Goal: Task Accomplishment & Management: Complete application form

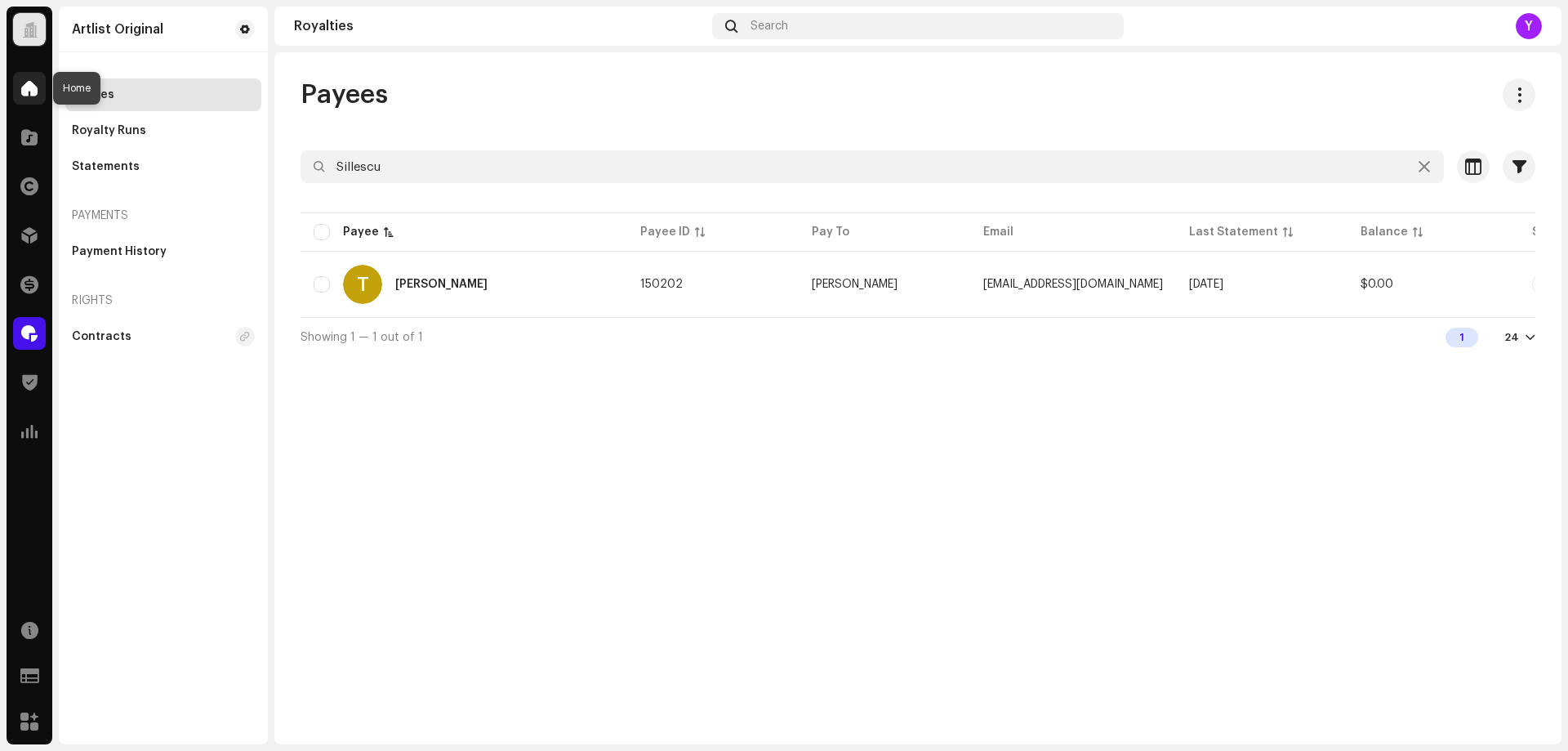
click at [32, 86] on span at bounding box center [30, 88] width 16 height 13
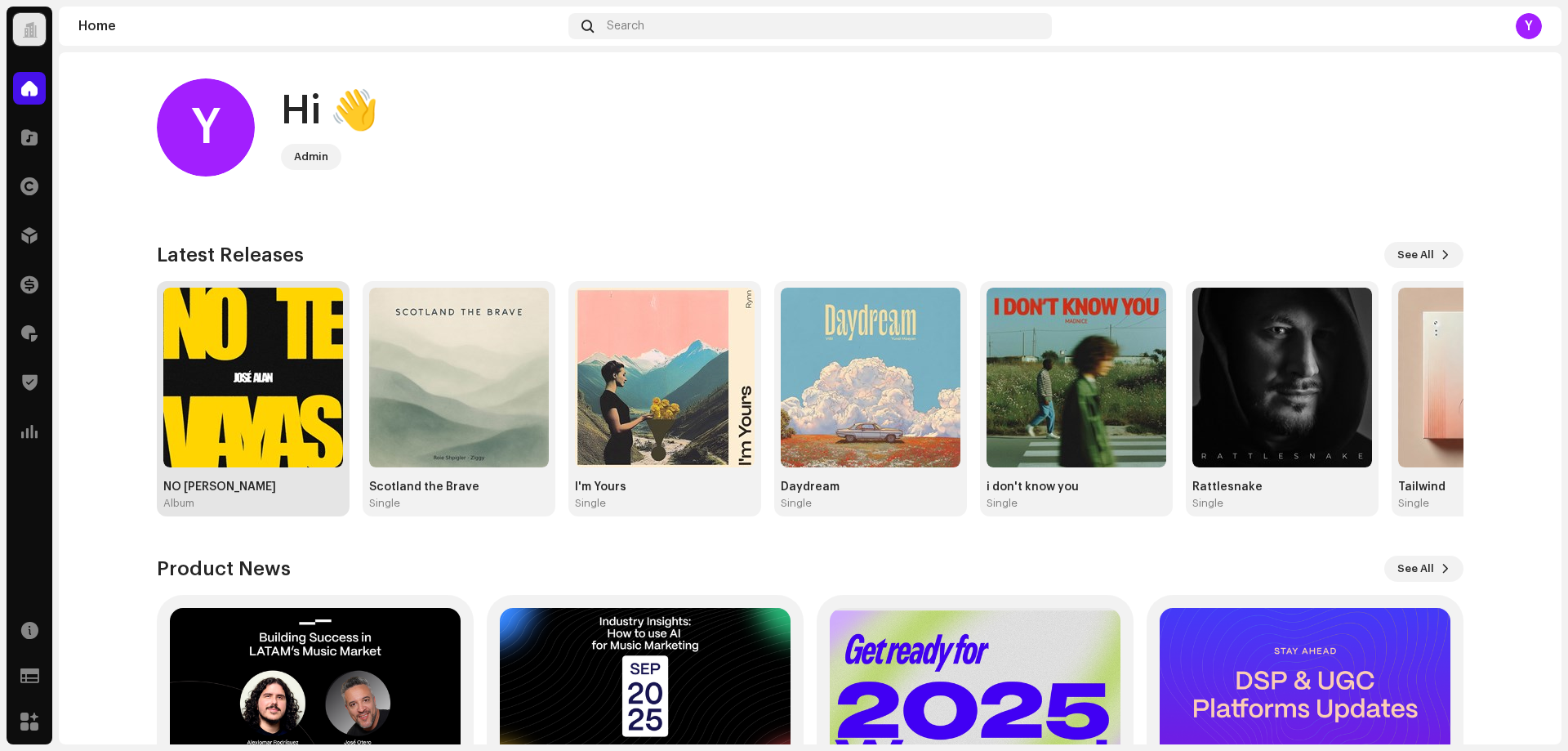
click at [232, 348] on img at bounding box center [253, 377] width 179 height 180
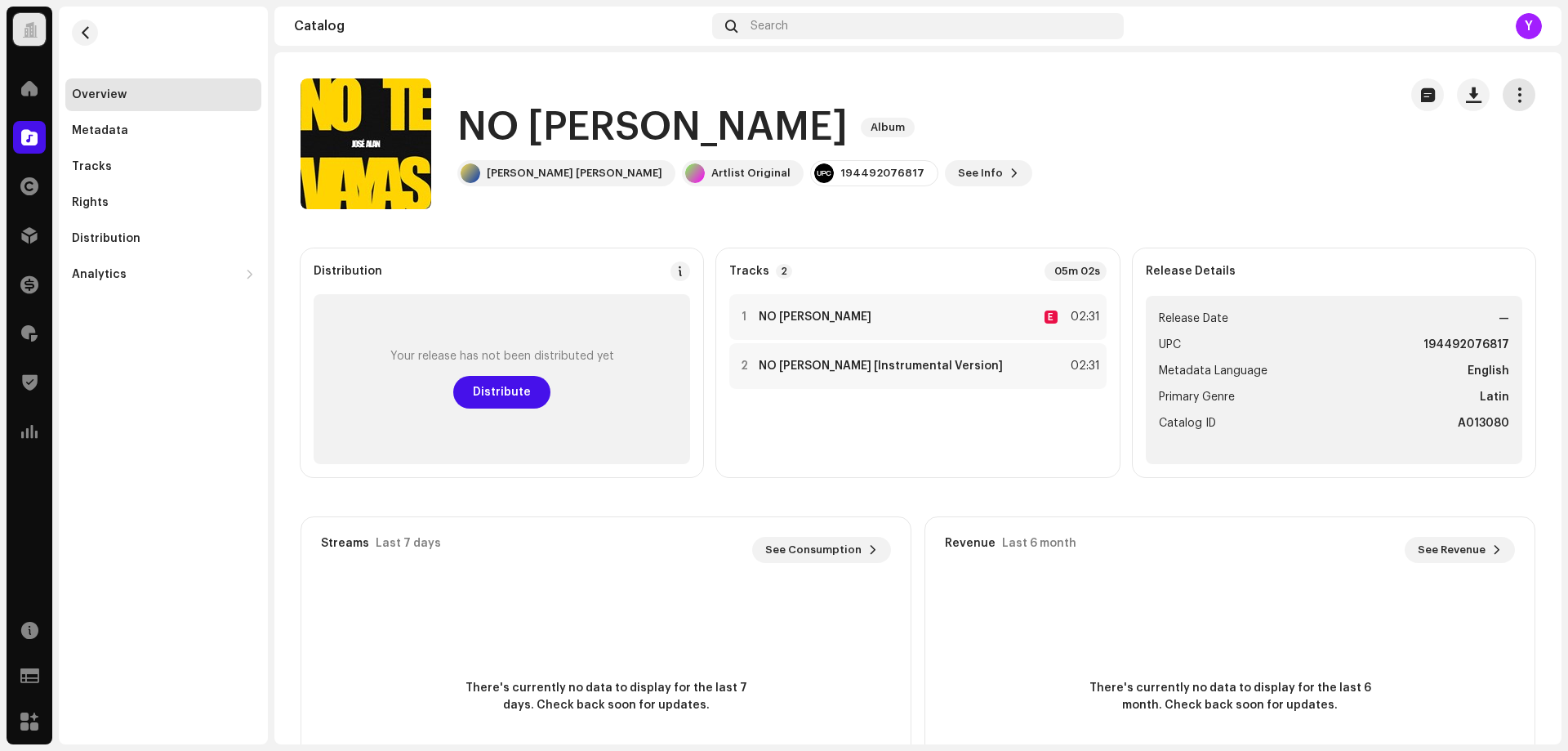
click at [1514, 97] on span "button" at bounding box center [1519, 95] width 16 height 13
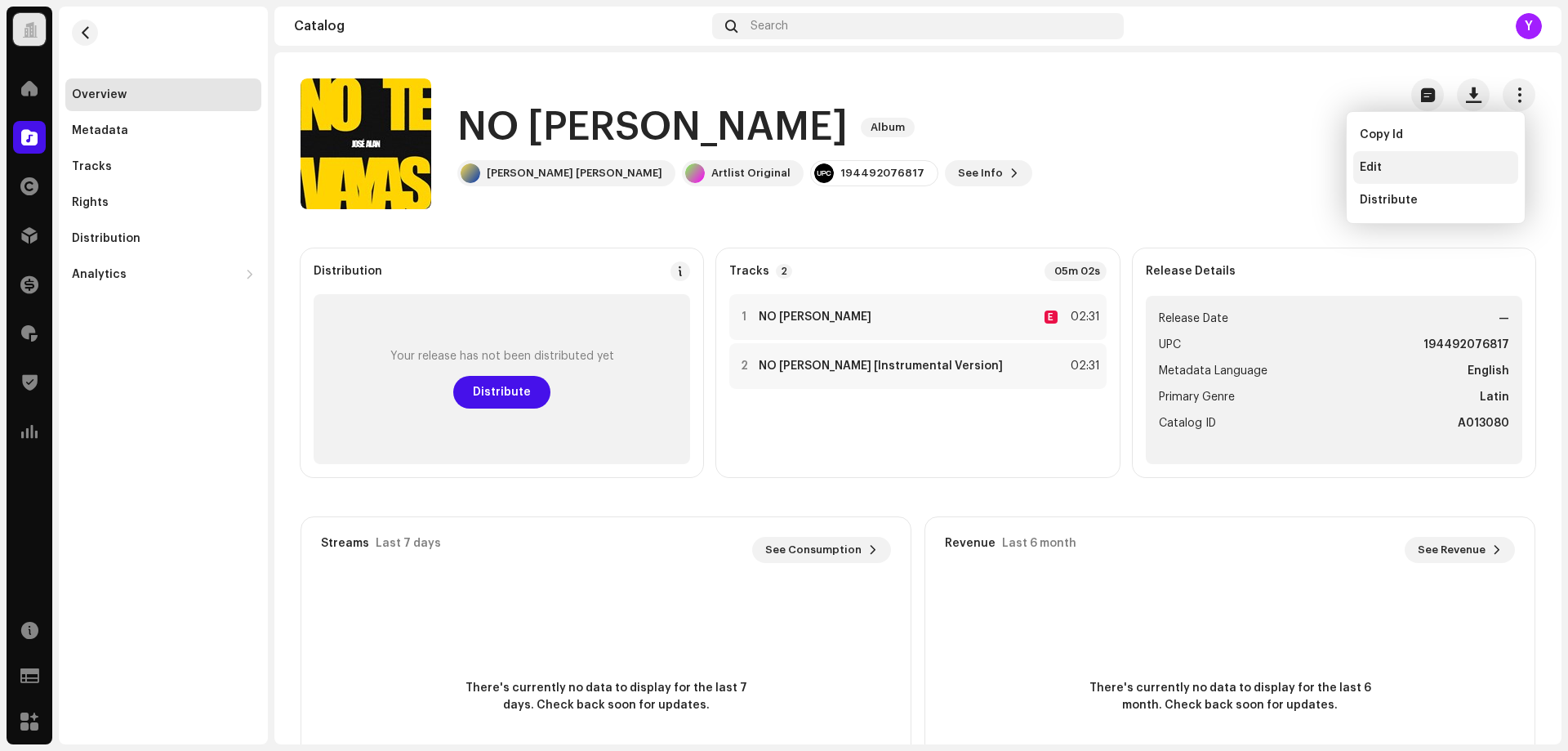
click at [1424, 167] on div "Edit" at bounding box center [1435, 167] width 152 height 13
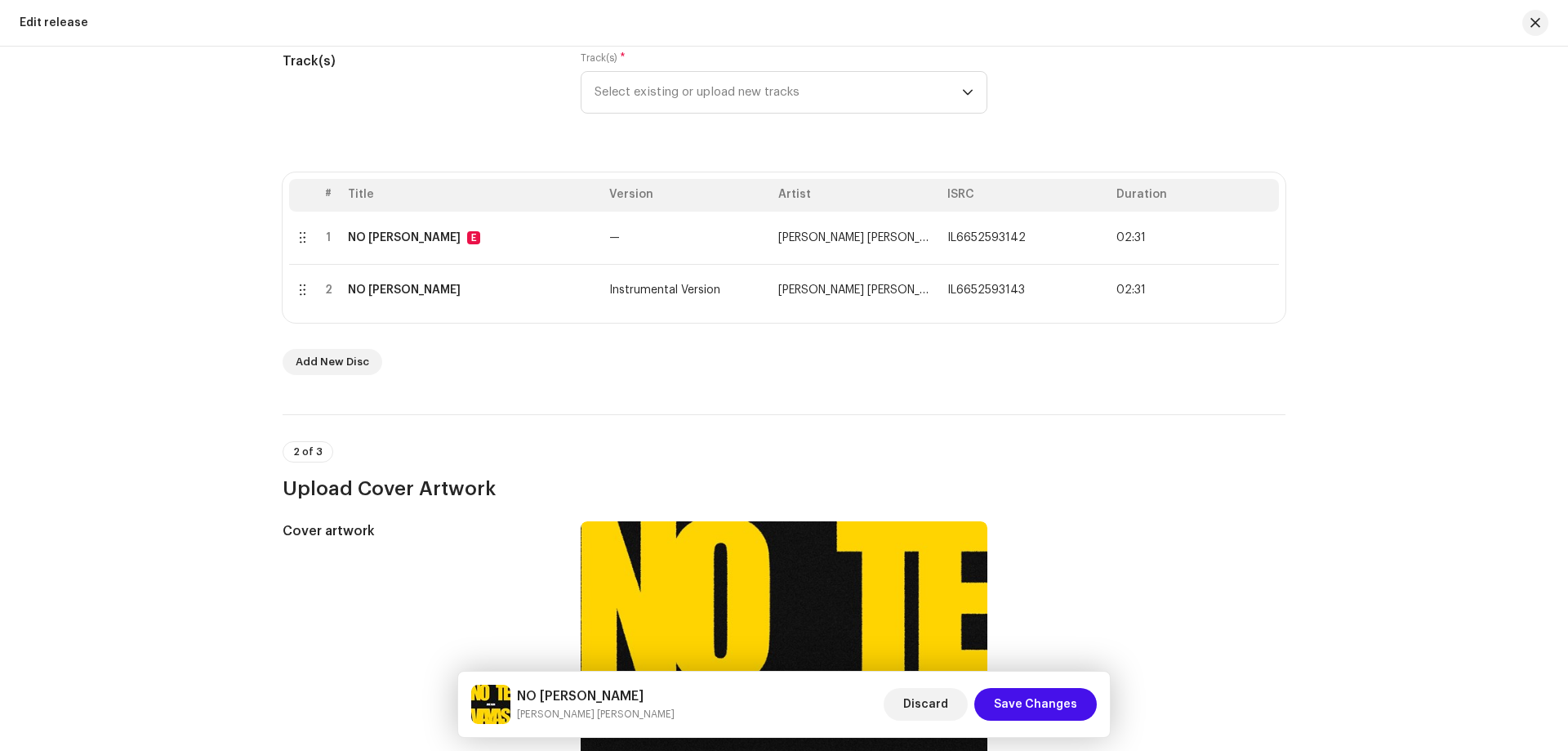
scroll to position [179, 0]
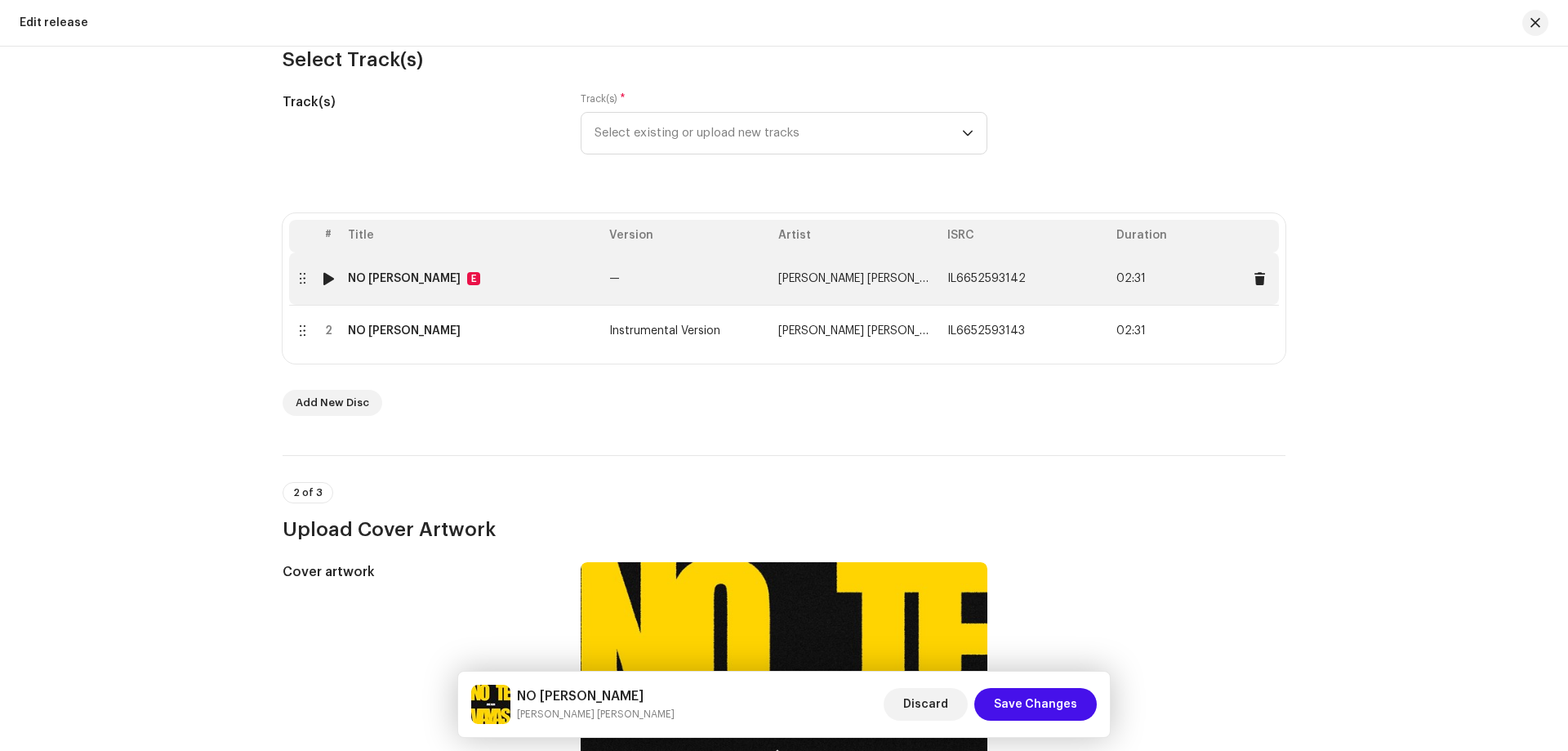
click at [389, 282] on div "NO [PERSON_NAME]" at bounding box center [404, 278] width 113 height 13
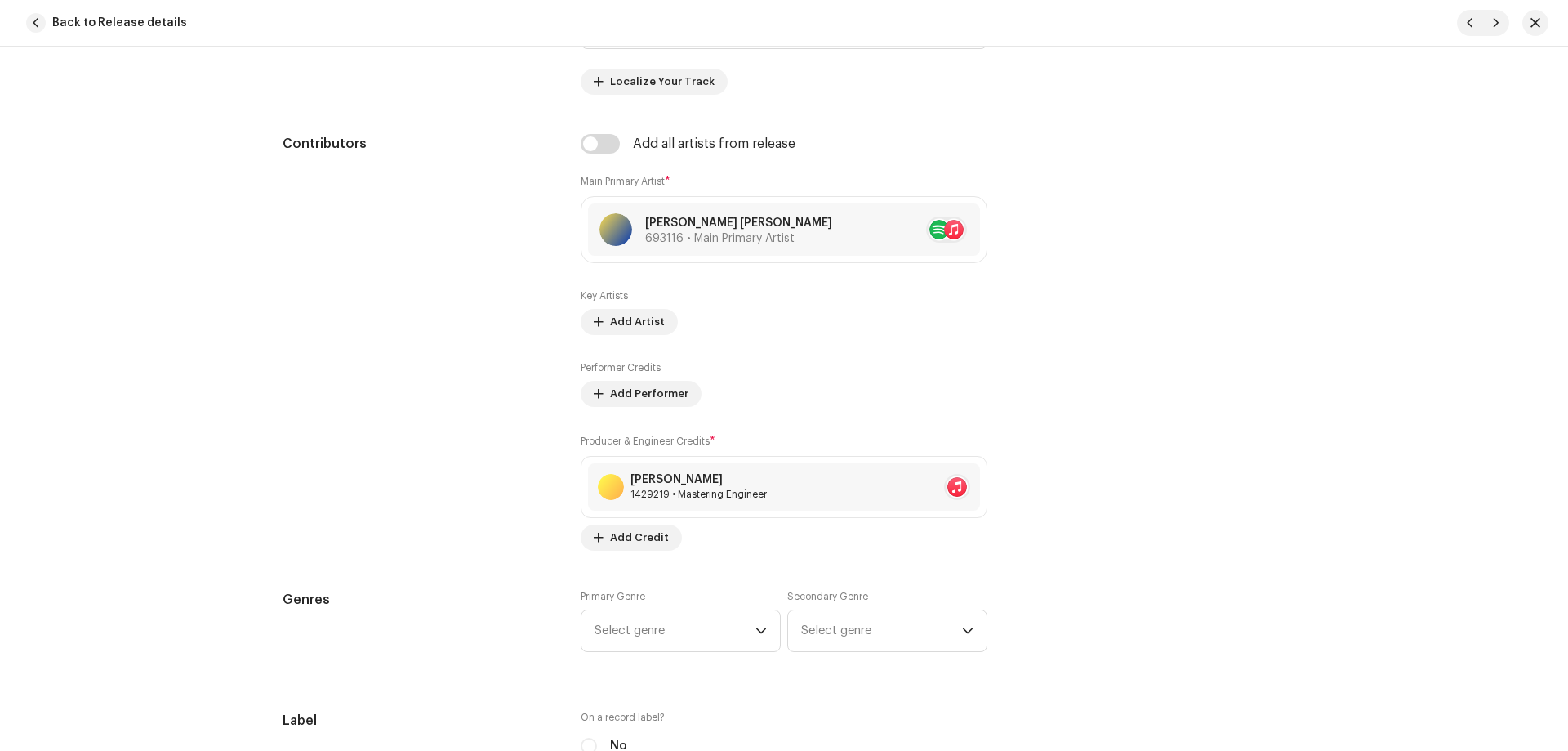
scroll to position [981, 0]
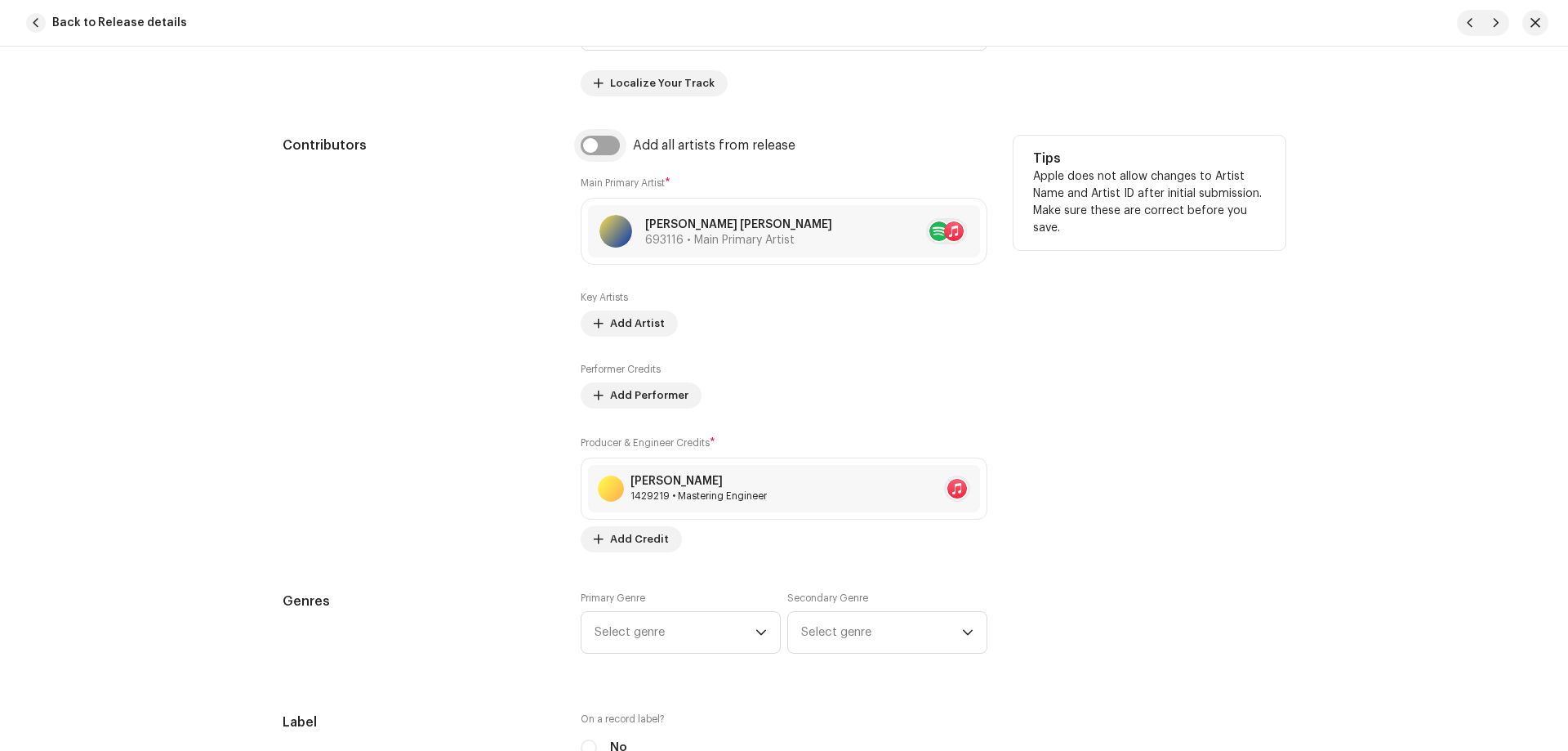
click at [587, 140] on input "checkbox" at bounding box center [600, 146] width 40 height 20
checkbox input "true"
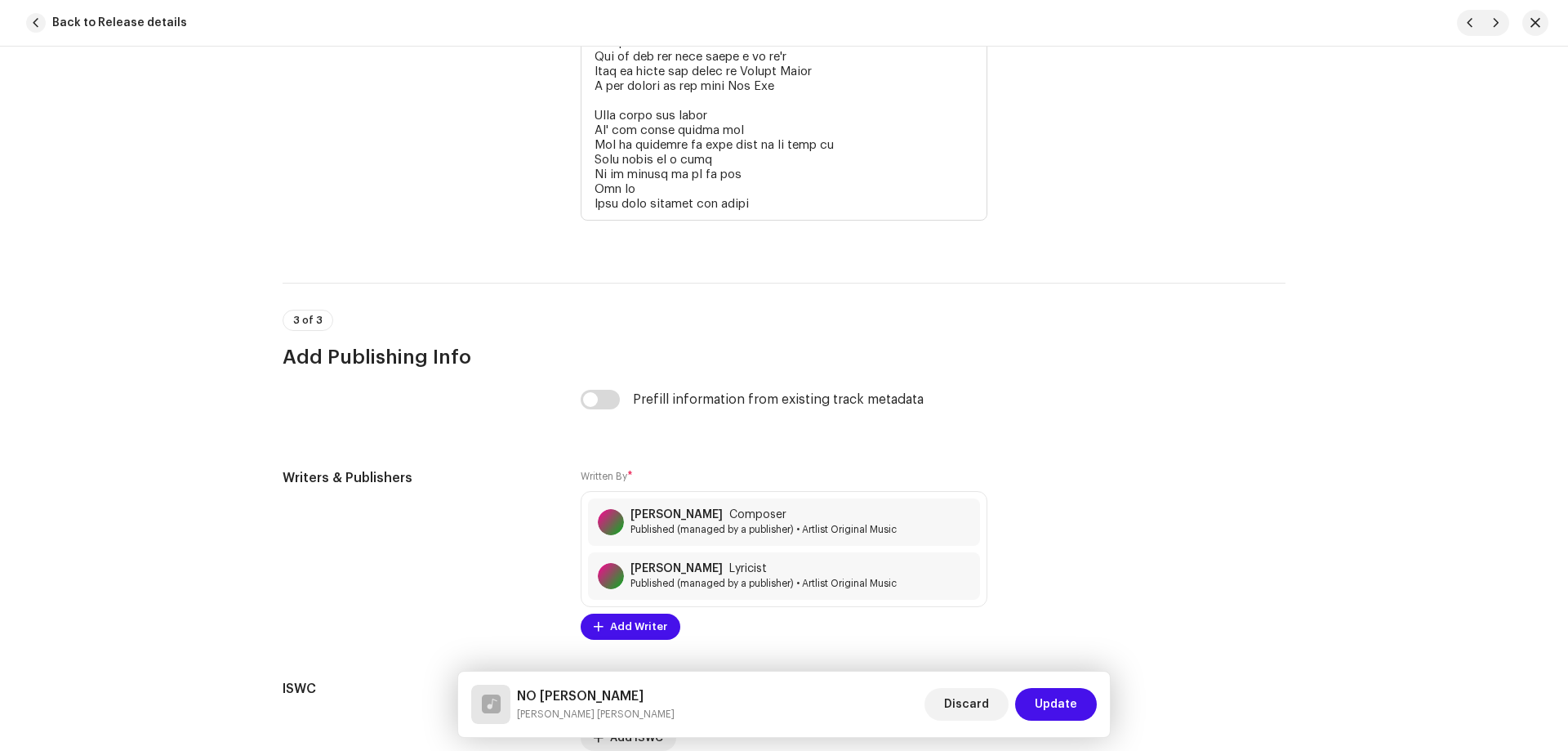
scroll to position [4207, 0]
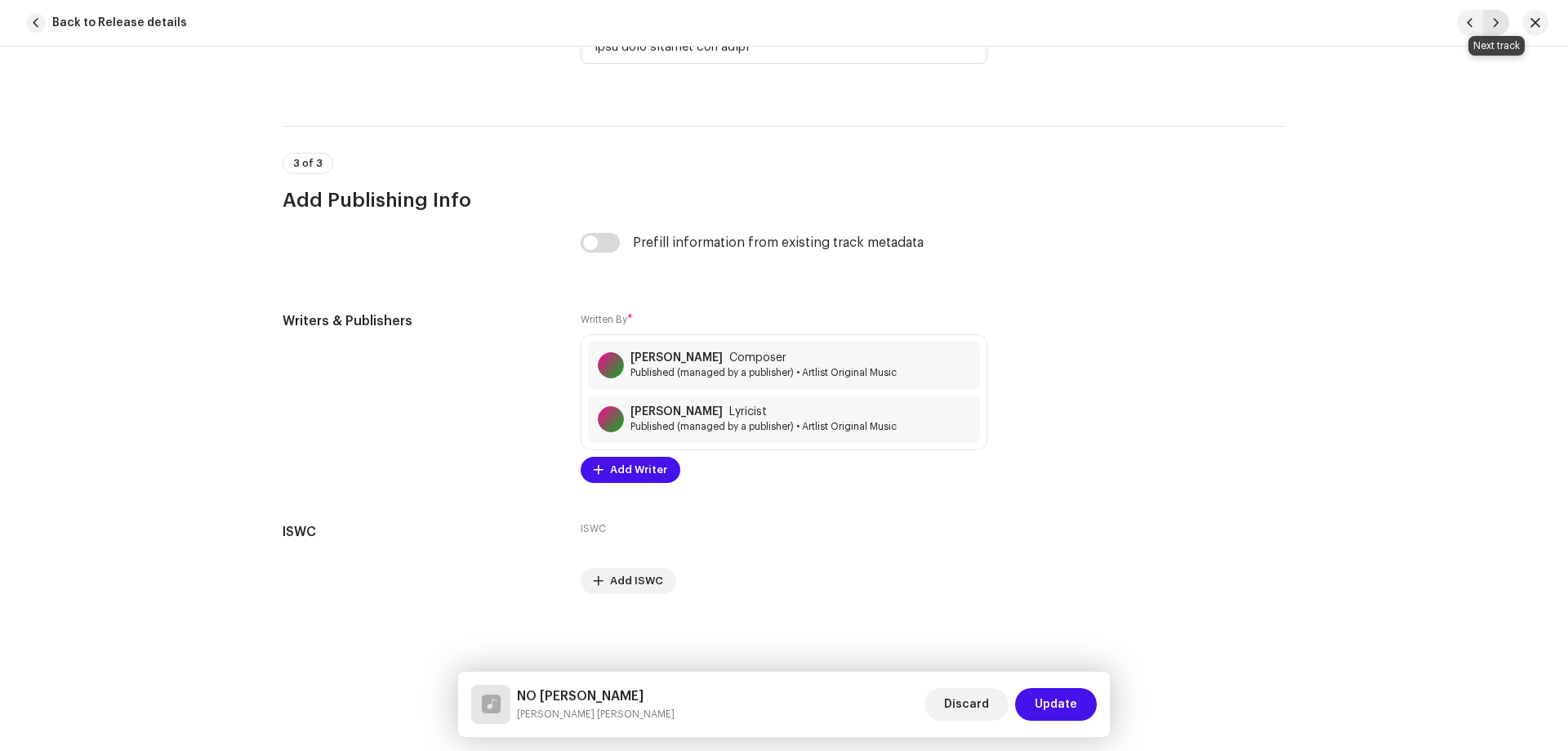
click at [1496, 29] on span "button" at bounding box center [1496, 23] width 10 height 13
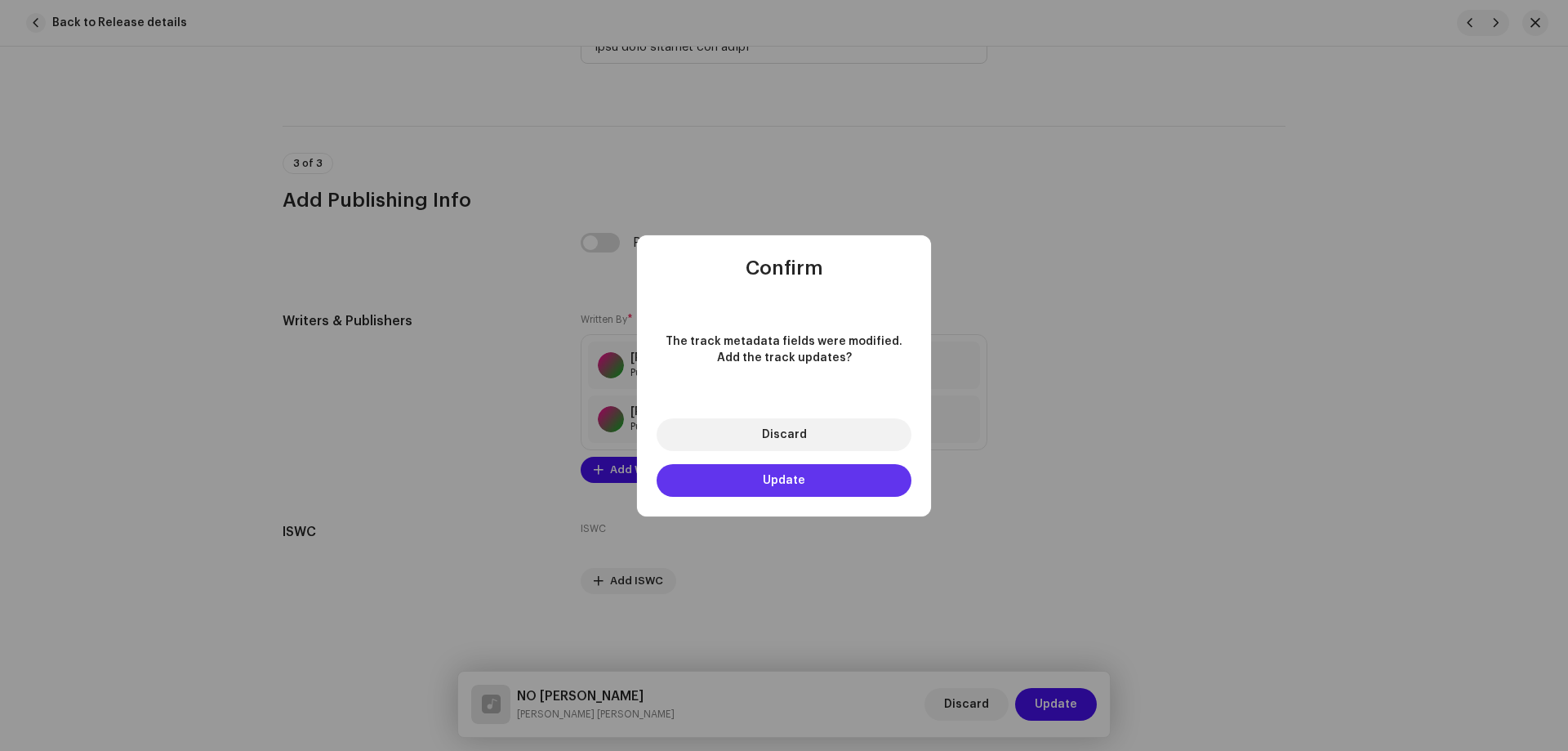
click at [817, 472] on button "Update" at bounding box center [784, 481] width 255 height 33
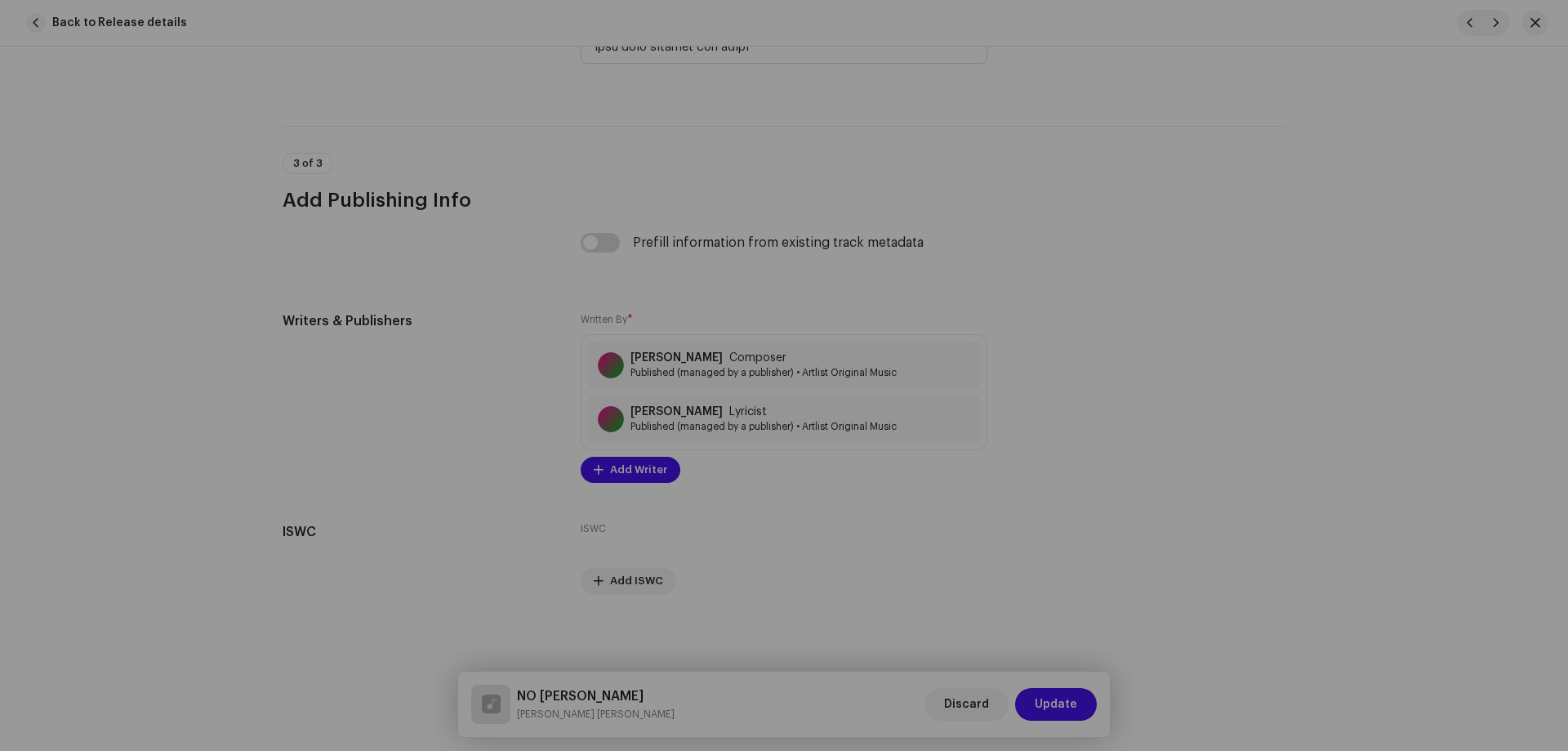
type input "IL6652593143"
type input "Instrumental Version"
checkbox input "false"
radio input "false"
radio input "true"
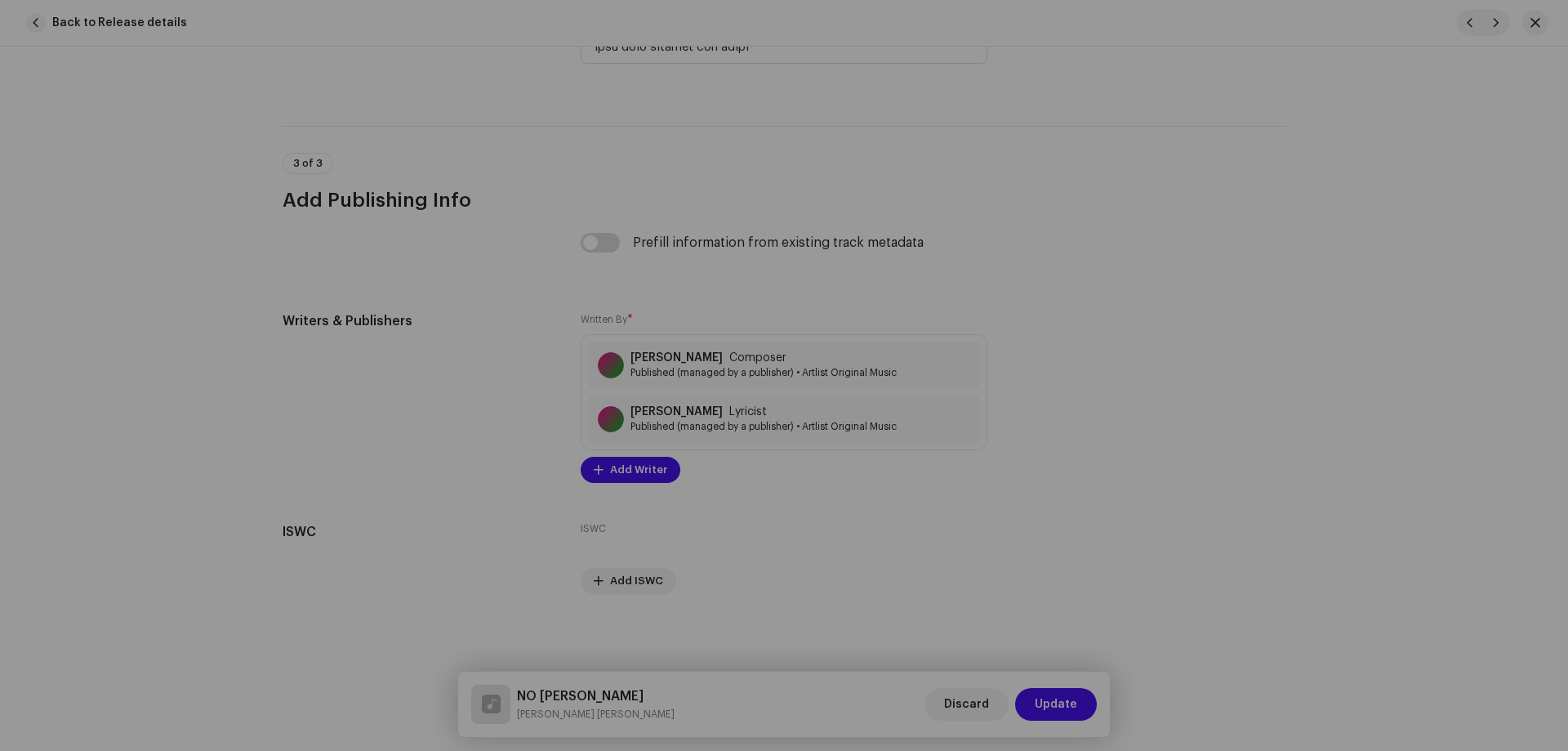
radio input "false"
radio input "true"
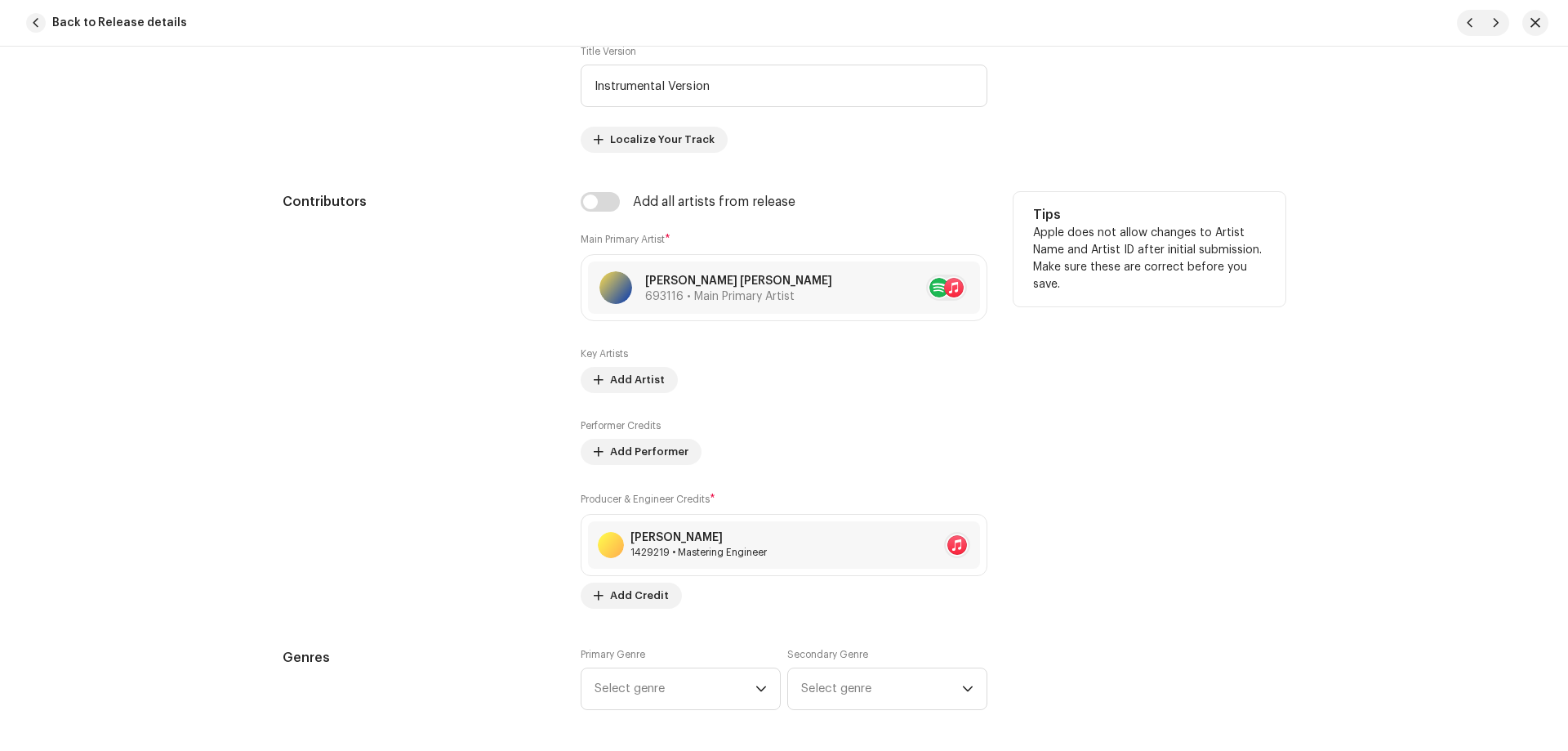
scroll to position [917, 0]
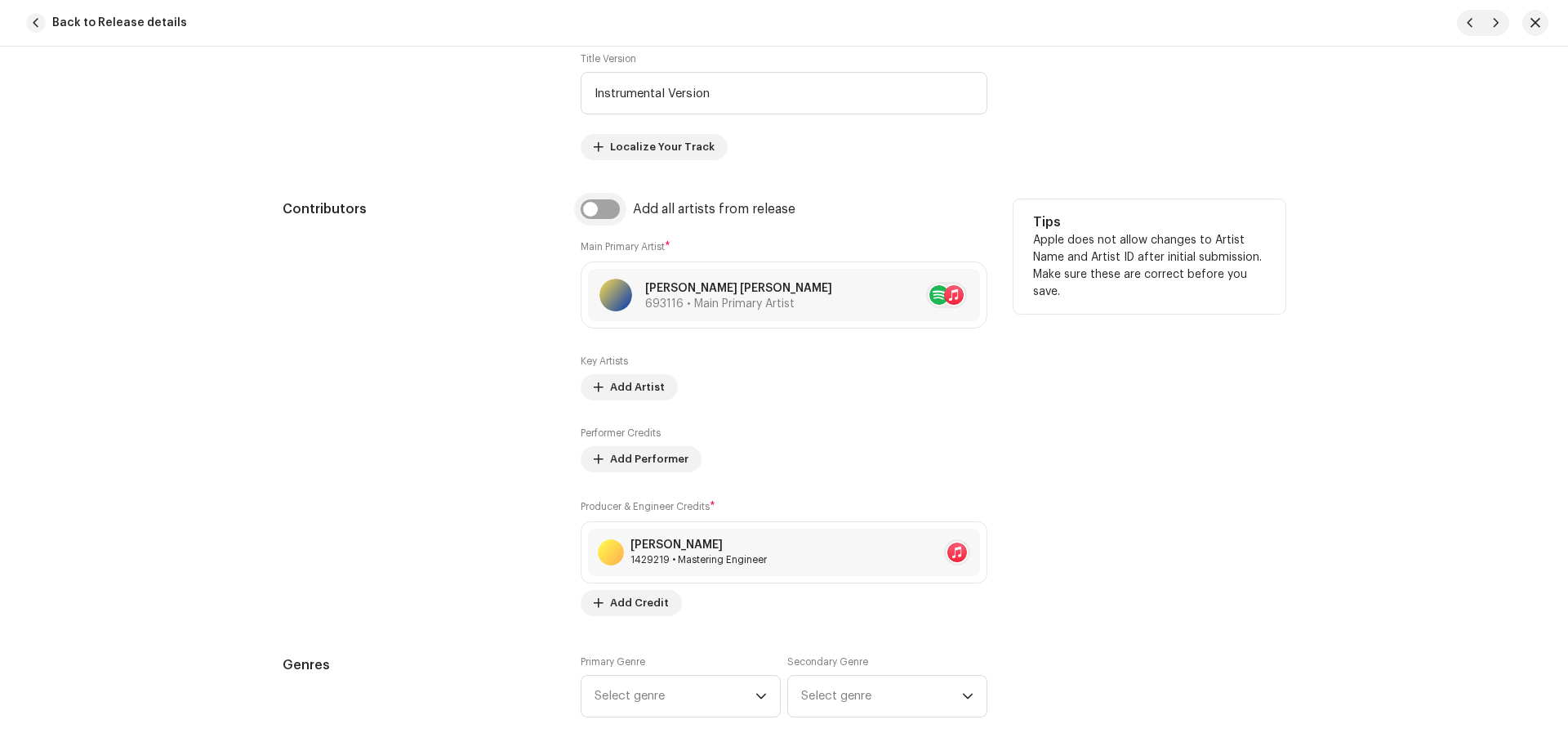
click at [585, 207] on input "checkbox" at bounding box center [600, 209] width 40 height 20
checkbox input "true"
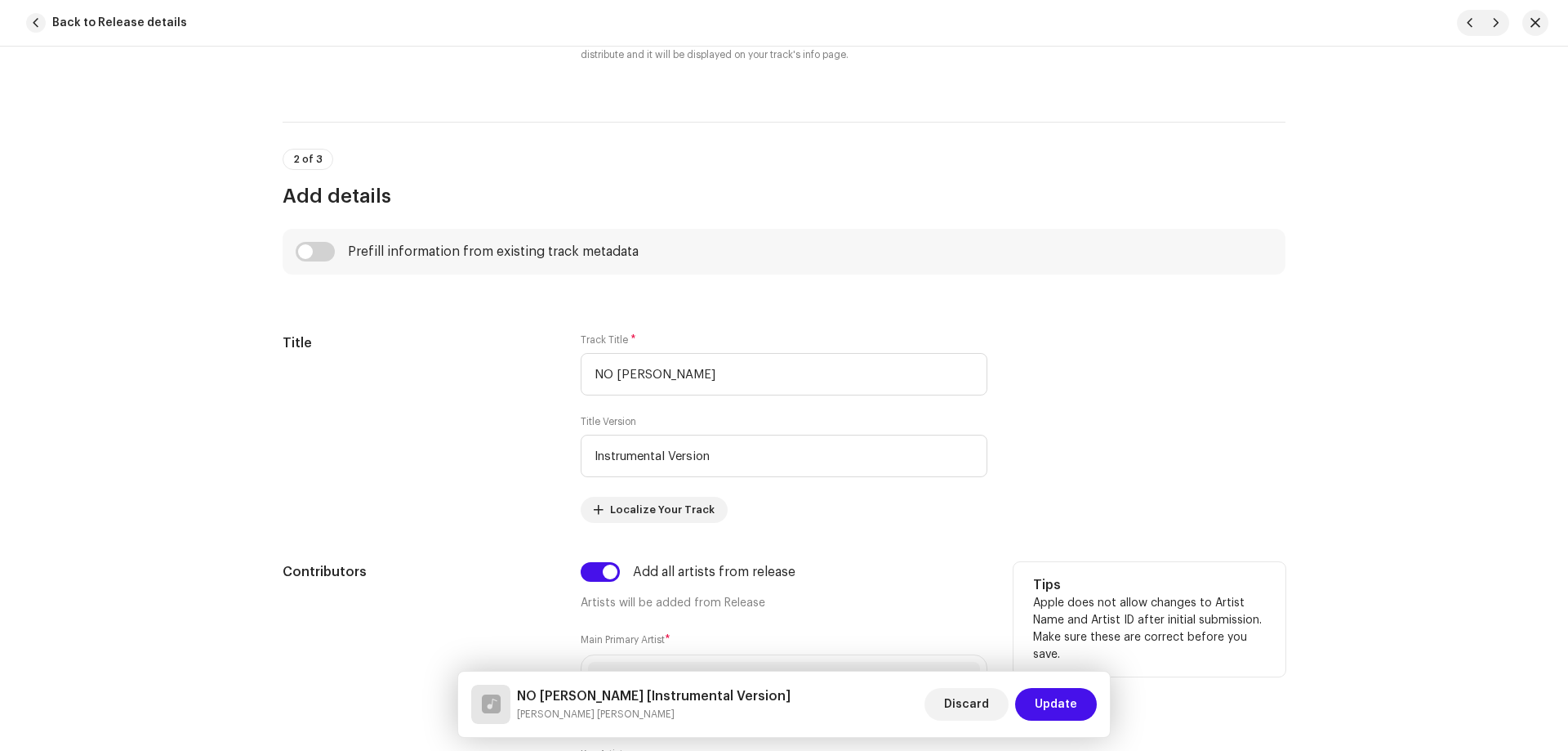
scroll to position [508, 0]
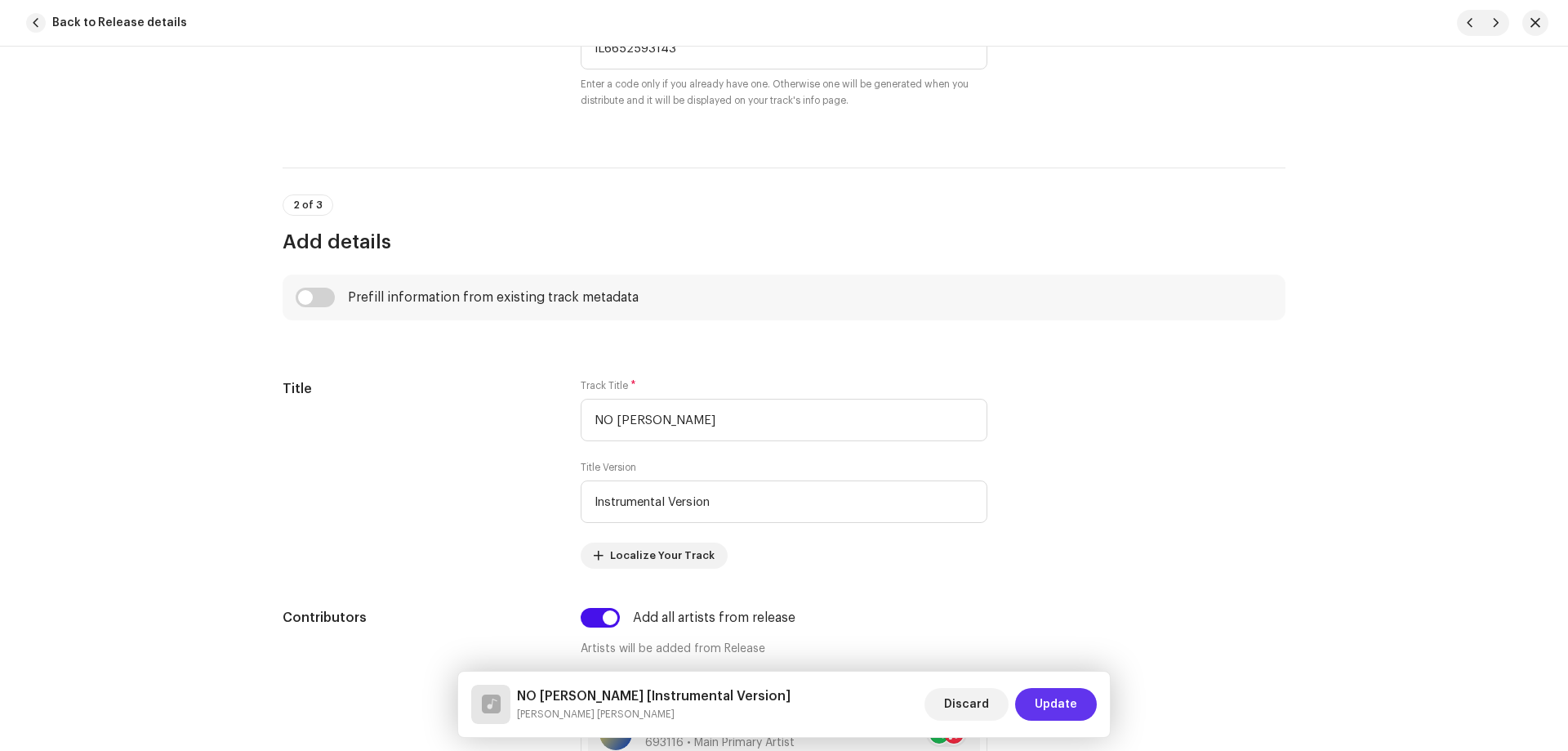
click at [1064, 700] on span "Update" at bounding box center [1056, 704] width 43 height 33
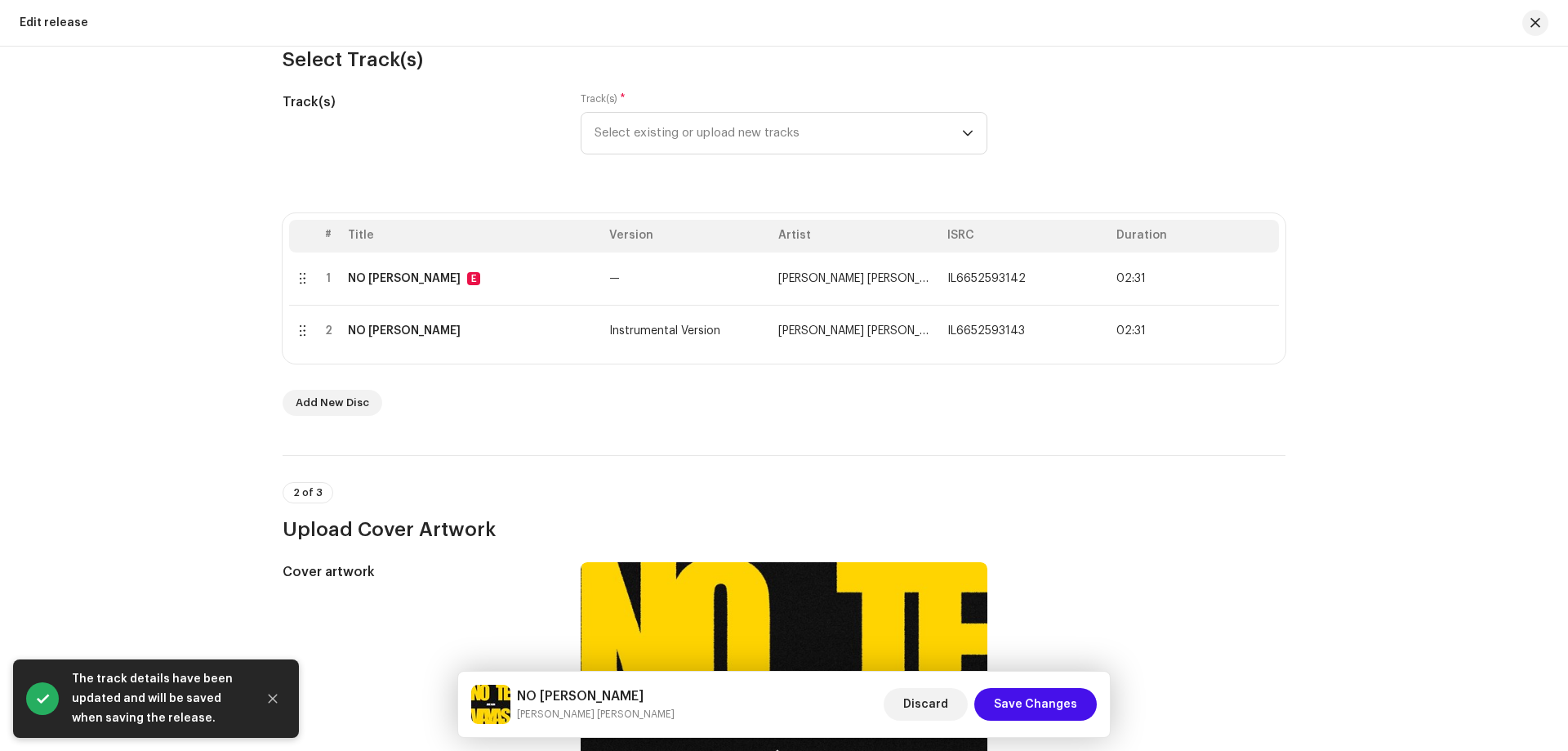
click at [1064, 700] on span "Save Changes" at bounding box center [1035, 704] width 83 height 33
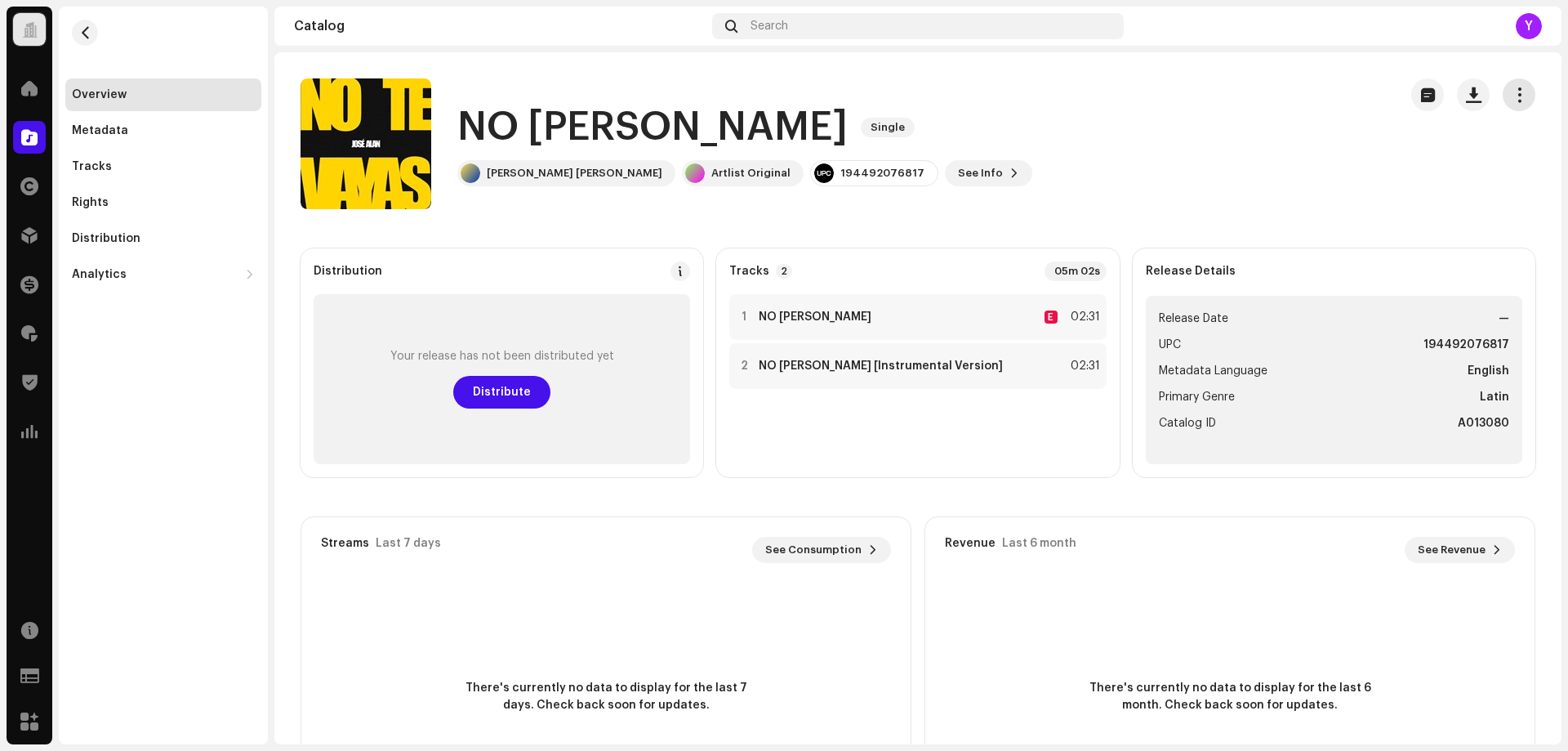
click at [1516, 95] on span "button" at bounding box center [1519, 95] width 16 height 13
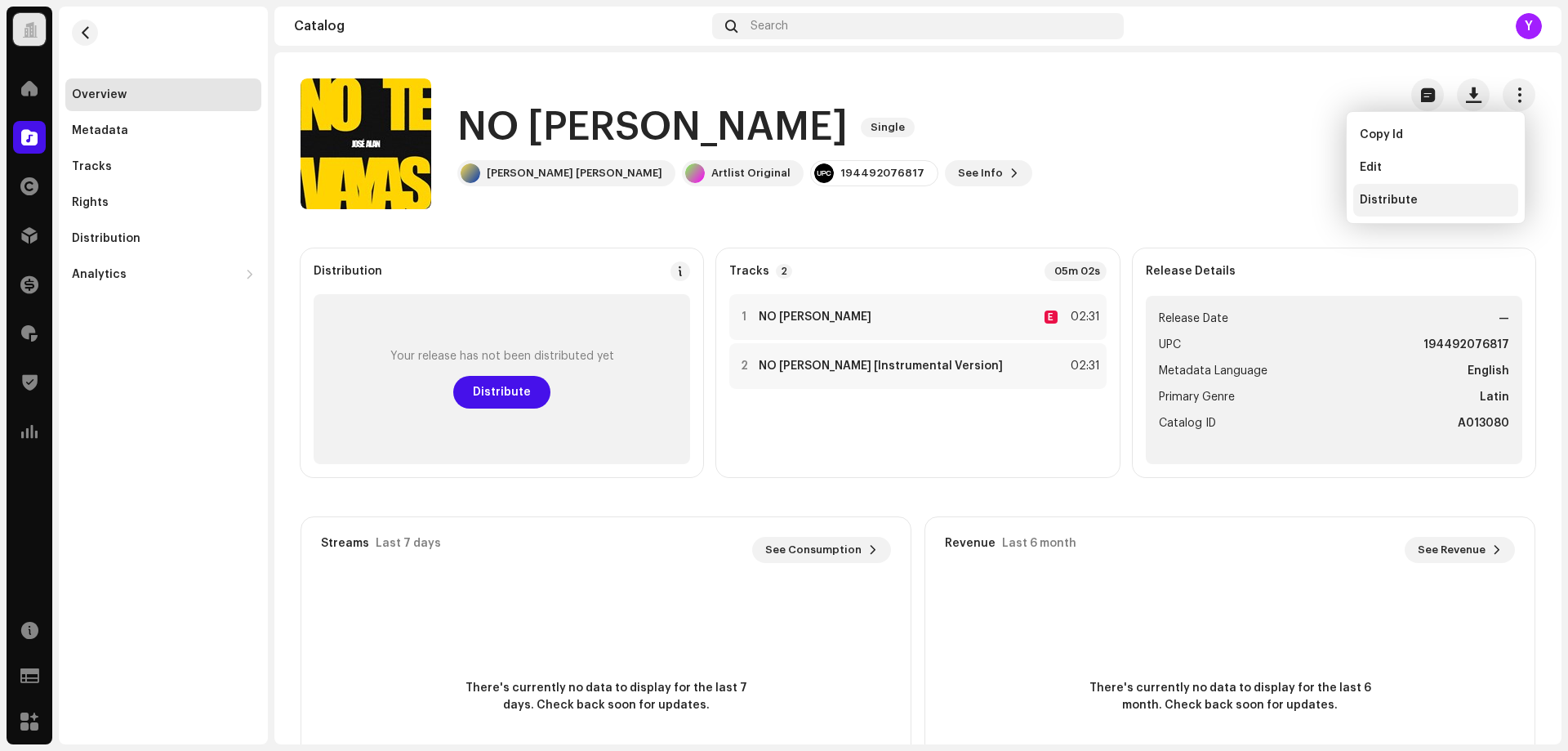
click at [1392, 203] on span "Distribute" at bounding box center [1389, 200] width 58 height 13
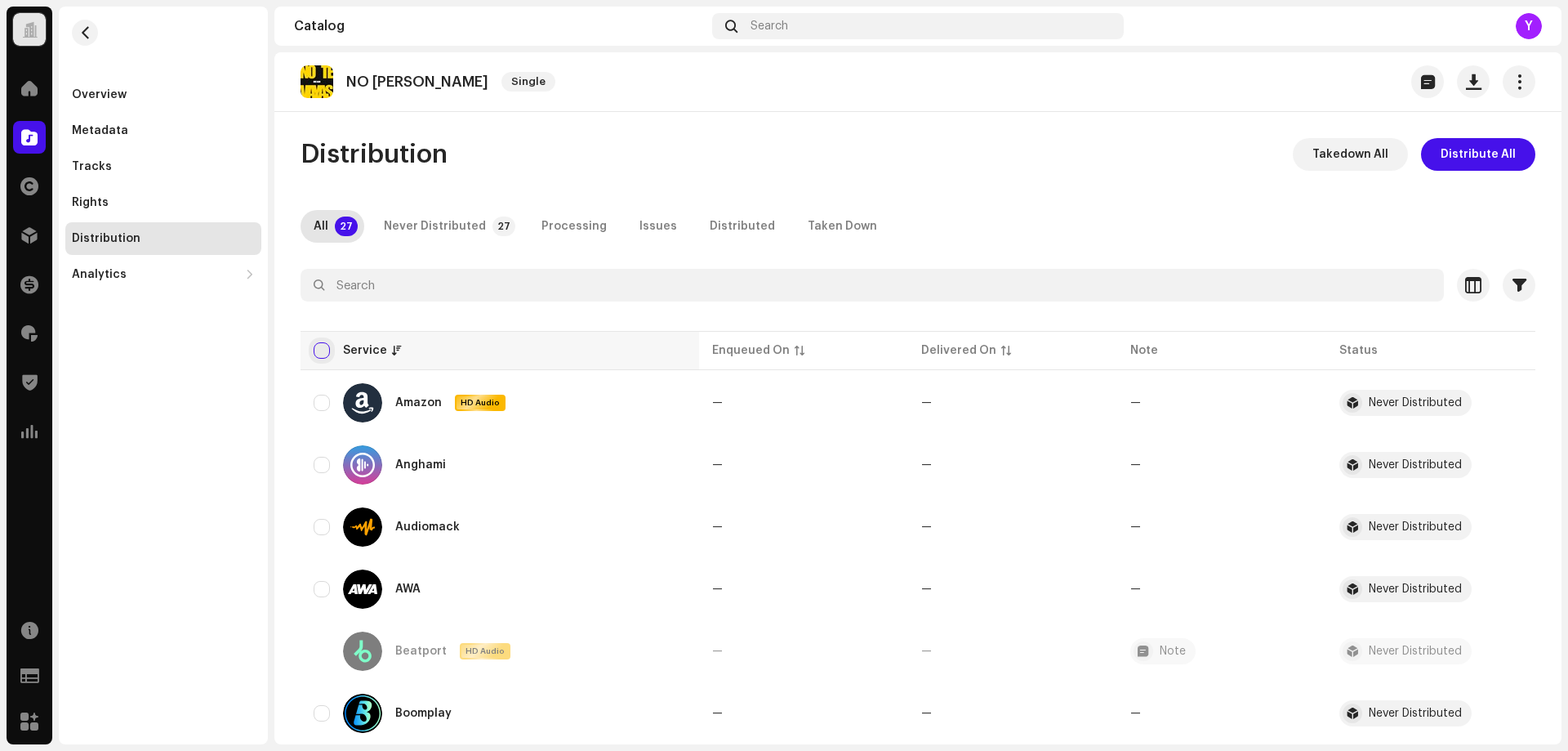
drag, startPoint x: 320, startPoint y: 346, endPoint x: 328, endPoint y: 355, distance: 12.0
click at [320, 346] on input "checkbox" at bounding box center [322, 351] width 16 height 16
checkbox input "true"
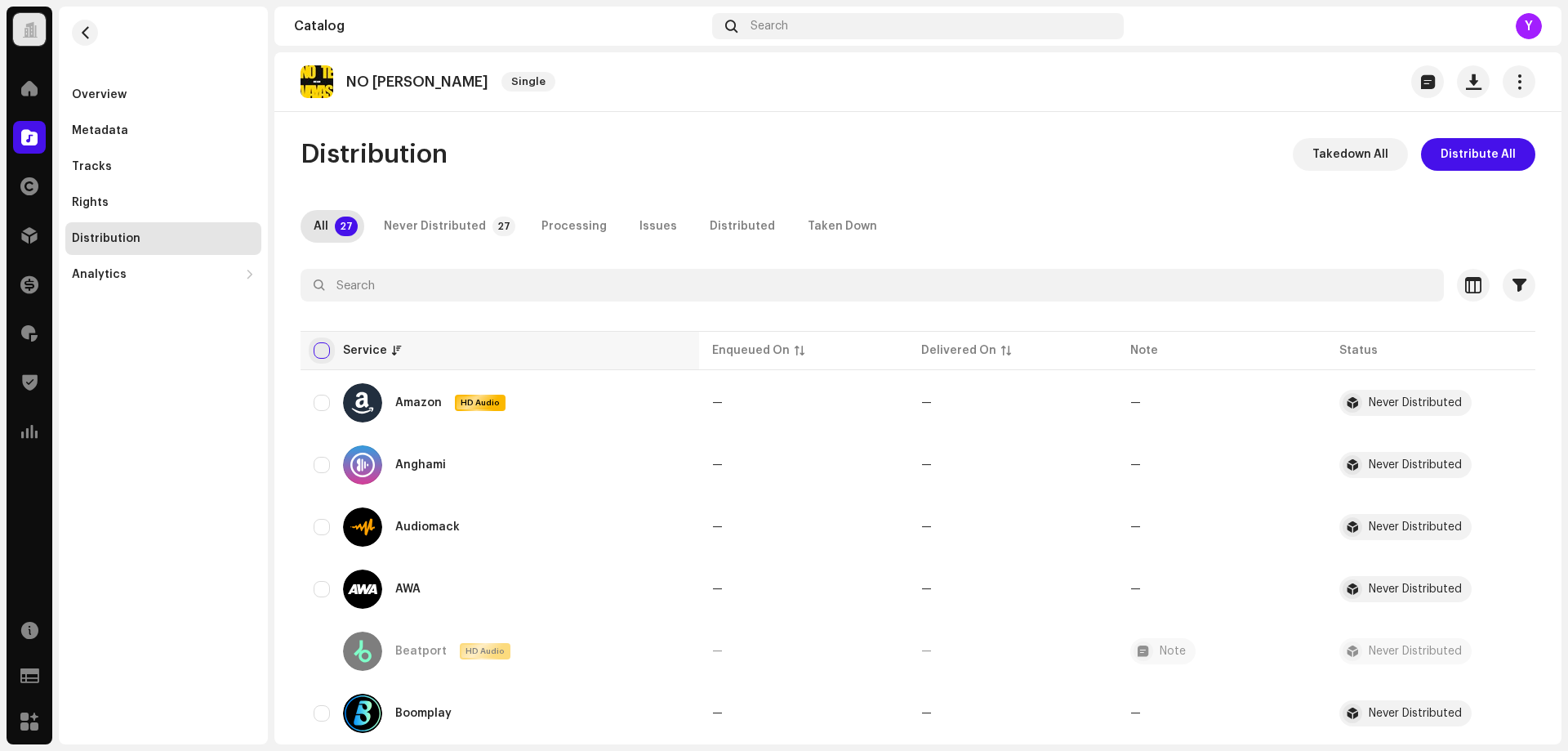
checkbox input "true"
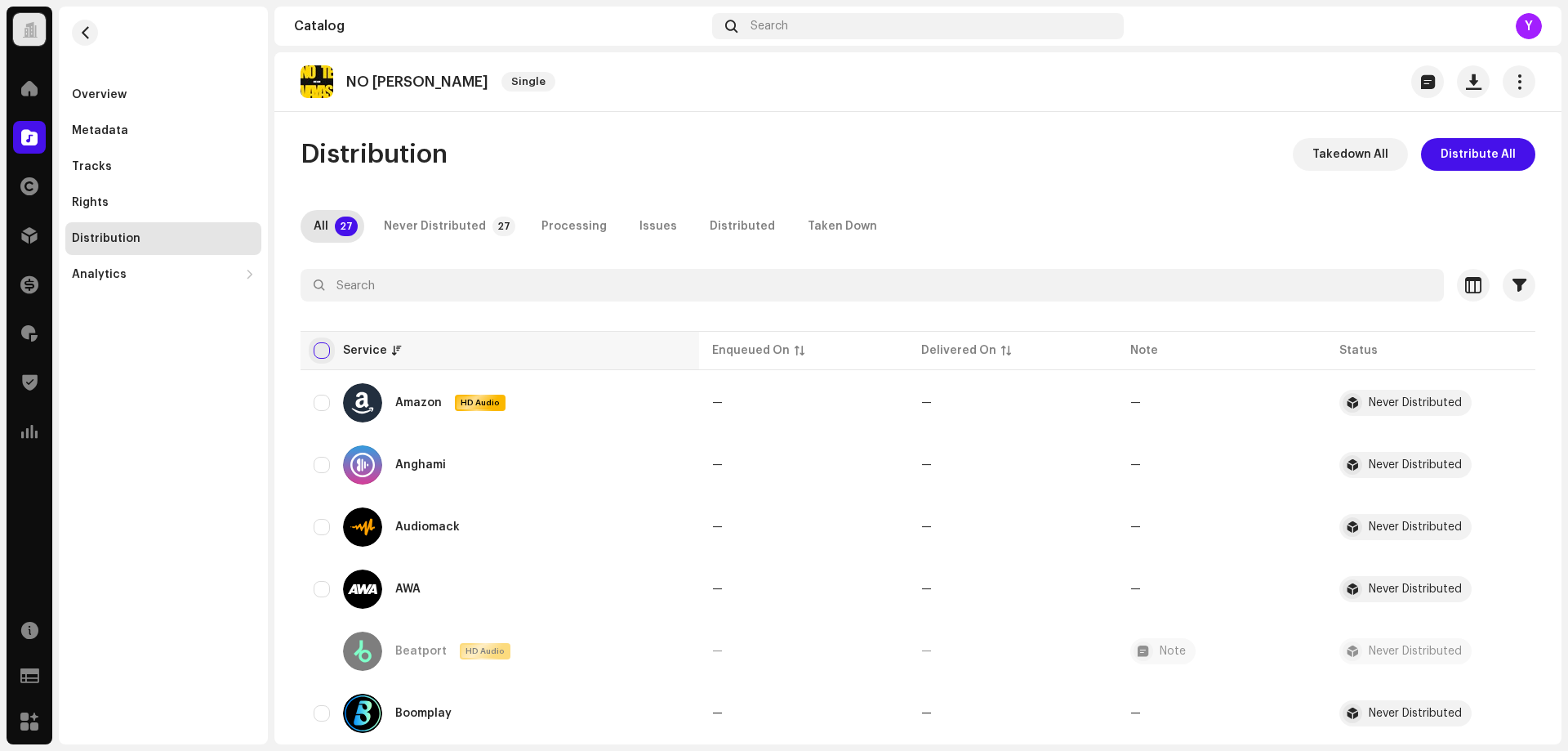
checkbox input "true"
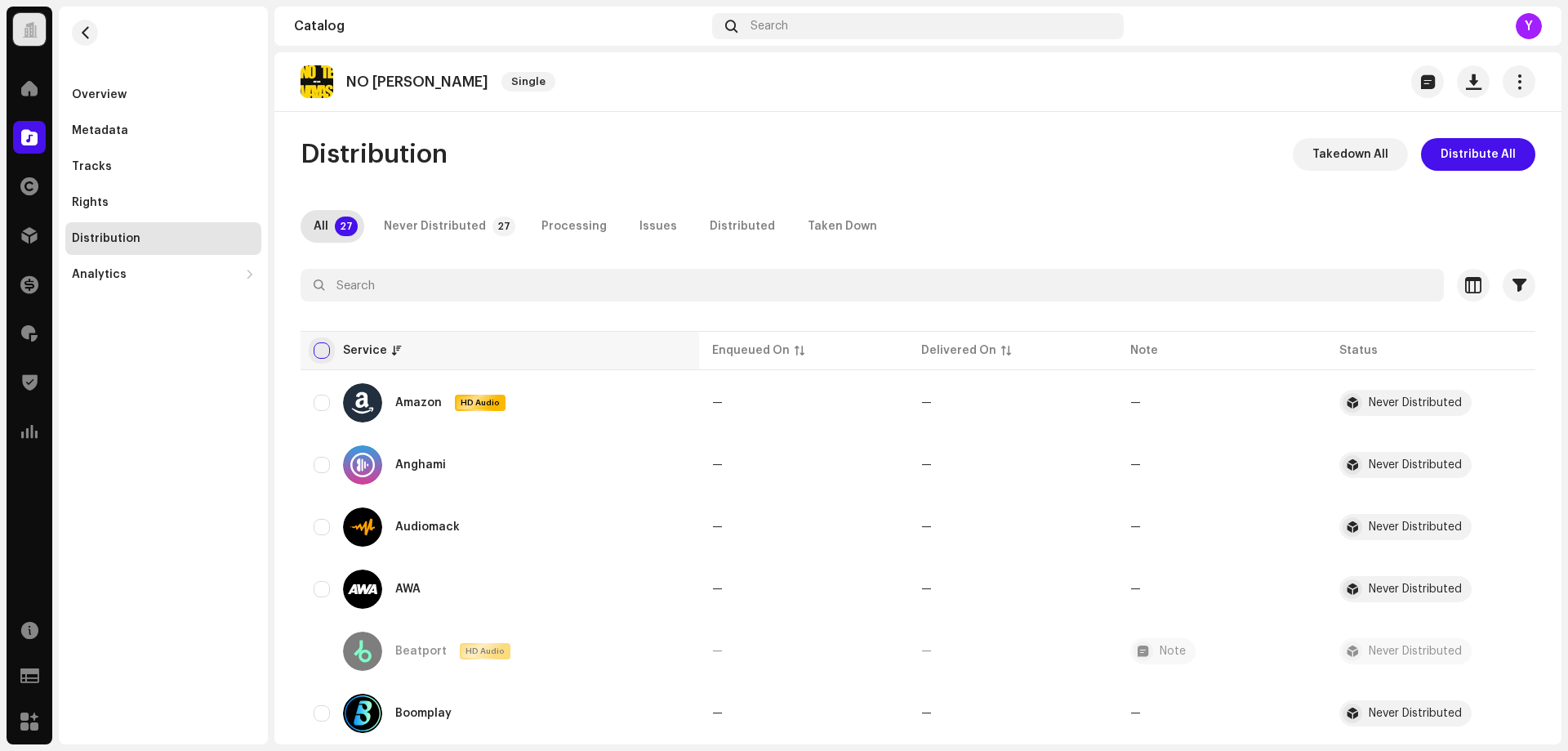
checkbox input "true"
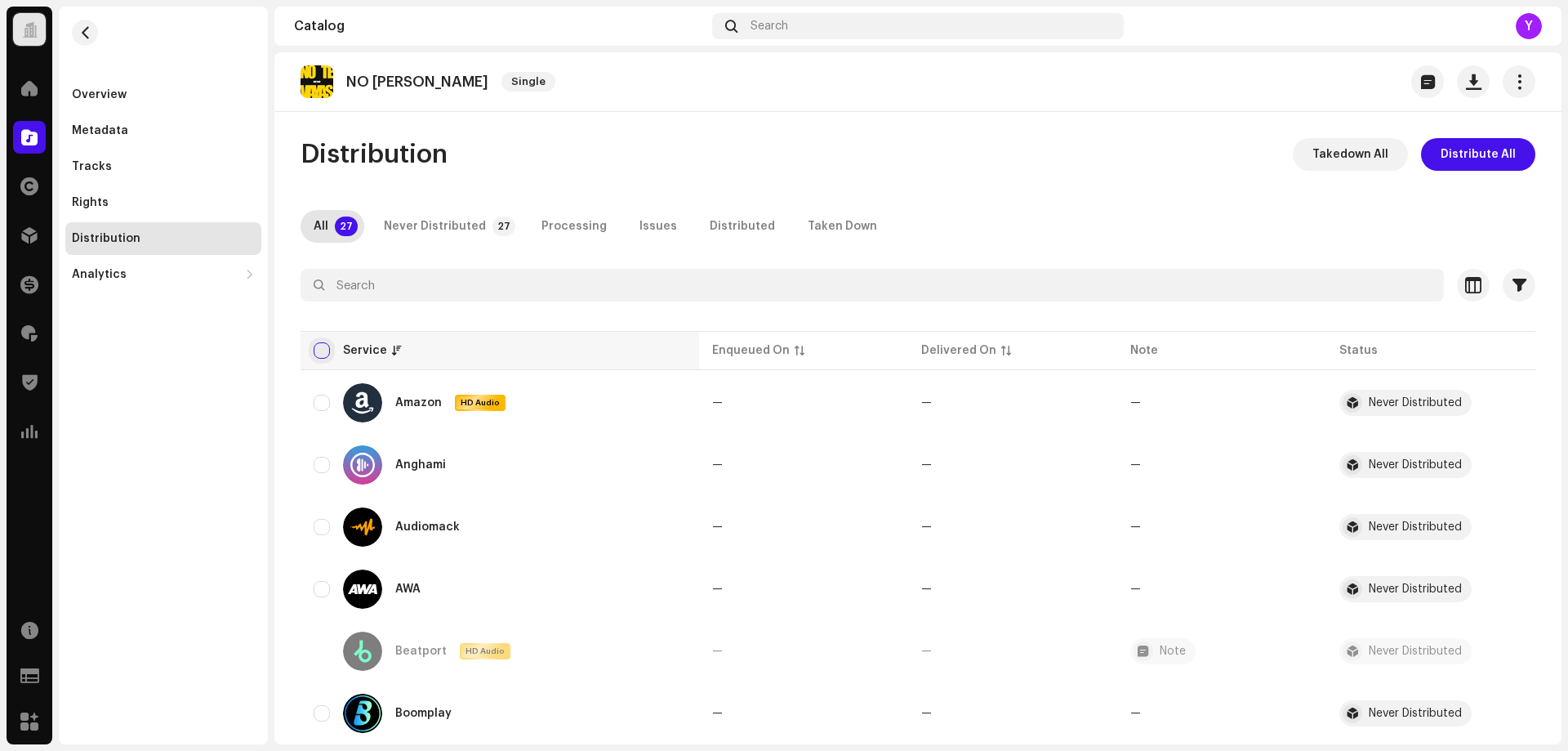
checkbox input "true"
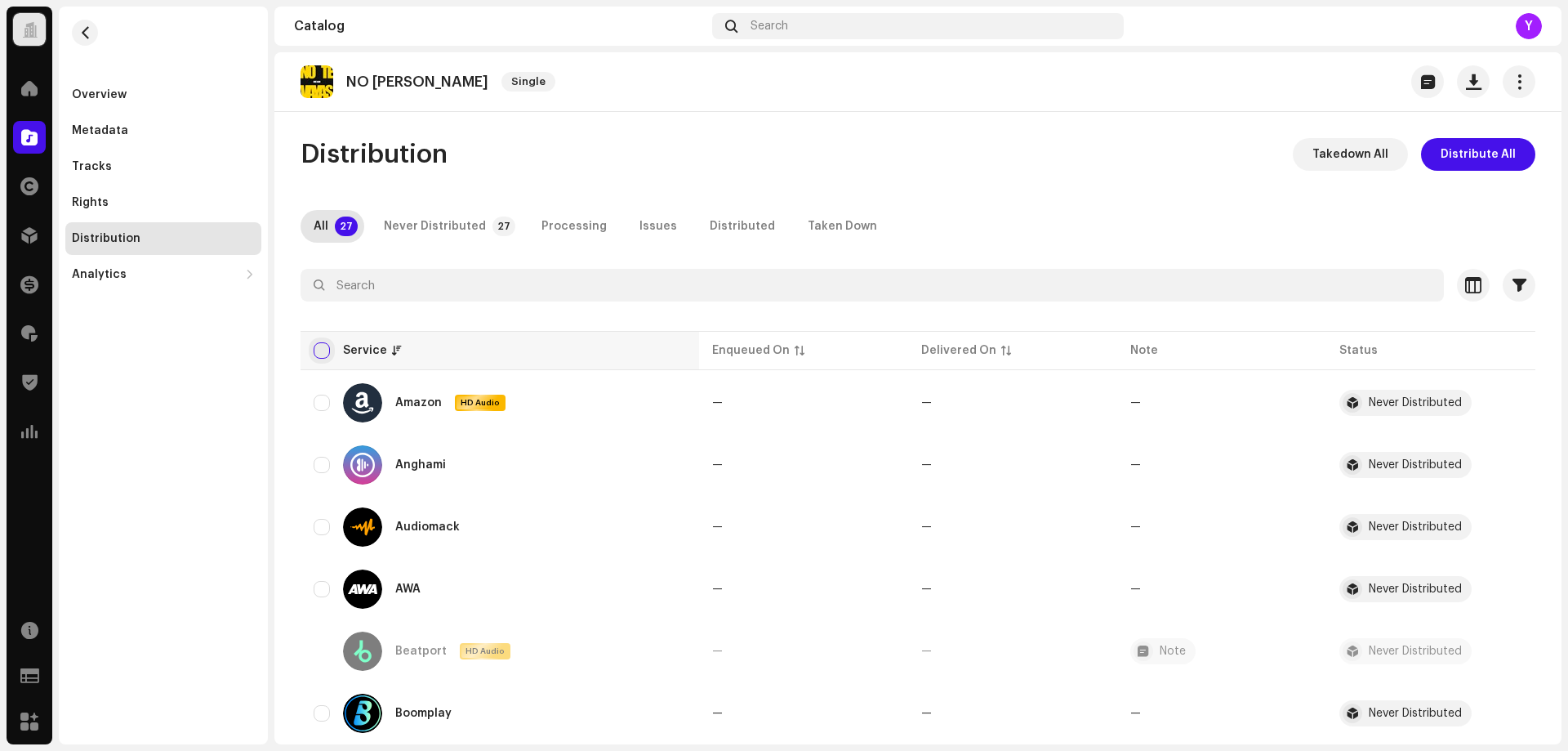
checkbox input "true"
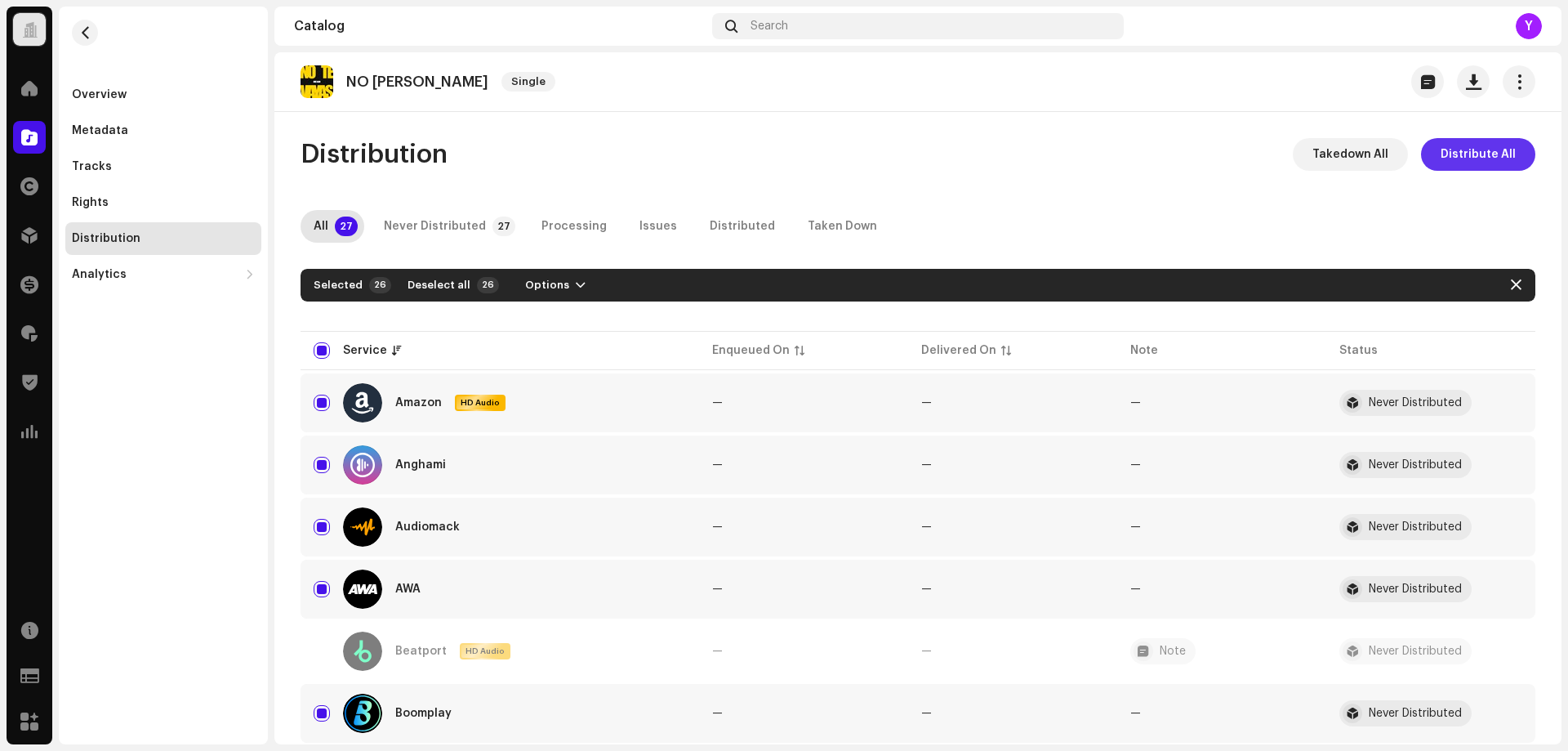
click at [1454, 152] on span "Distribute All" at bounding box center [1477, 155] width 75 height 33
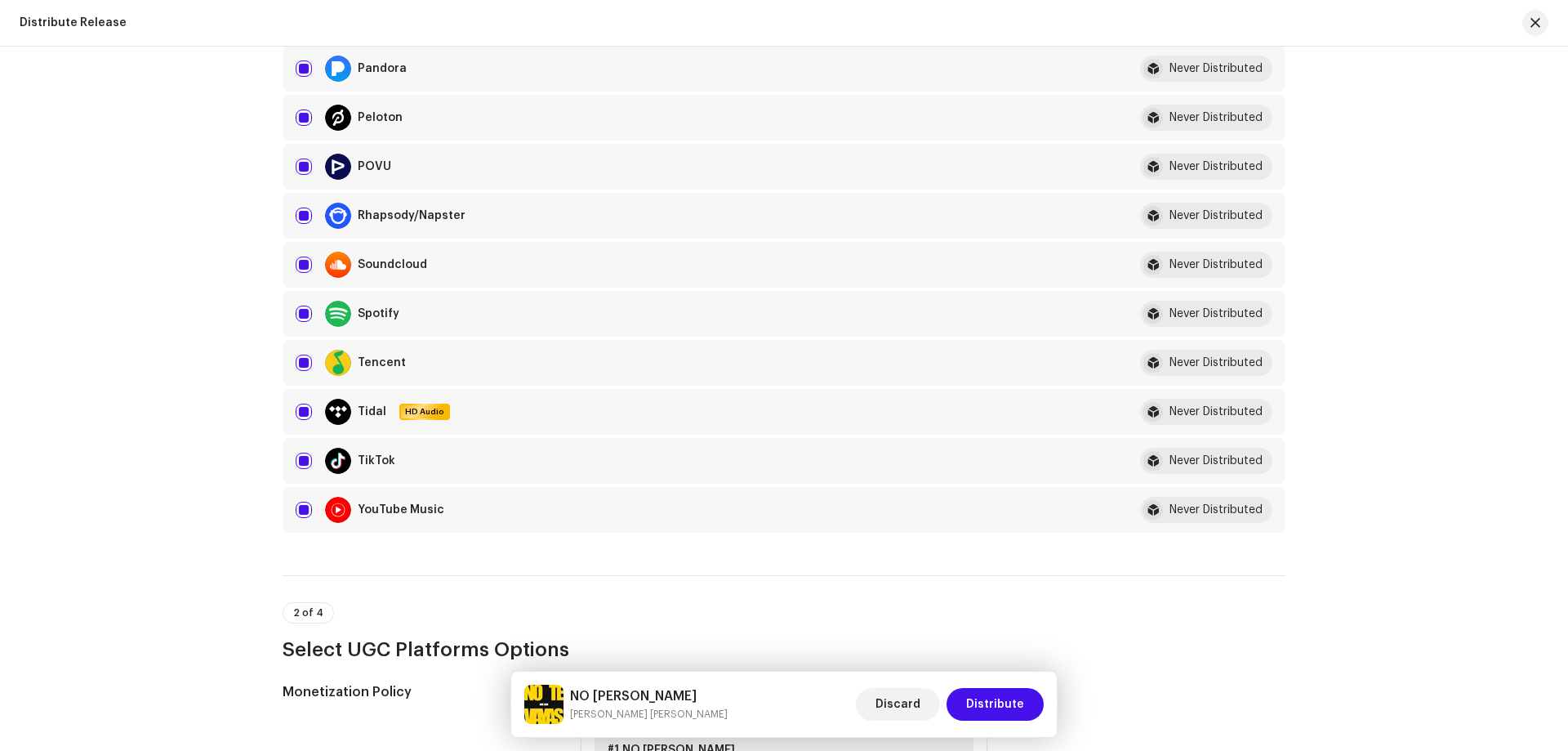
scroll to position [1634, 0]
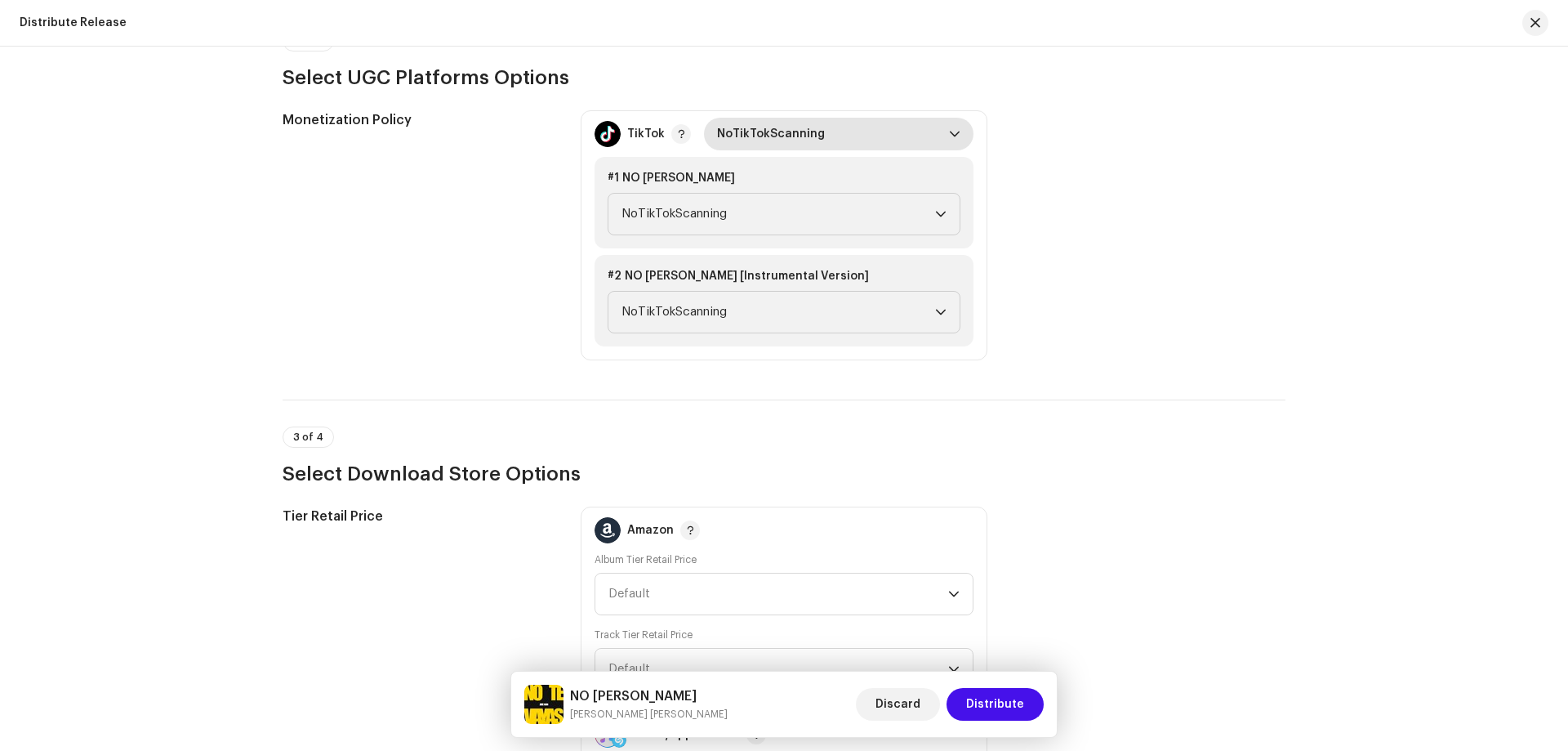
click at [846, 141] on span "NoTikTokScanning" at bounding box center [833, 134] width 232 height 33
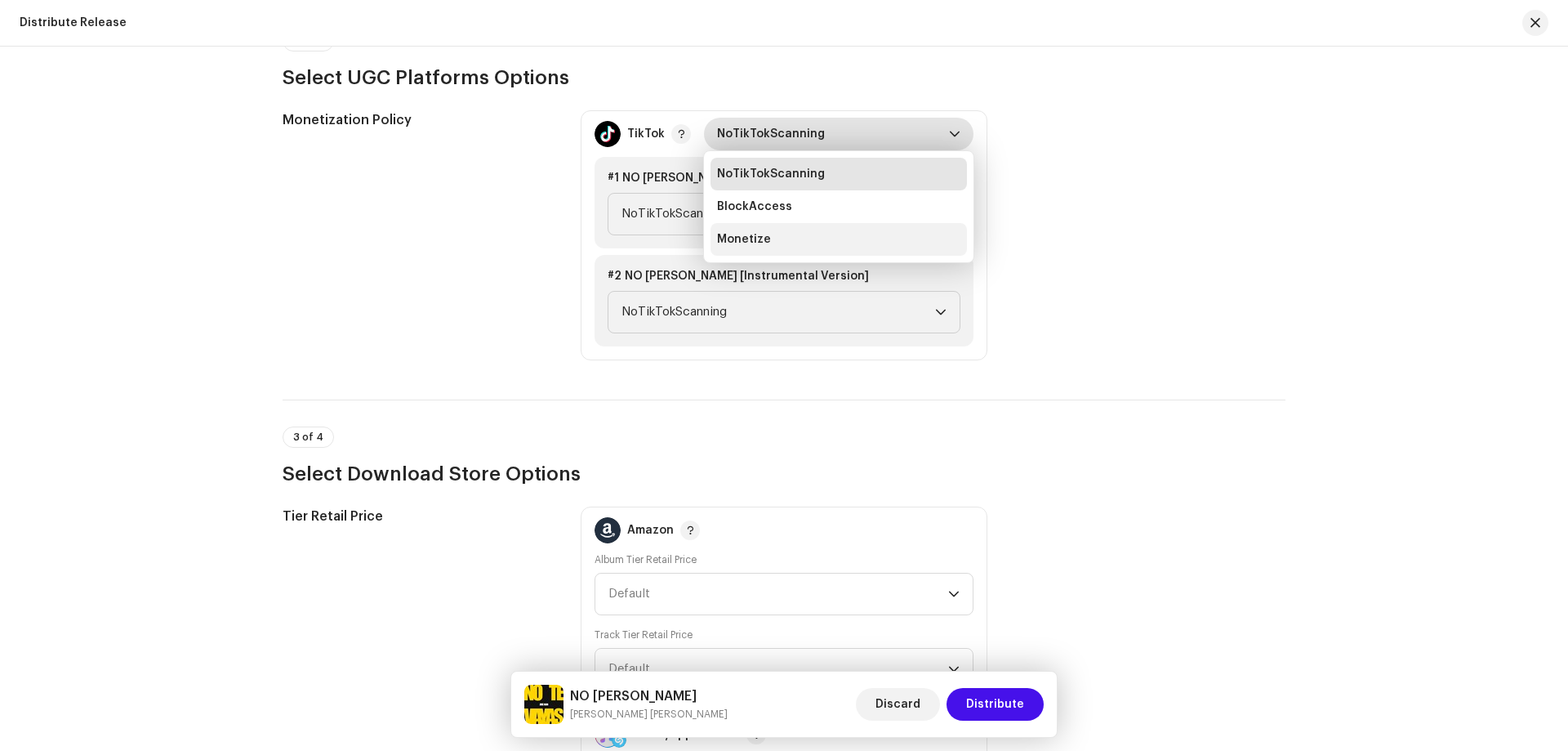
click at [821, 235] on li "Monetize" at bounding box center [839, 240] width 257 height 33
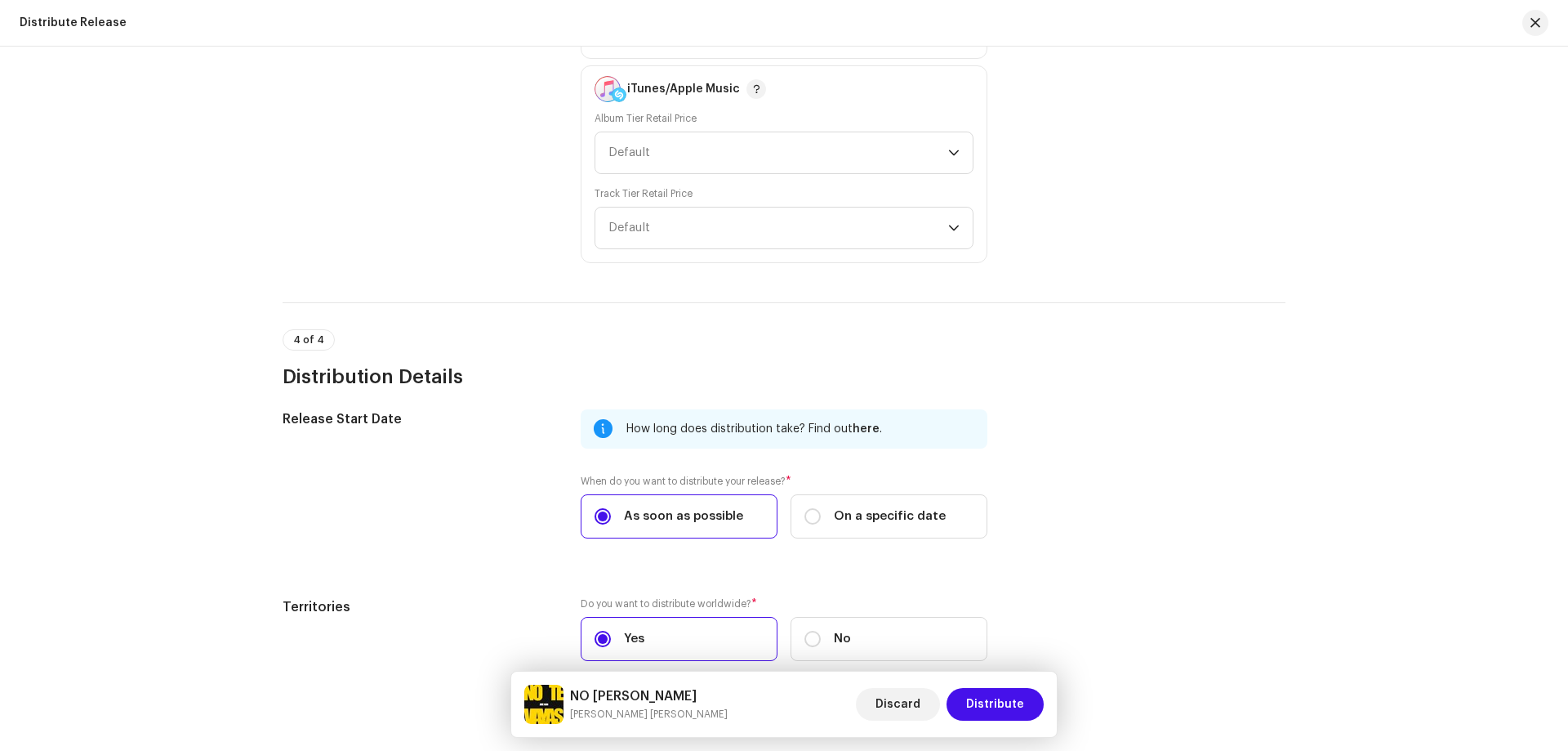
scroll to position [2367, 0]
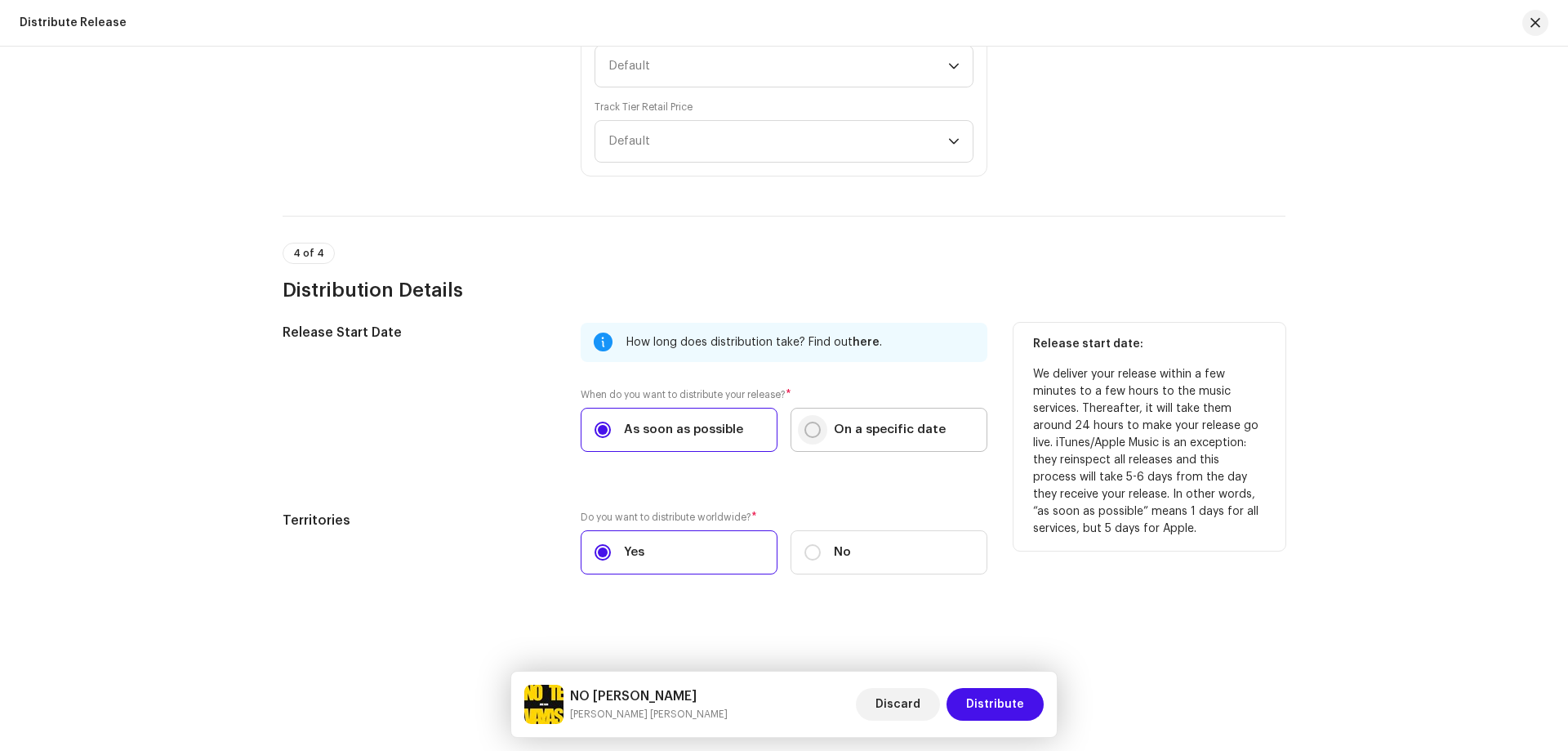
click at [804, 434] on input "On a specific date" at bounding box center [812, 430] width 16 height 16
radio input "true"
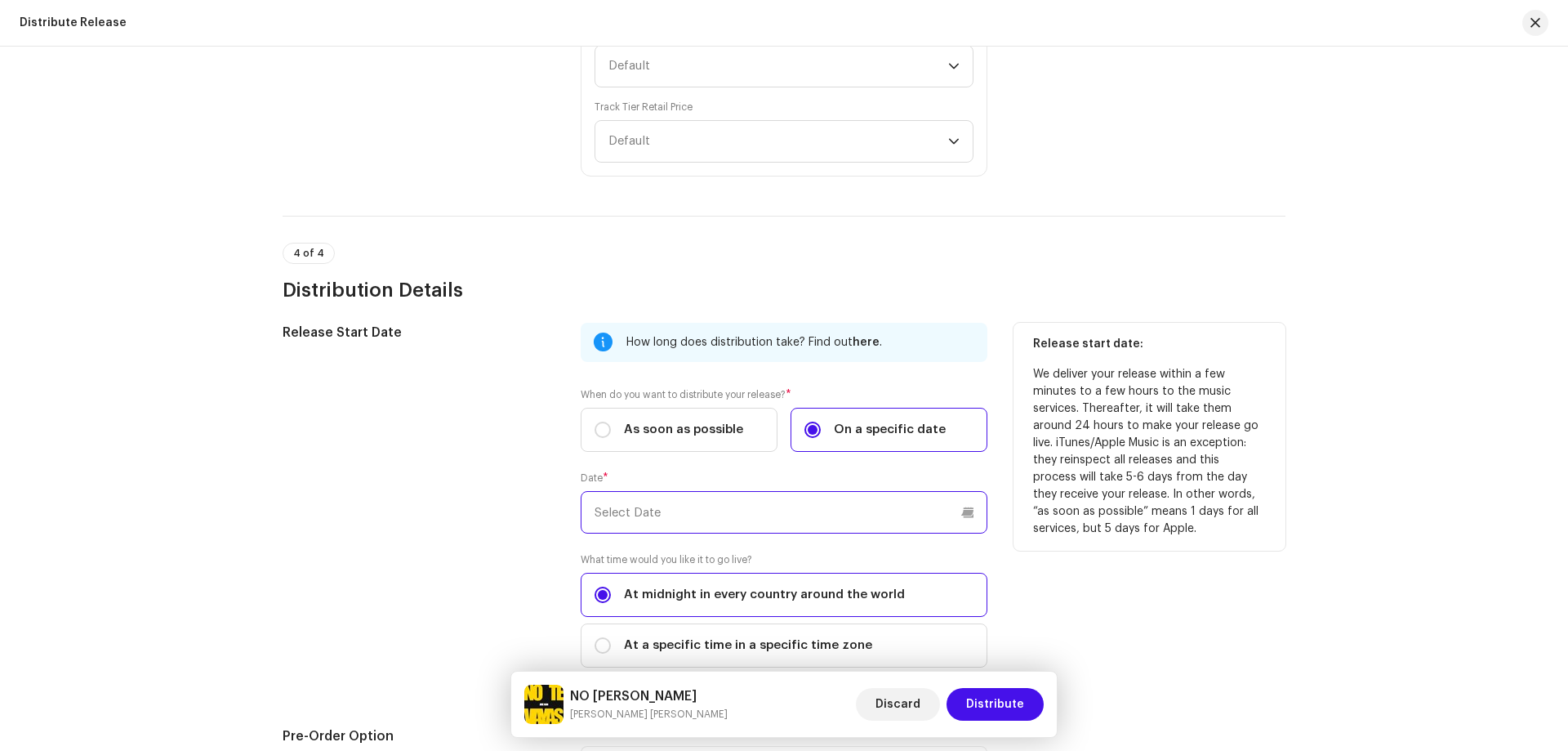
click at [661, 515] on input "text" at bounding box center [784, 512] width 407 height 43
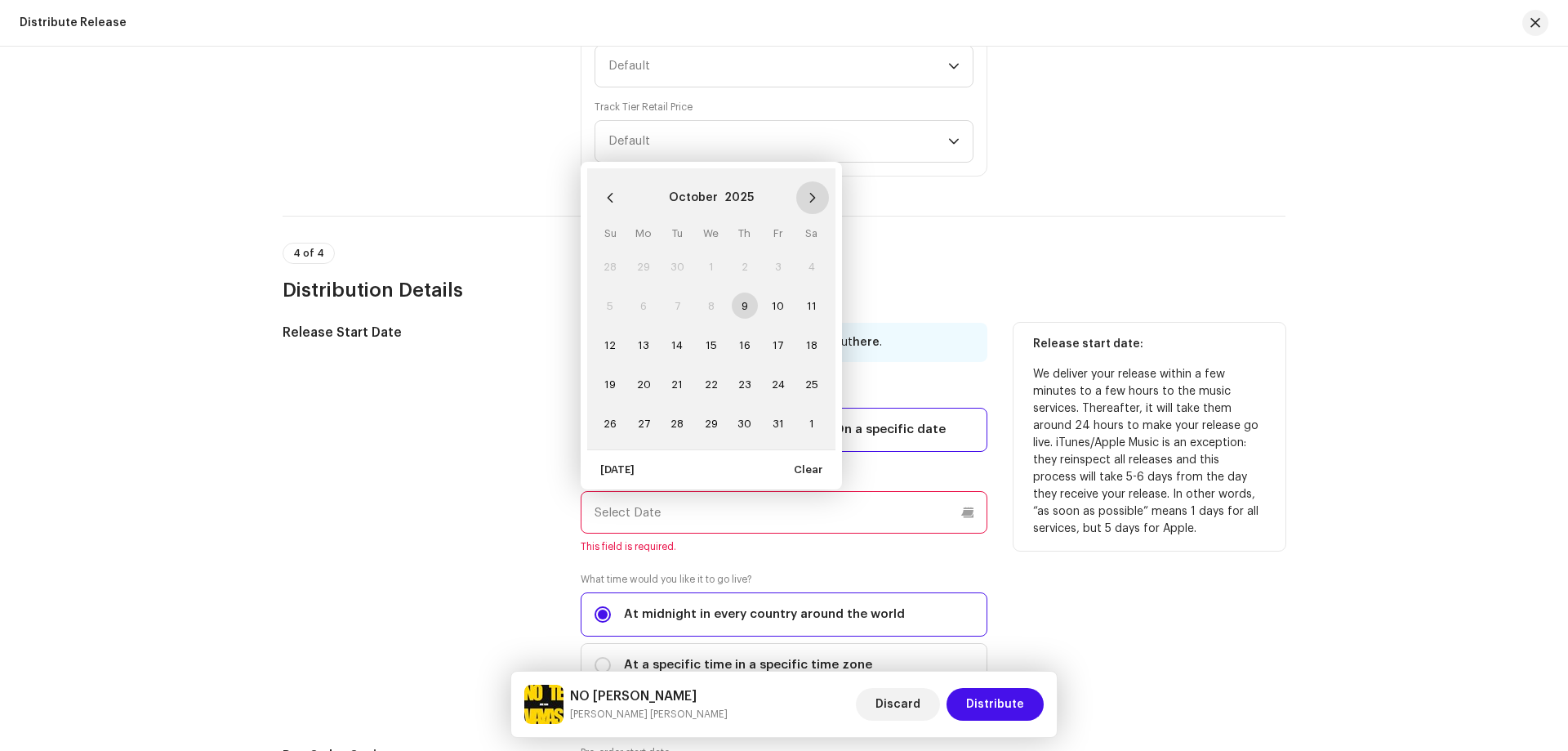
click at [816, 194] on button "Next Month" at bounding box center [812, 198] width 33 height 33
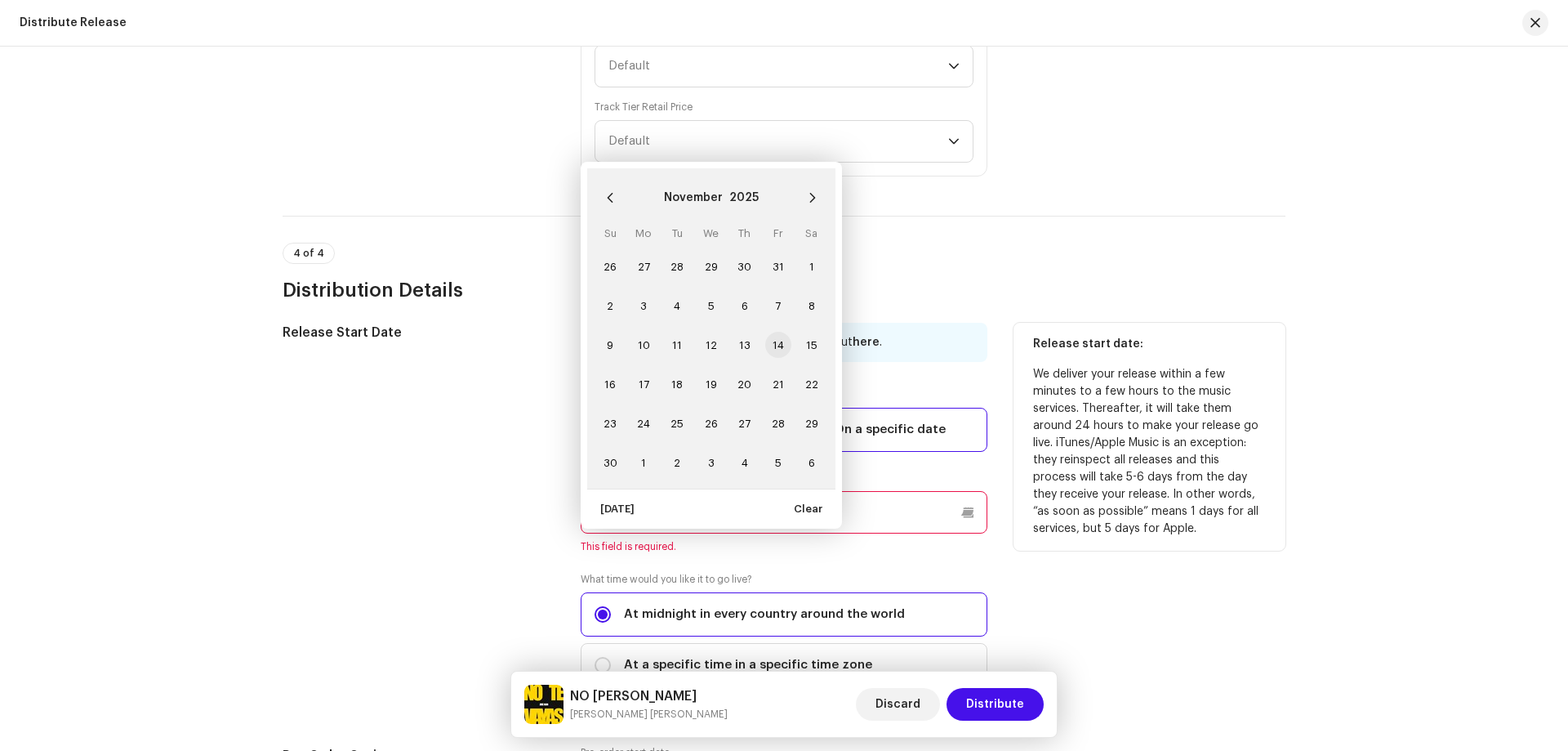
click at [780, 342] on span "14" at bounding box center [779, 345] width 26 height 26
type input "[DATE]"
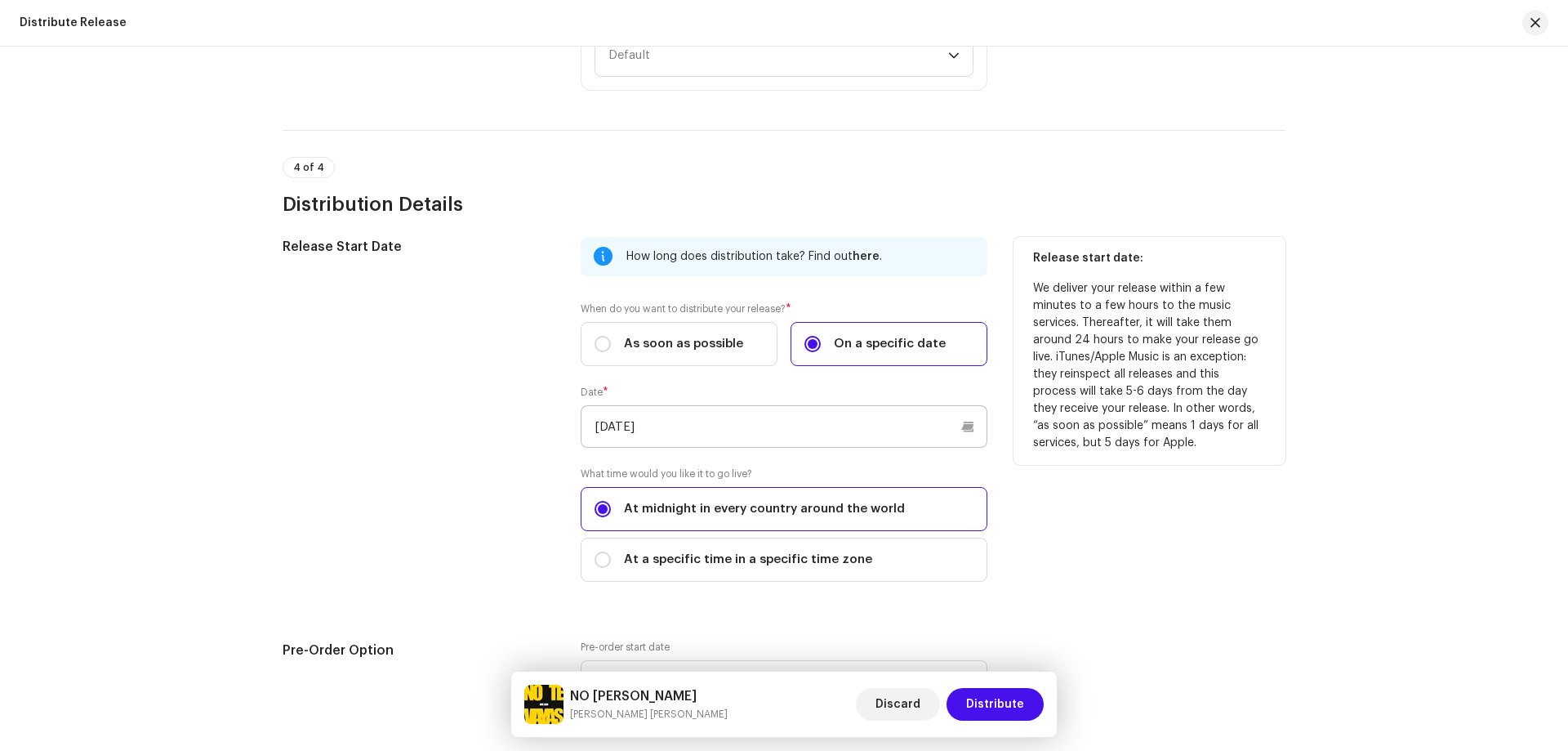
scroll to position [2530, 0]
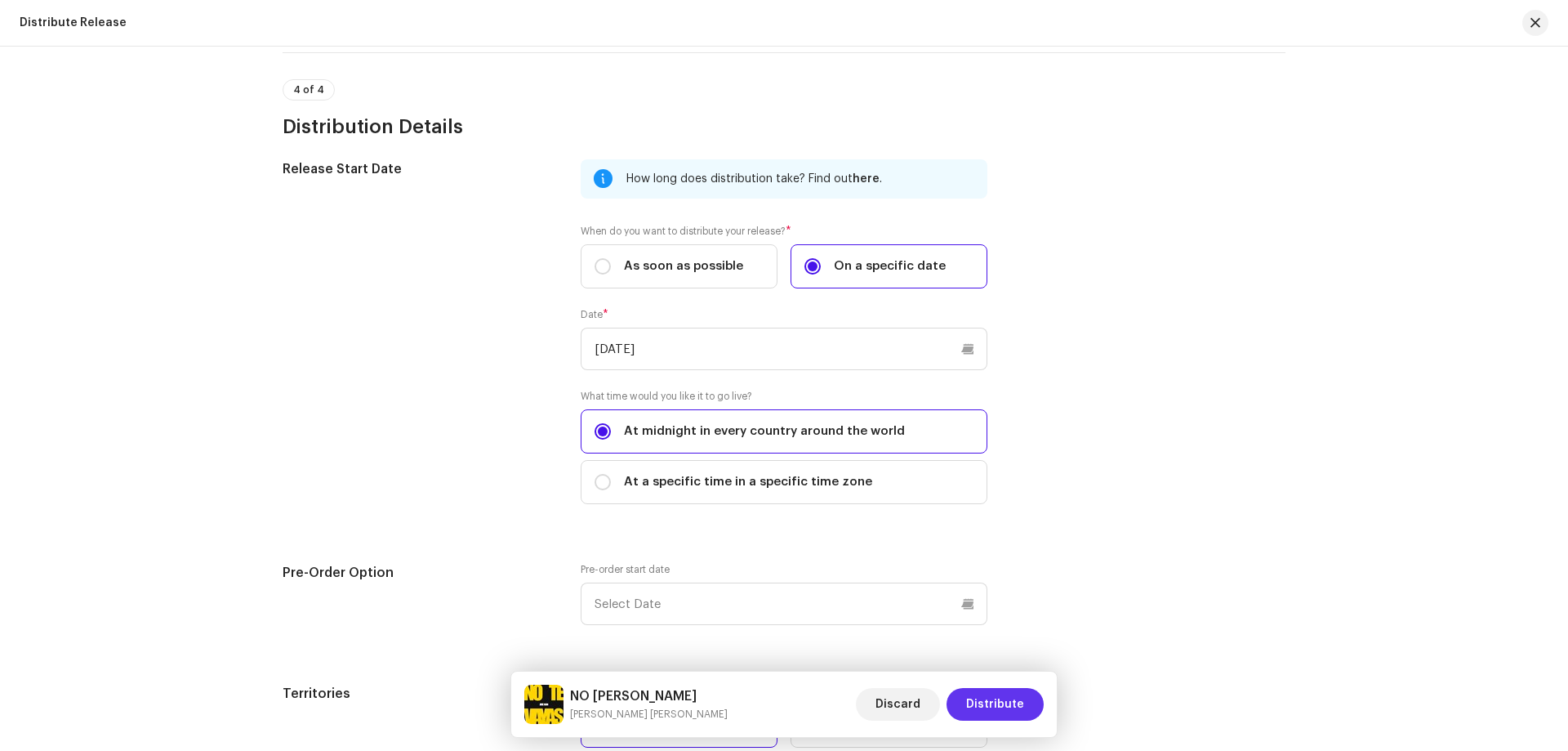
click at [995, 711] on span "Distribute" at bounding box center [995, 704] width 58 height 33
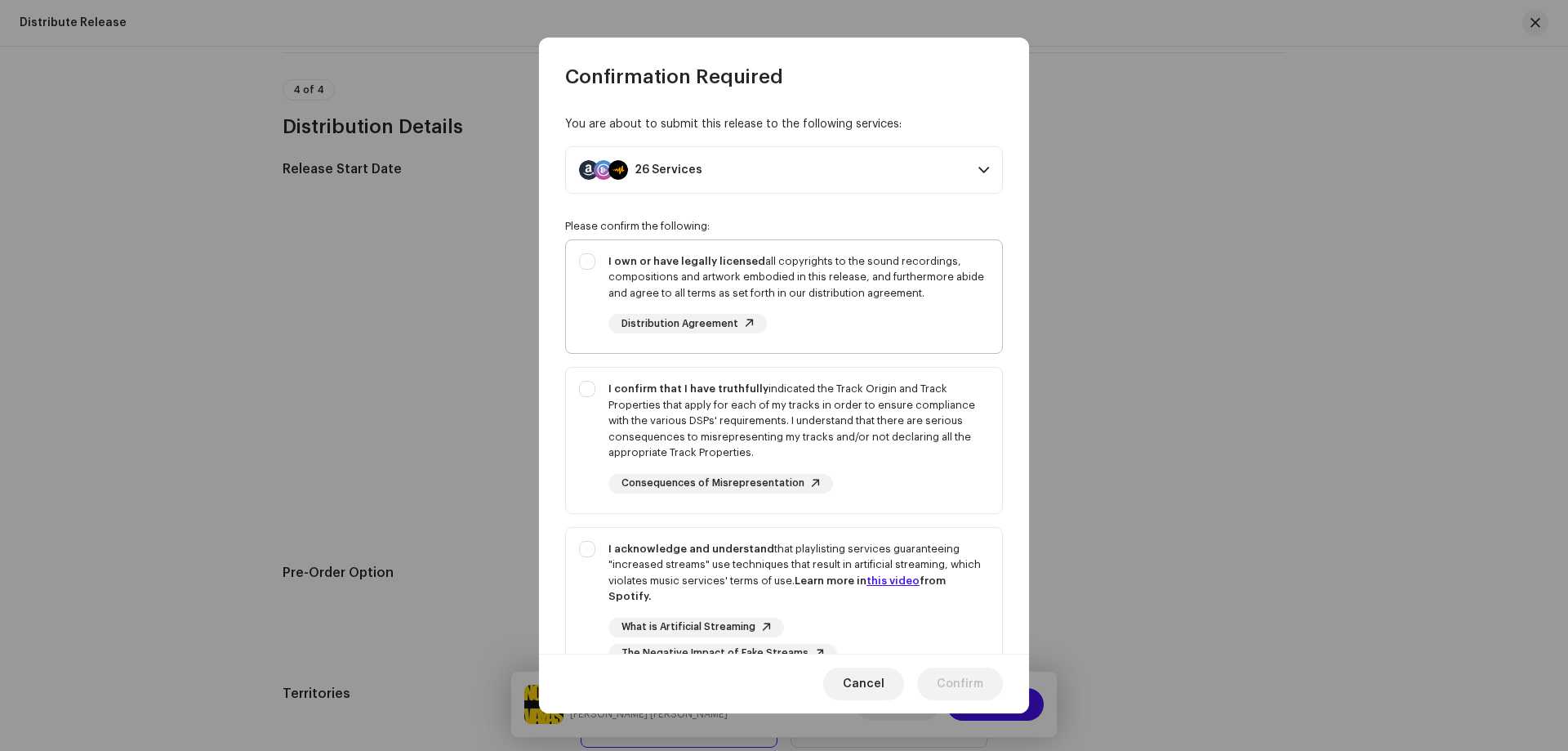
drag, startPoint x: 598, startPoint y: 307, endPoint x: 592, endPoint y: 433, distance: 126.1
click at [598, 309] on div "I own or have legally licensed all copyrights to the sound recordings, composit…" at bounding box center [784, 294] width 436 height 107
checkbox input "true"
click at [592, 437] on div "I confirm that I have truthfully indicated the Track Origin and Track Propertie…" at bounding box center [784, 437] width 436 height 139
checkbox input "true"
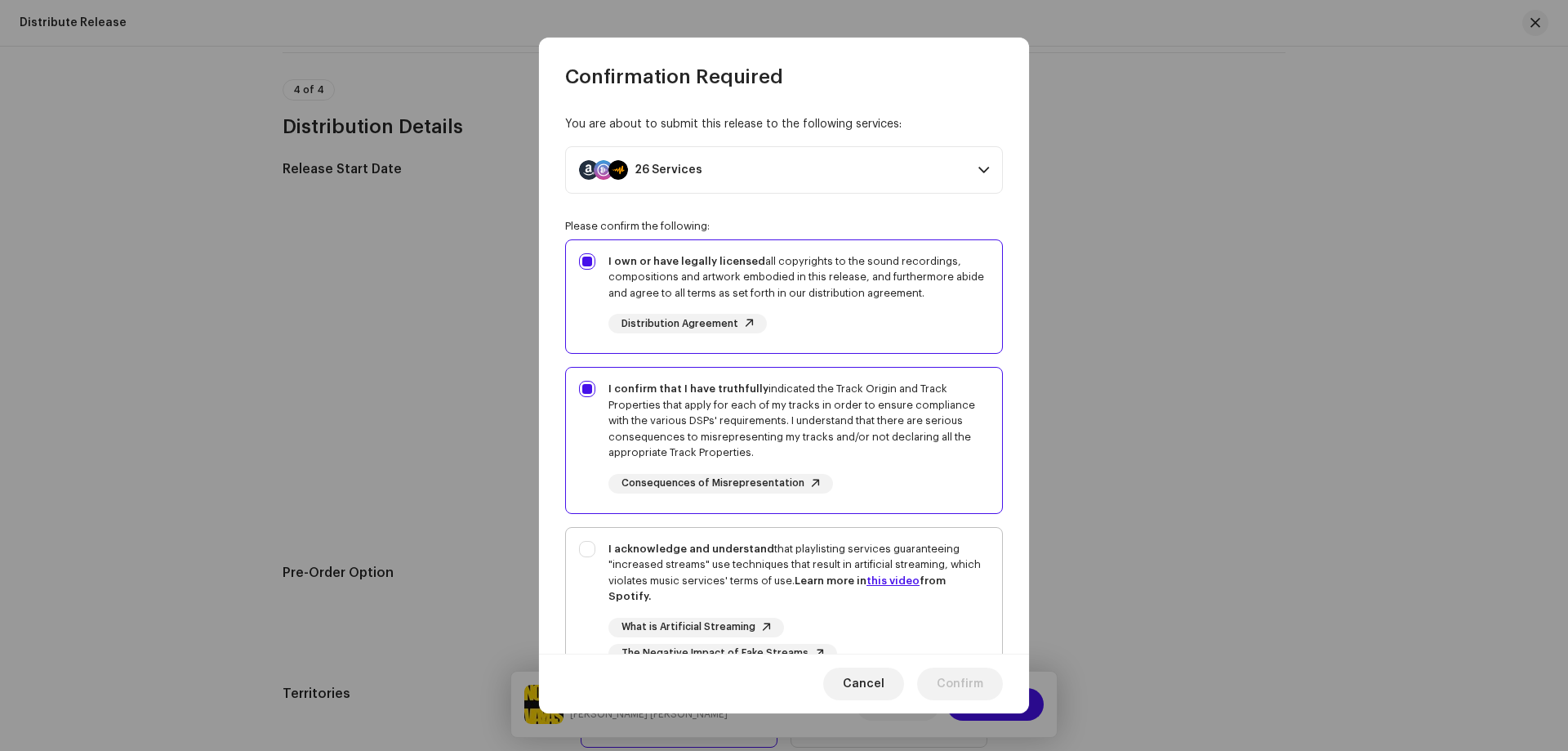
click at [598, 589] on div "I acknowledge and understand that playlisting services guaranteeing "increased …" at bounding box center [784, 602] width 436 height 149
checkbox input "true"
click at [974, 683] on span "Confirm" at bounding box center [960, 684] width 47 height 33
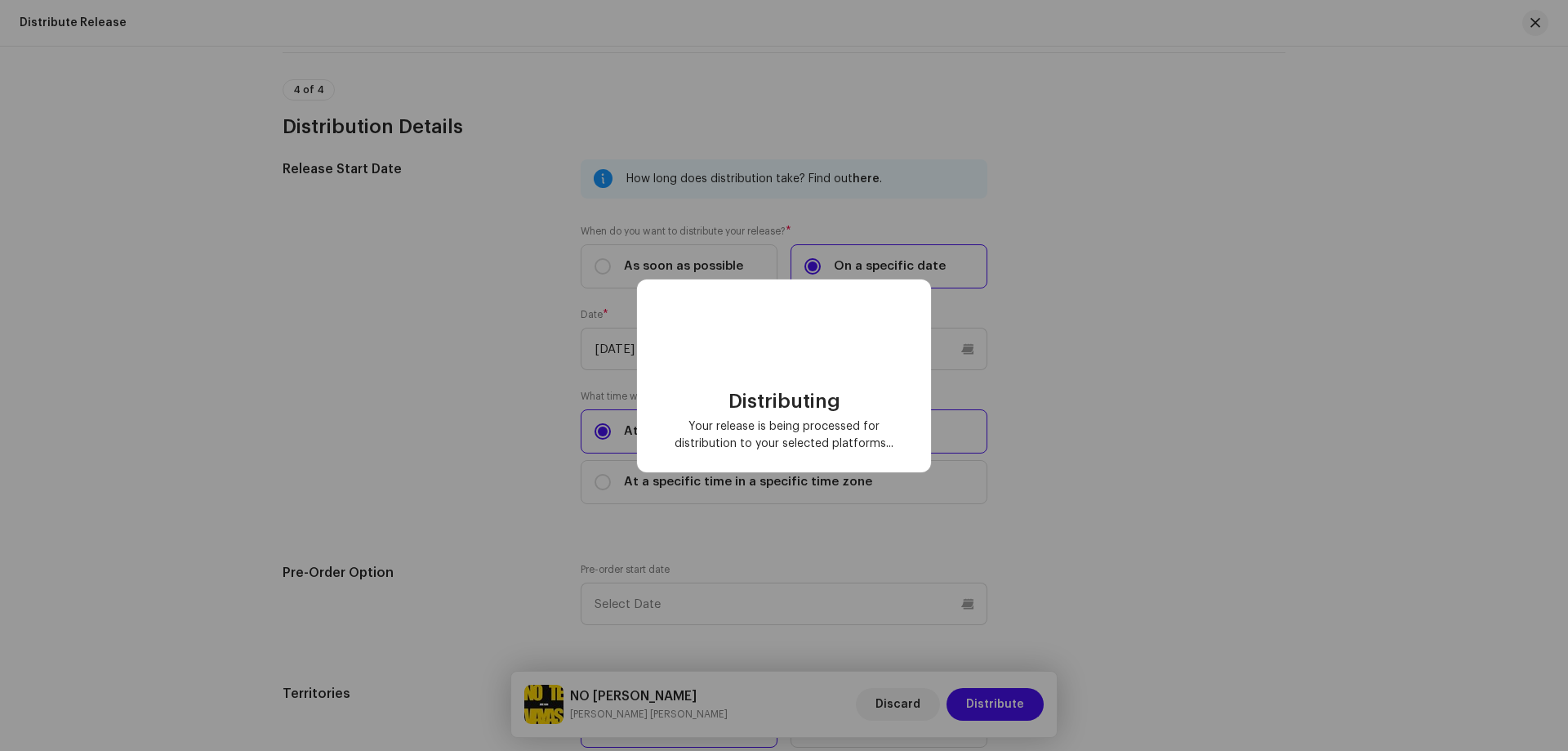
checkbox input "false"
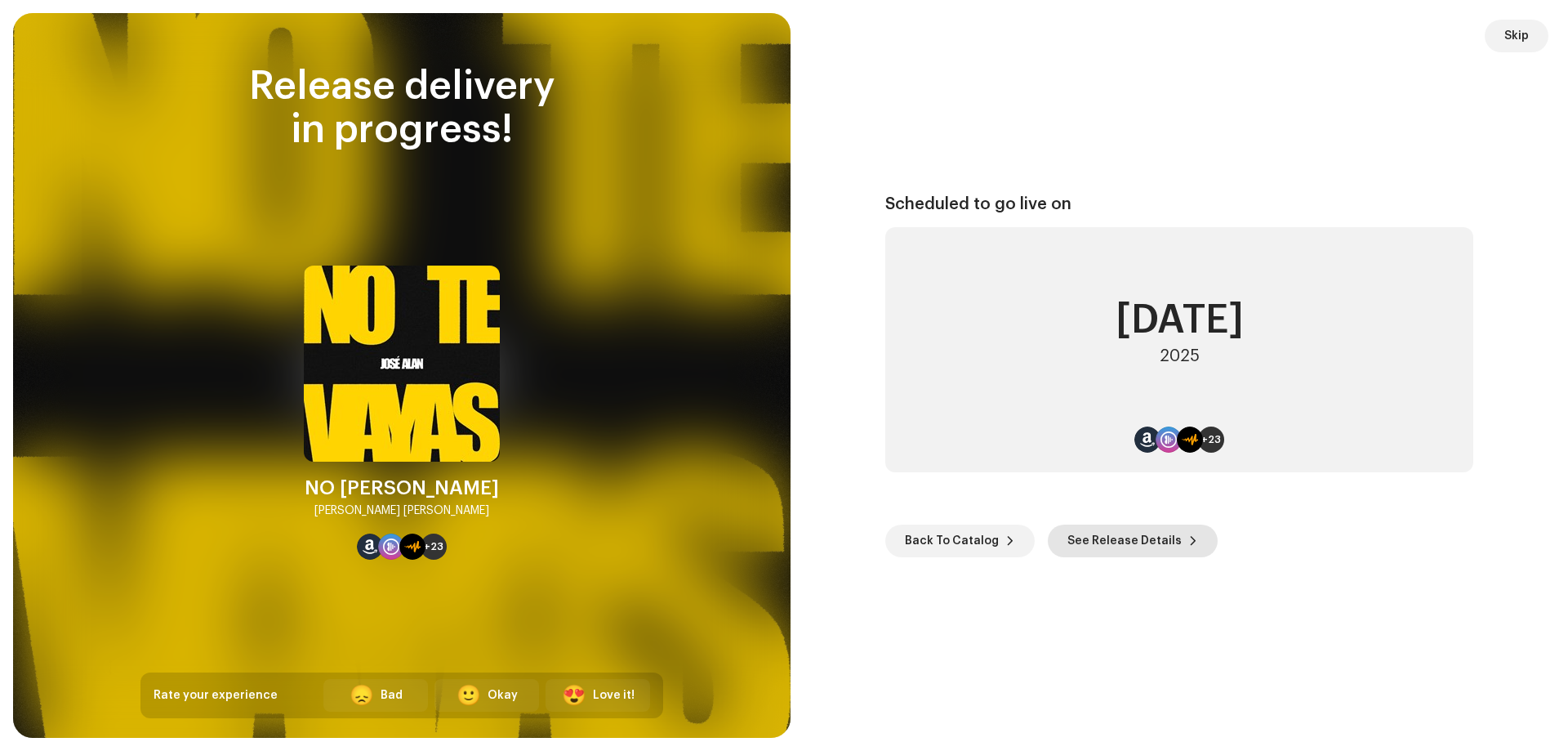
click at [1098, 552] on span "See Release Details" at bounding box center [1124, 541] width 114 height 33
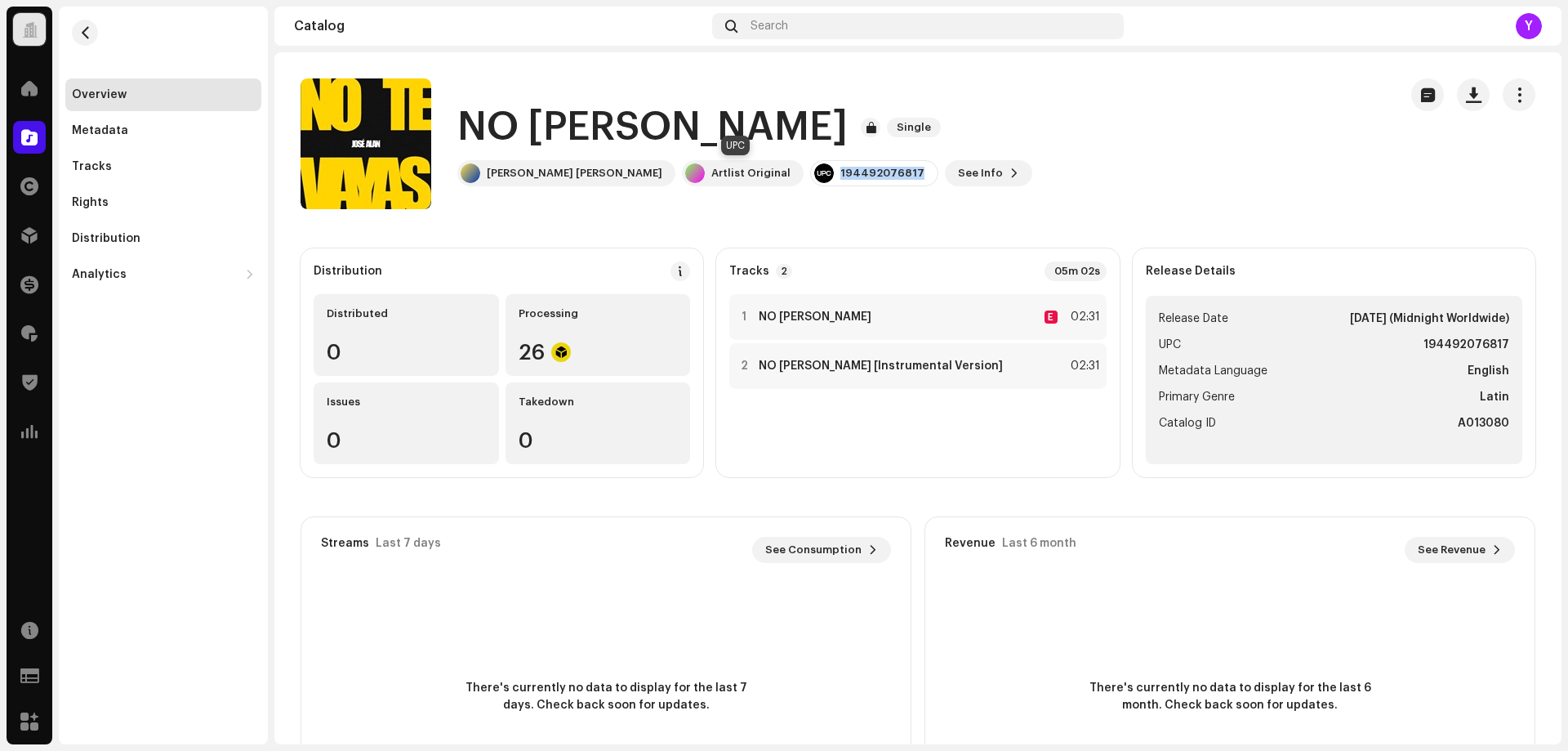
drag, startPoint x: 704, startPoint y: 176, endPoint x: 781, endPoint y: 179, distance: 77.1
click at [810, 179] on div "194492076817" at bounding box center [874, 173] width 128 height 26
copy div "194492076817"
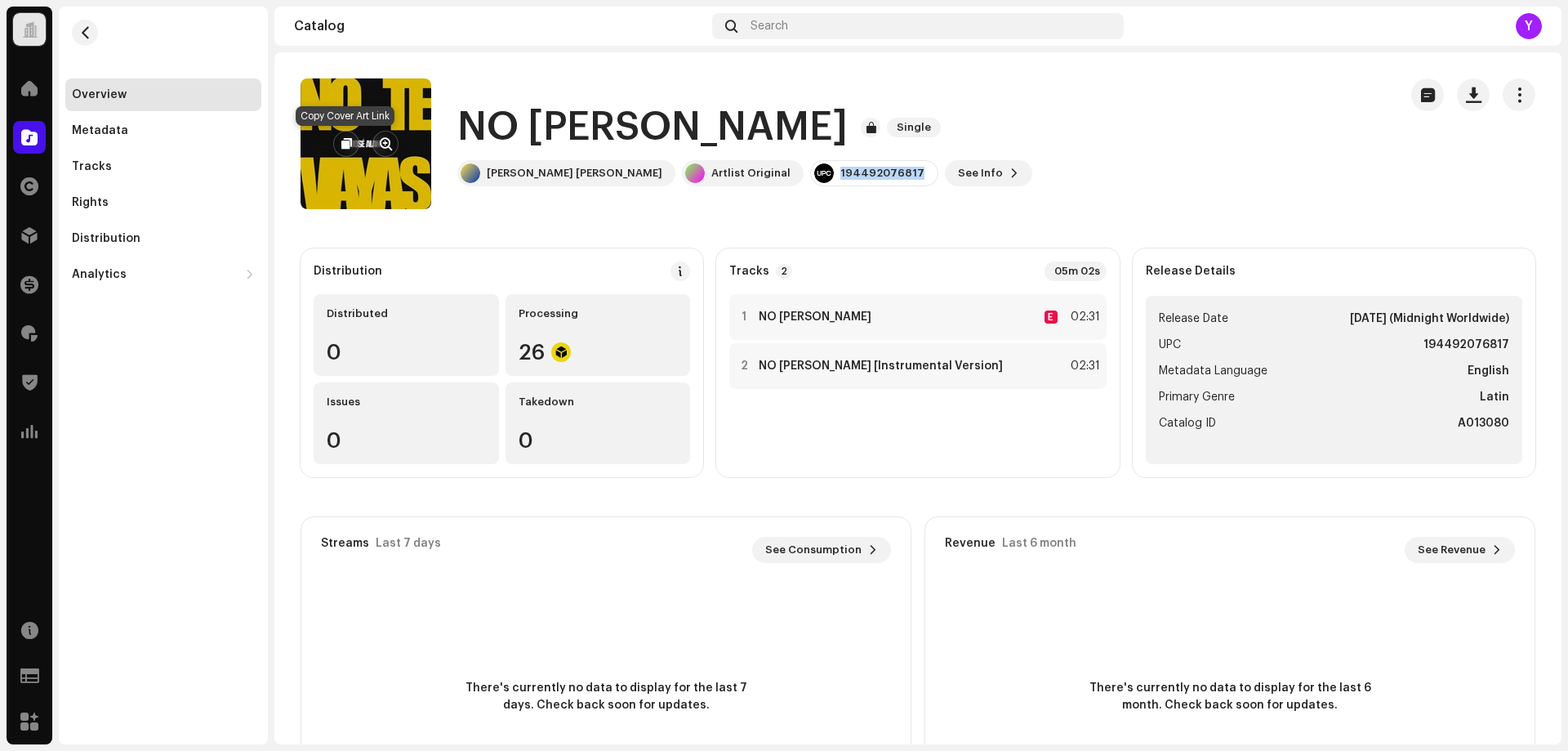
drag, startPoint x: 344, startPoint y: 143, endPoint x: 368, endPoint y: 174, distance: 39.2
click at [344, 143] on span "button" at bounding box center [347, 144] width 11 height 13
copy div "194492076817"
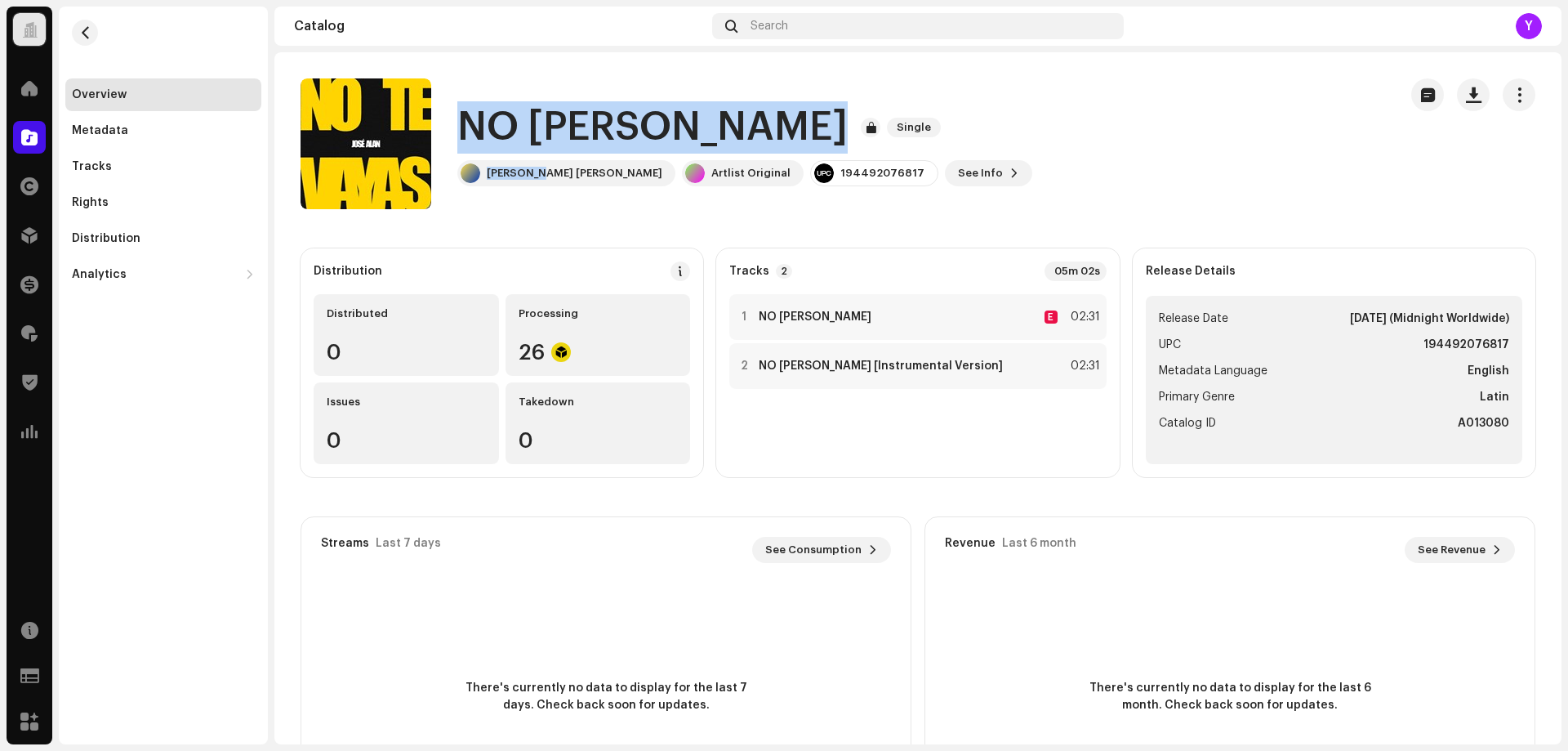
drag, startPoint x: 537, startPoint y: 183, endPoint x: 463, endPoint y: 124, distance: 94.6
click at [463, 124] on div "NO [PERSON_NAME] Single [PERSON_NAME] [PERSON_NAME] Artlist Original 1944920768…" at bounding box center [745, 143] width 575 height 85
copy div "NO [PERSON_NAME] Single [PERSON_NAME] [PERSON_NAME]"
click at [976, 128] on div "NO [PERSON_NAME] Single [PERSON_NAME] [PERSON_NAME] Artlist Original 1944920768…" at bounding box center [843, 143] width 1085 height 131
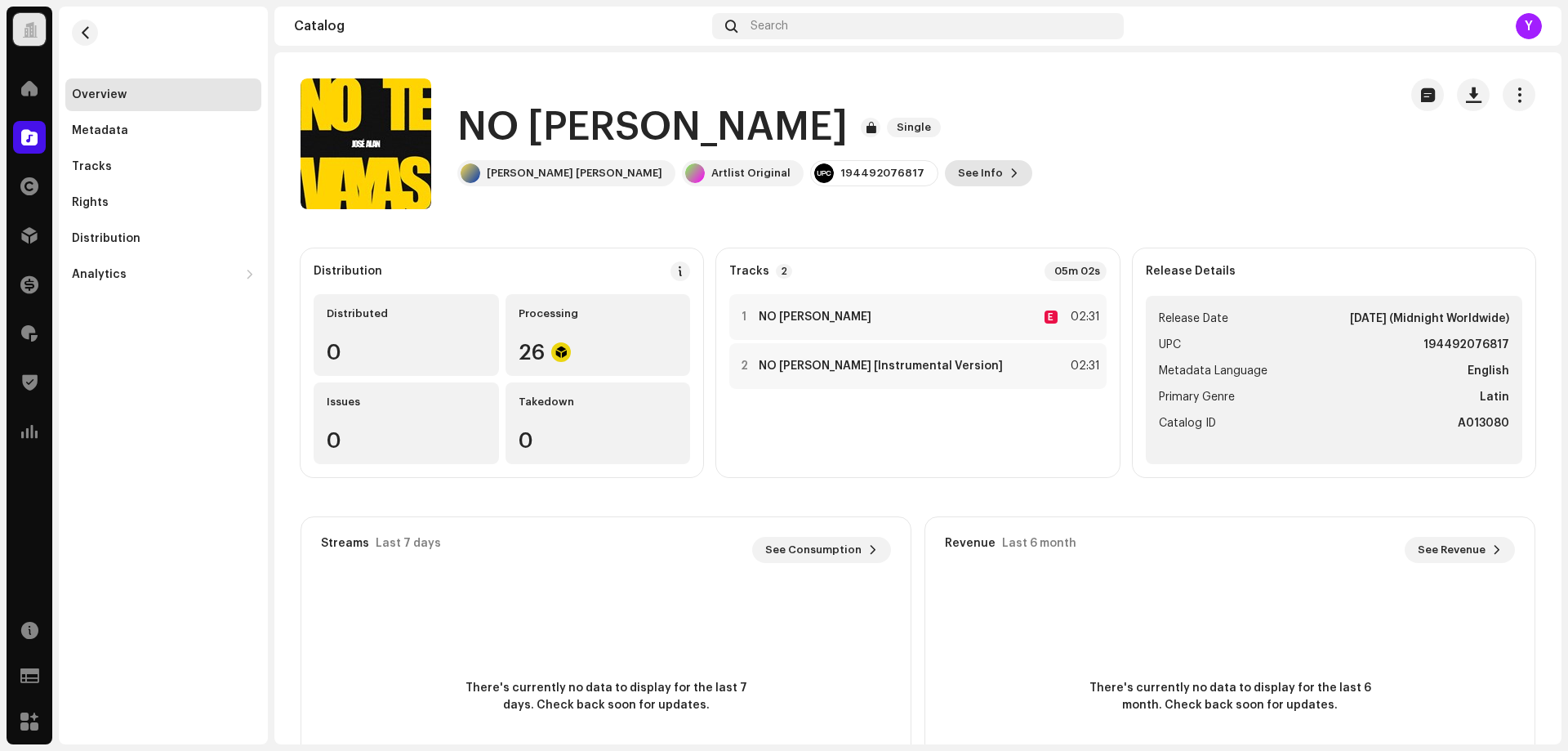
click at [958, 170] on span "See Info" at bounding box center [980, 174] width 45 height 33
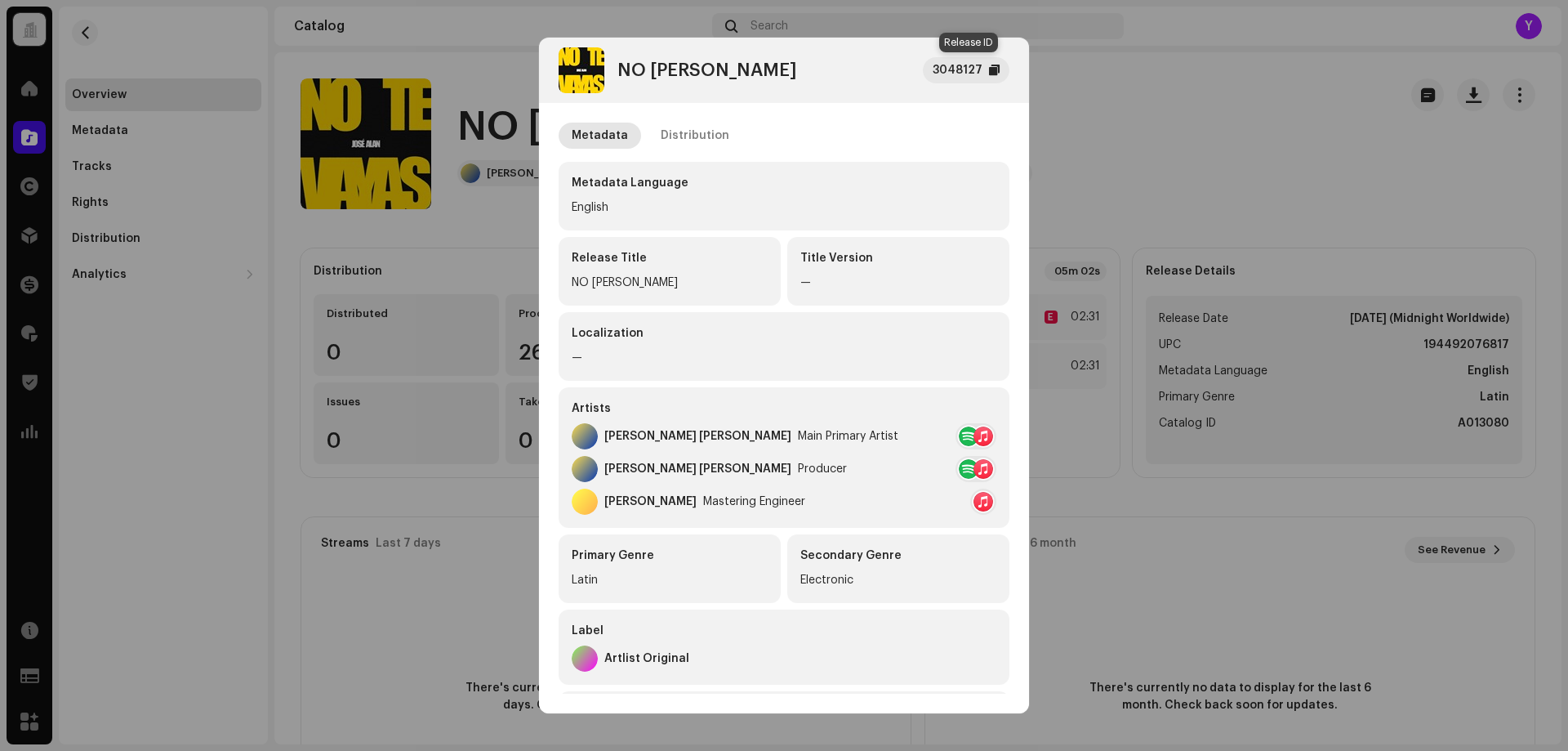
click at [996, 70] on div at bounding box center [994, 70] width 11 height 13
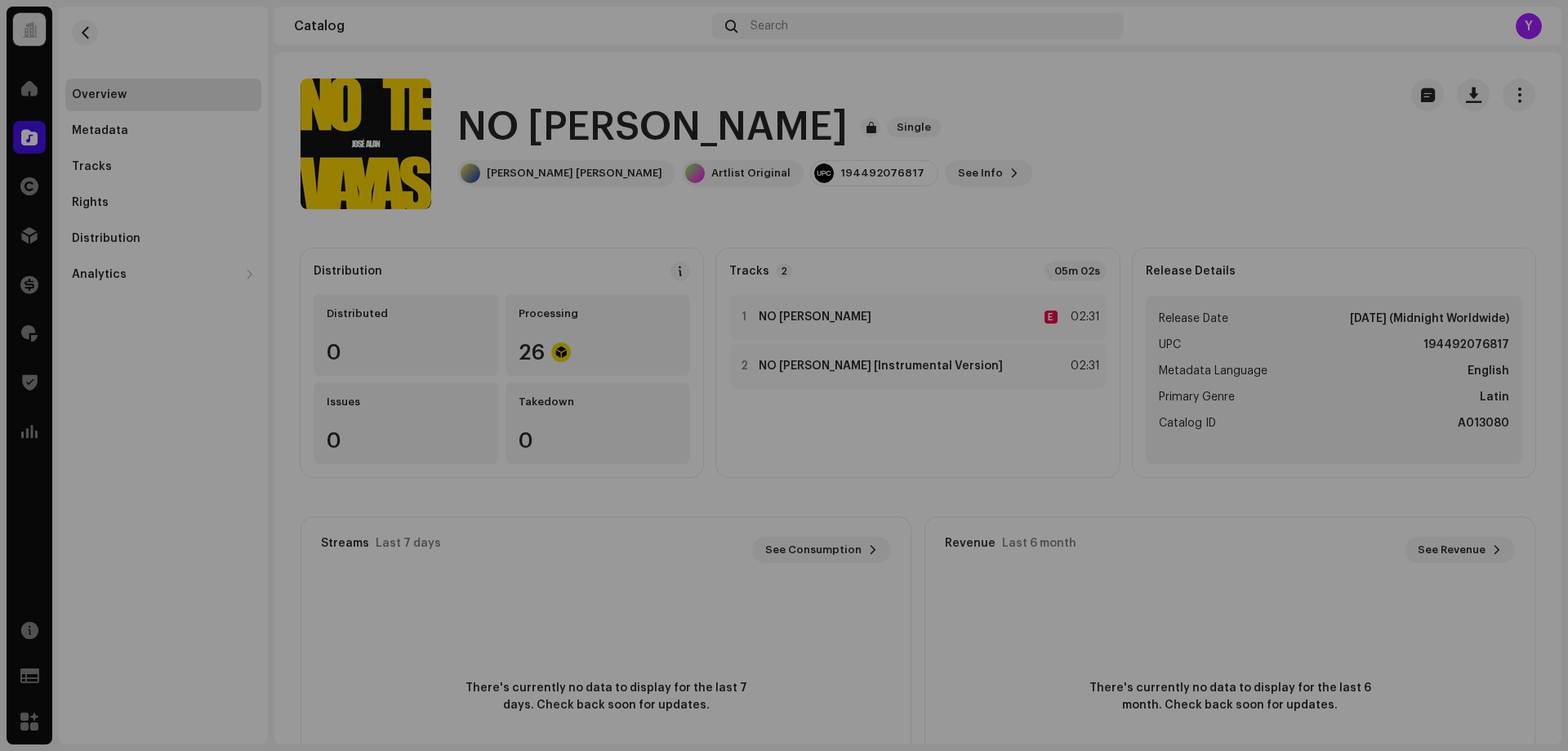
click at [1111, 108] on div "NO [PERSON_NAME] 3048127 Metadata Distribution Metadata Language English Releas…" at bounding box center [784, 376] width 1568 height 751
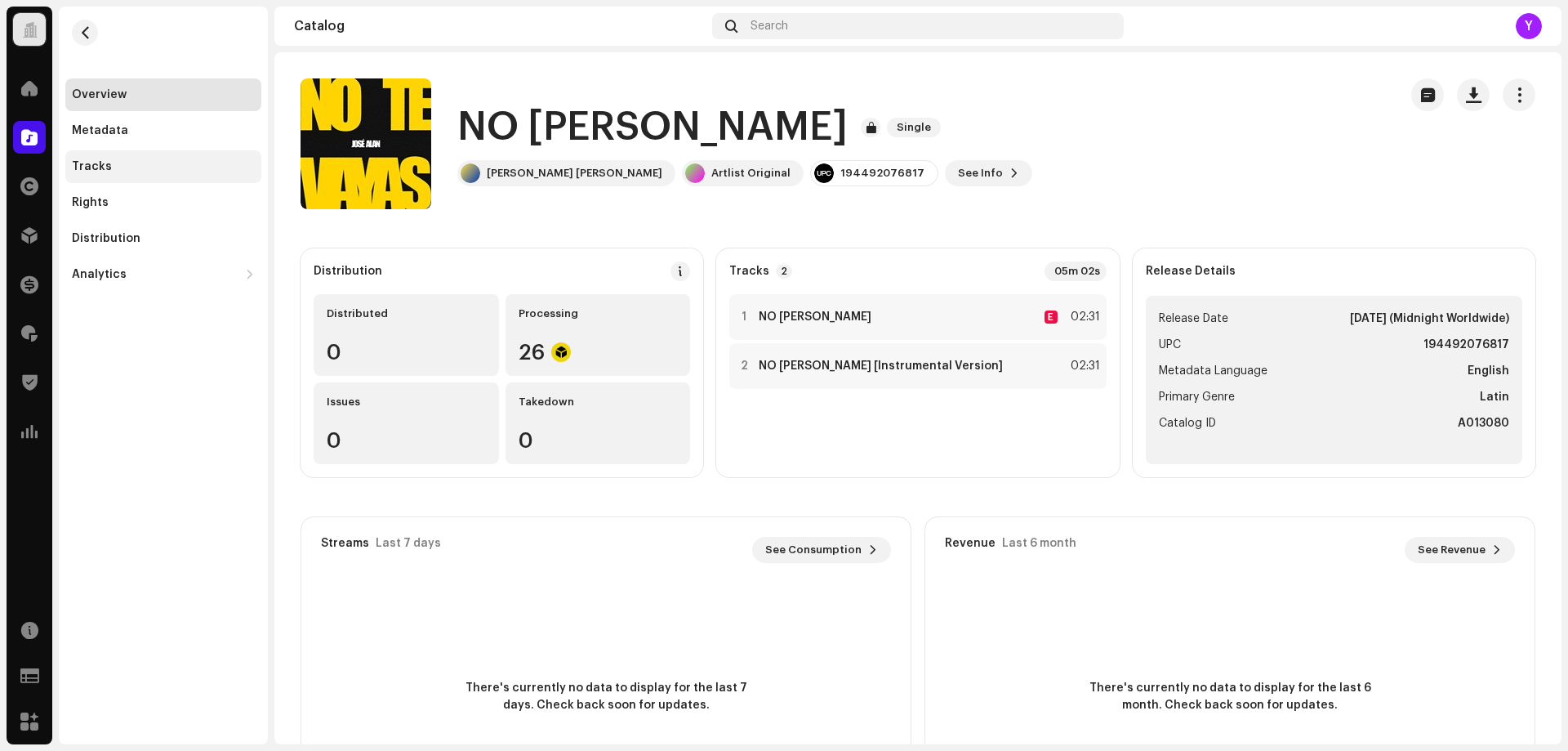
click at [105, 161] on div "Tracks" at bounding box center [91, 166] width 40 height 13
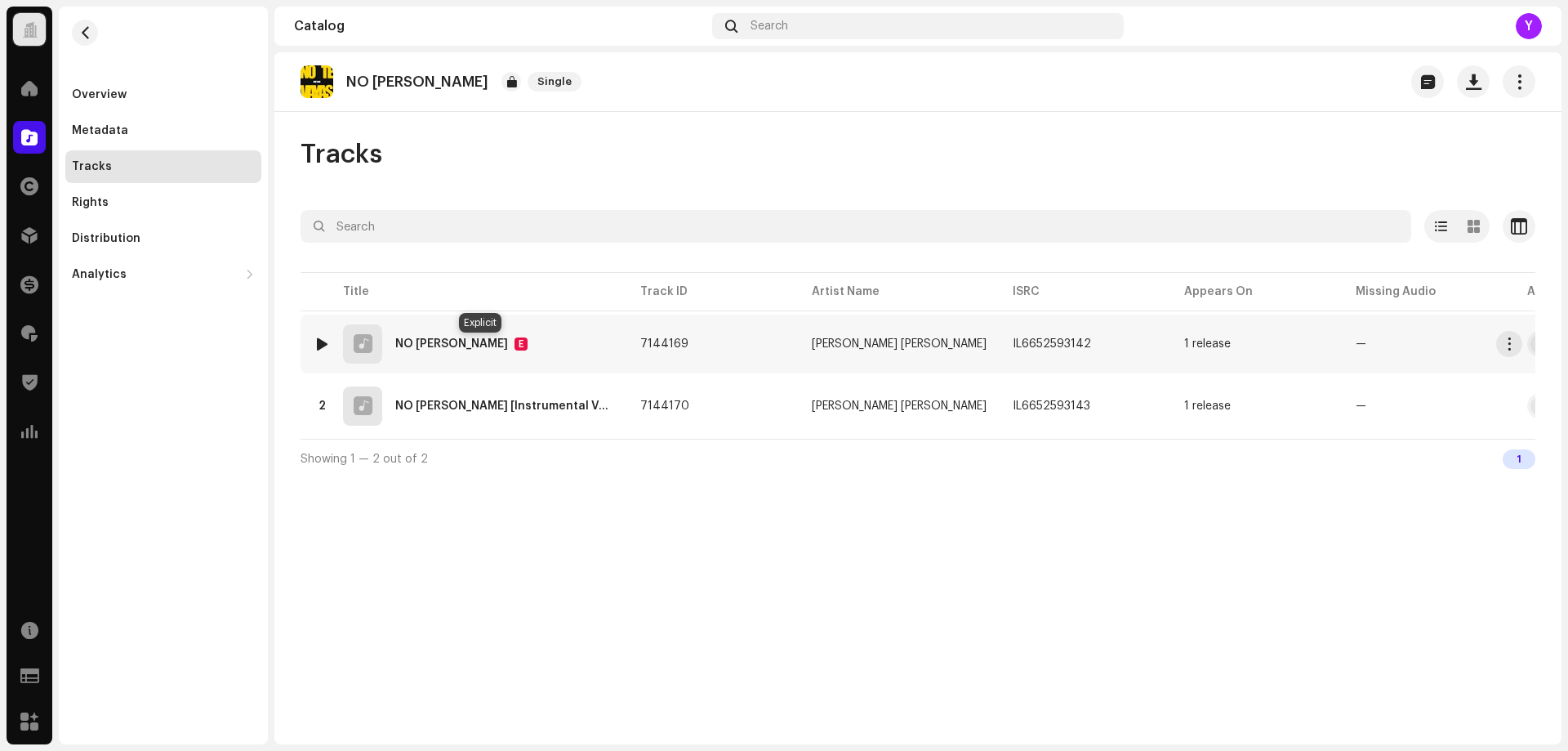
click at [514, 348] on div "E" at bounding box center [521, 344] width 13 height 13
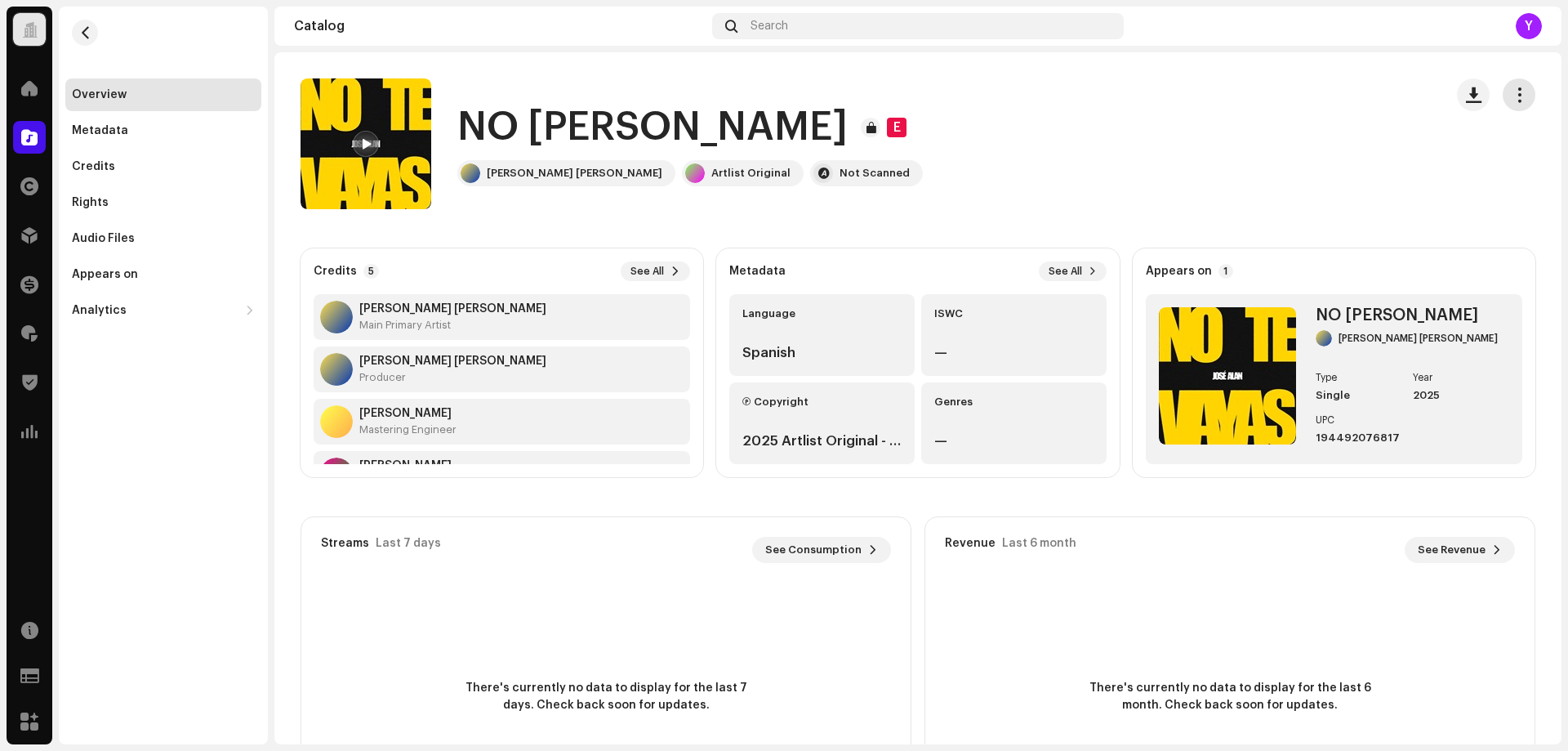
click at [1512, 101] on span "button" at bounding box center [1519, 95] width 16 height 13
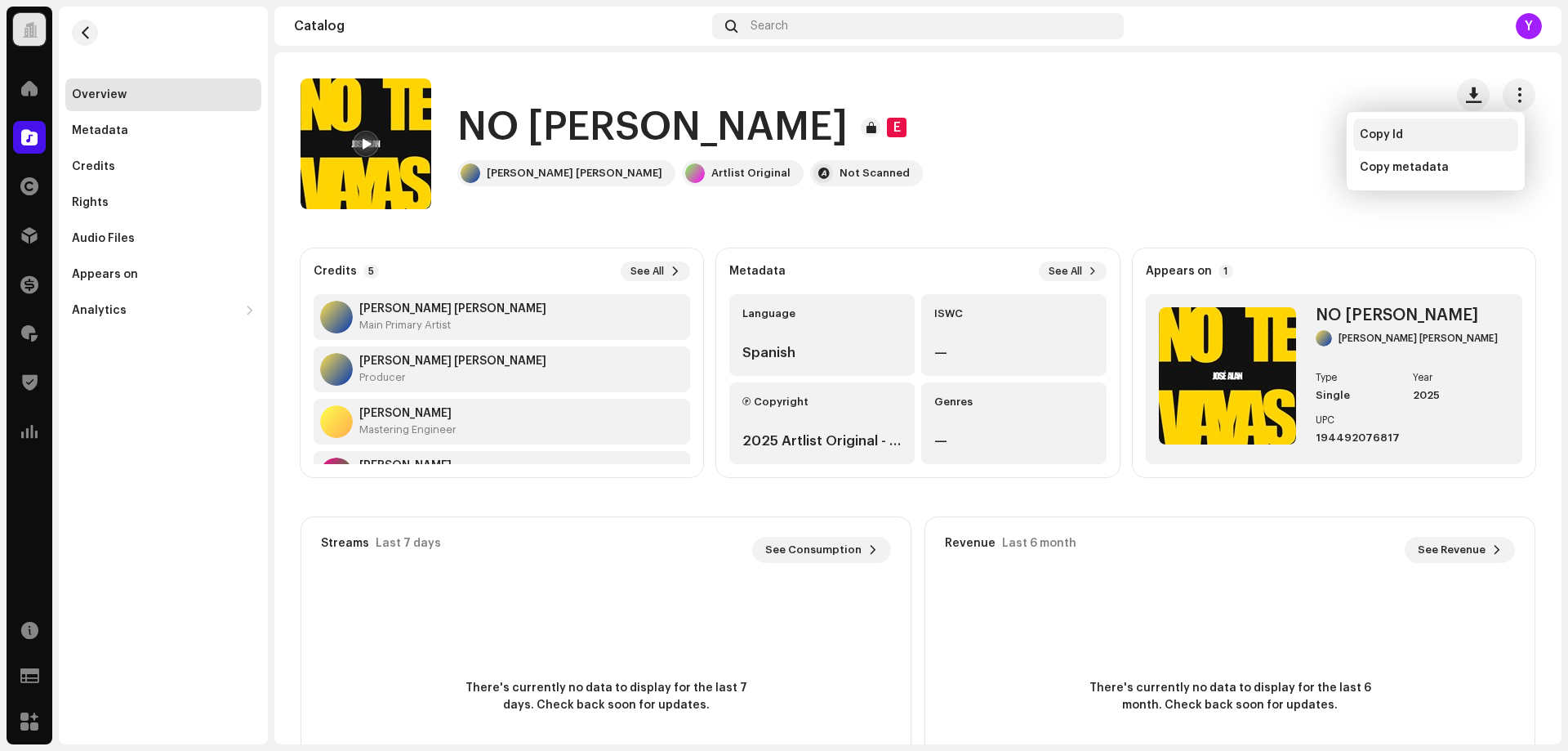
click at [1420, 130] on div "Copy Id" at bounding box center [1435, 135] width 152 height 13
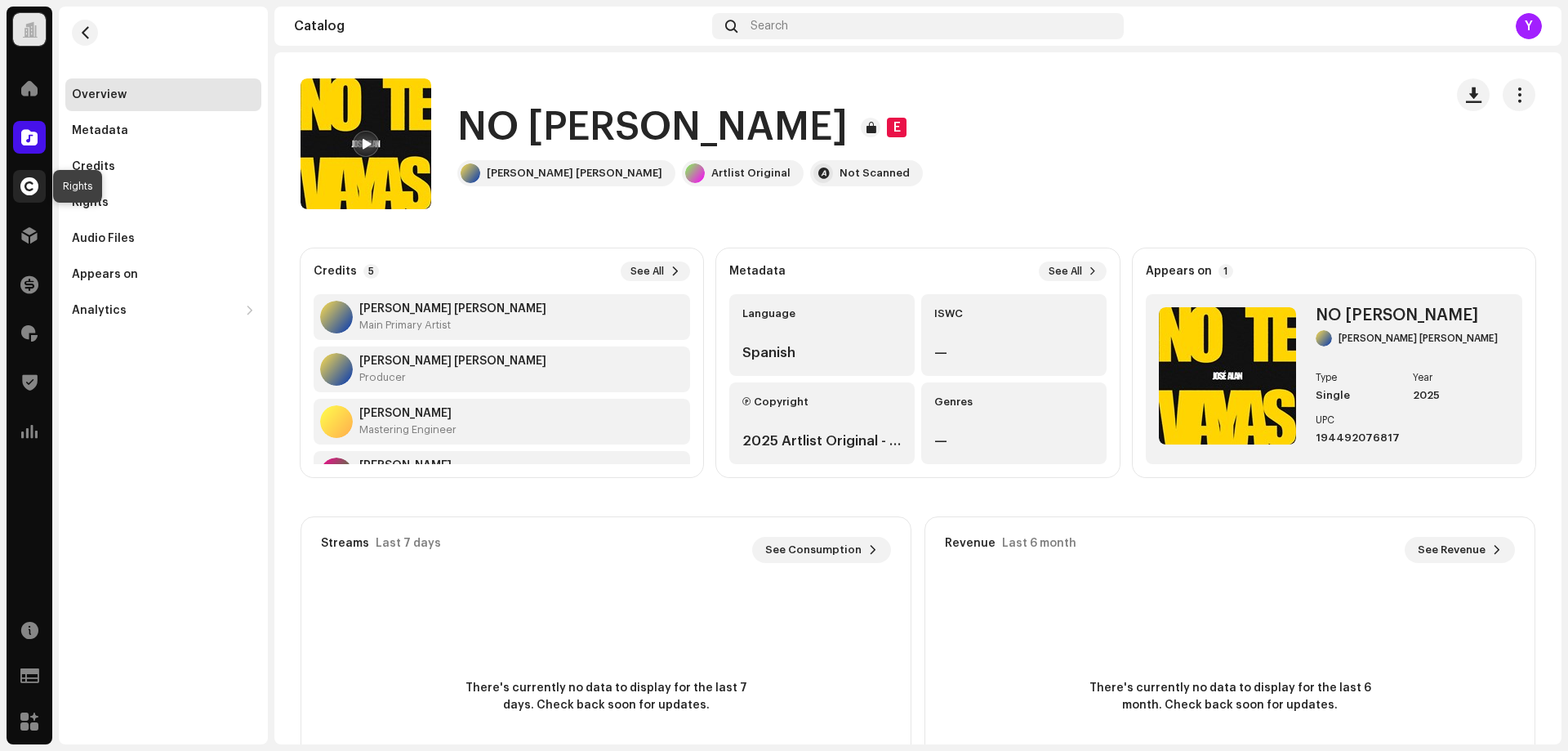
click at [31, 188] on span at bounding box center [30, 186] width 18 height 13
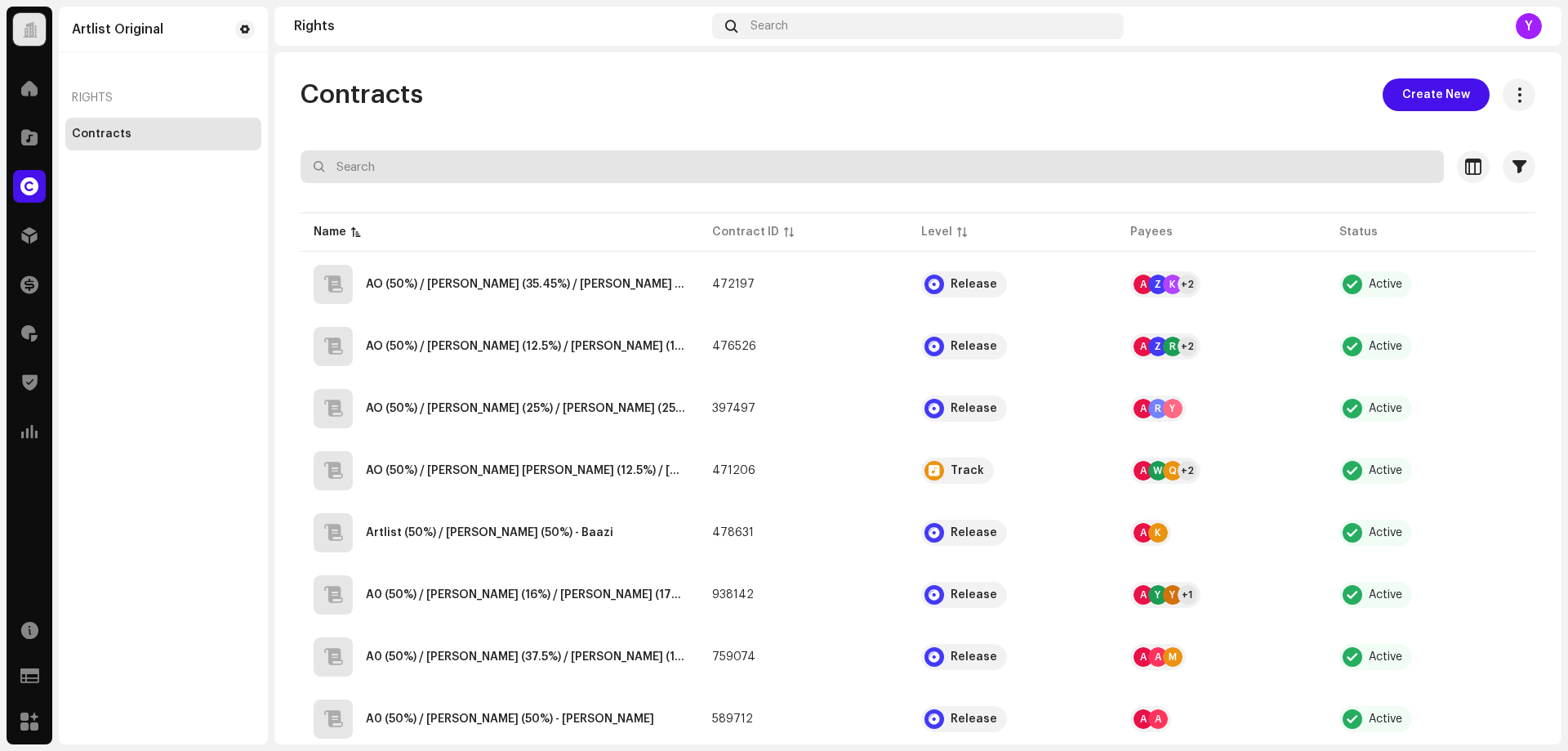
click at [403, 162] on input "text" at bounding box center [872, 167] width 1143 height 33
paste input "[PERSON_NAME] [PERSON_NAME]"
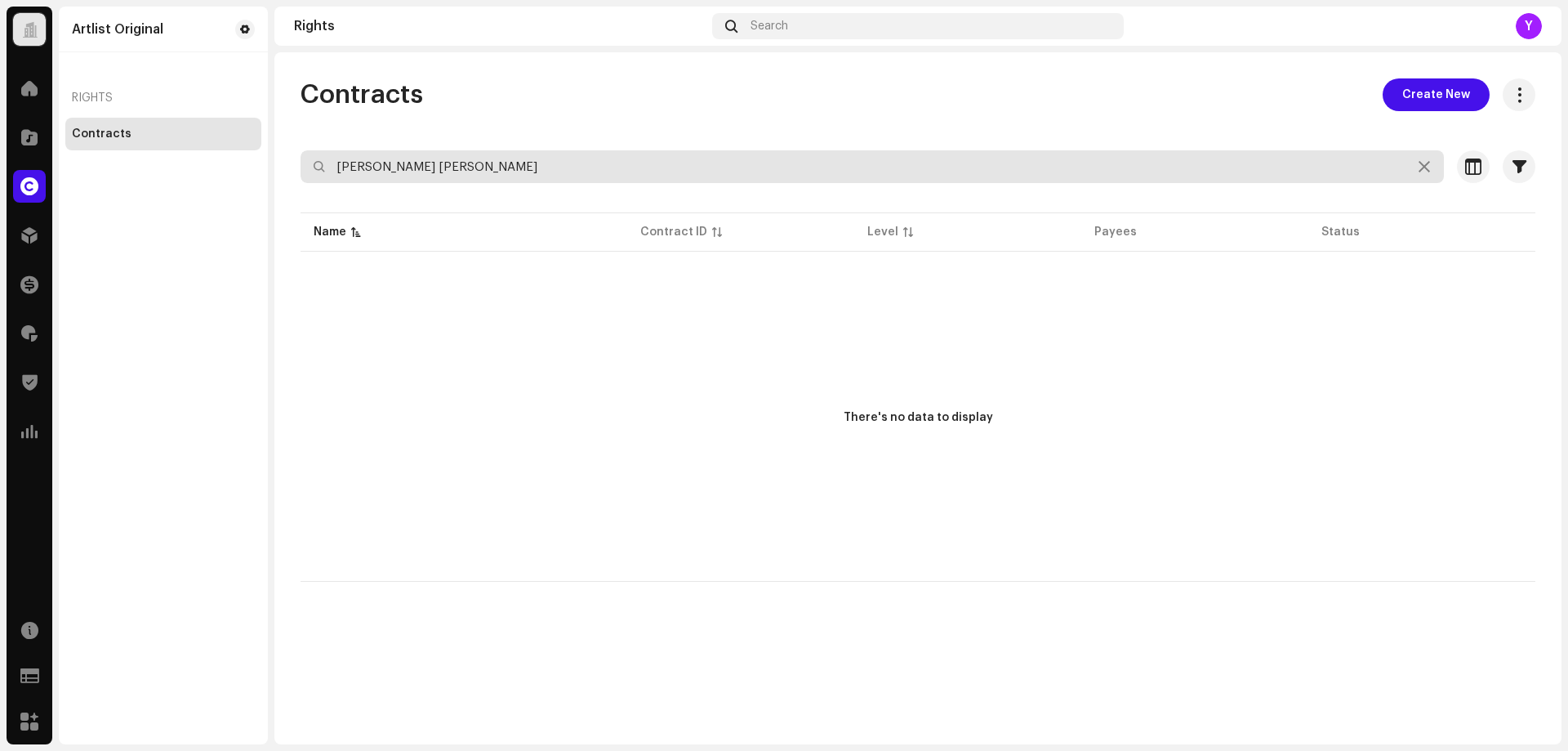
drag, startPoint x: 469, startPoint y: 170, endPoint x: 205, endPoint y: 166, distance: 264.0
click at [205, 166] on div "Artlist Original Home Catalog Rights Distribution Finance Royalties Trust & Saf…" at bounding box center [784, 376] width 1568 height 751
paste input "eph [PERSON_NAME]"
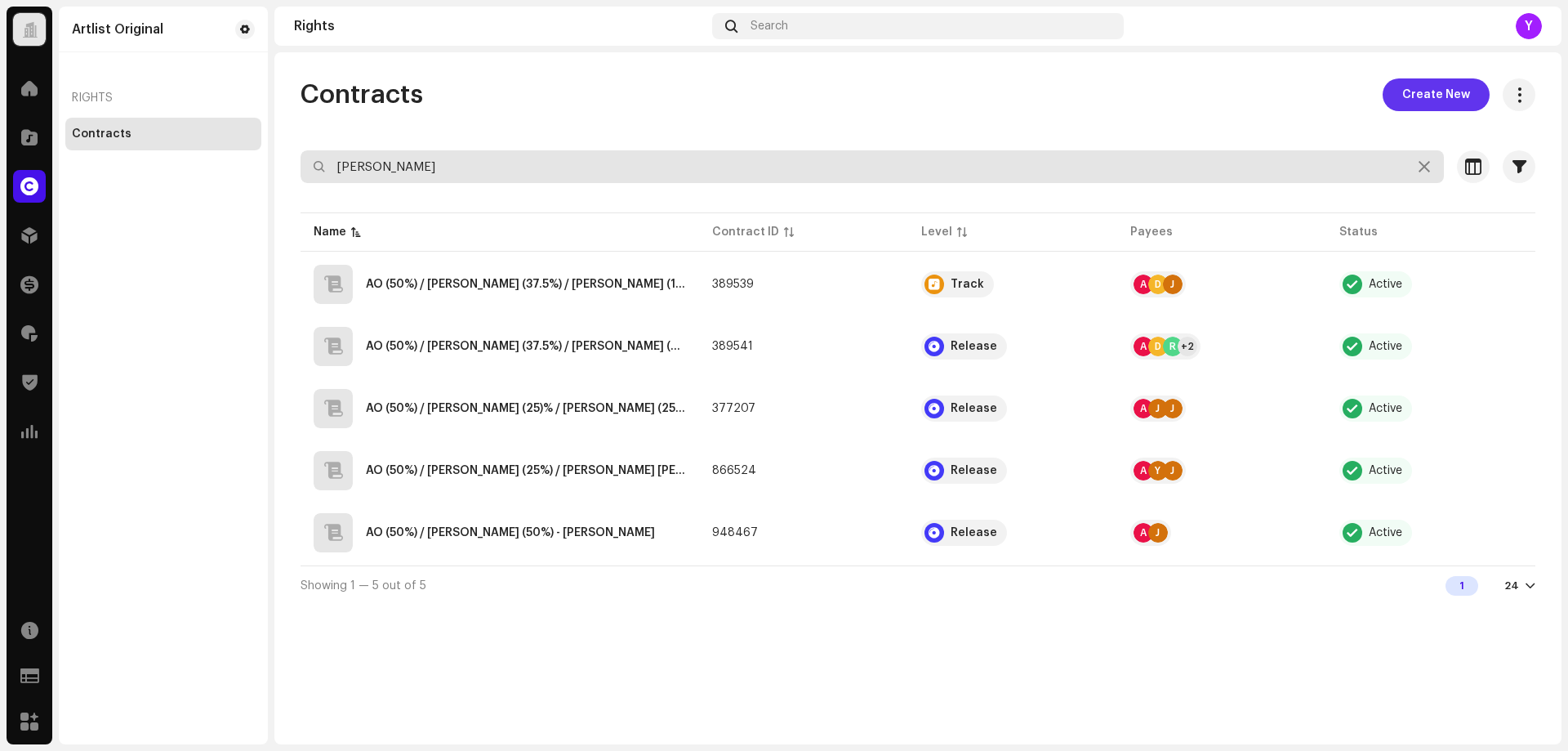
type input "[PERSON_NAME]"
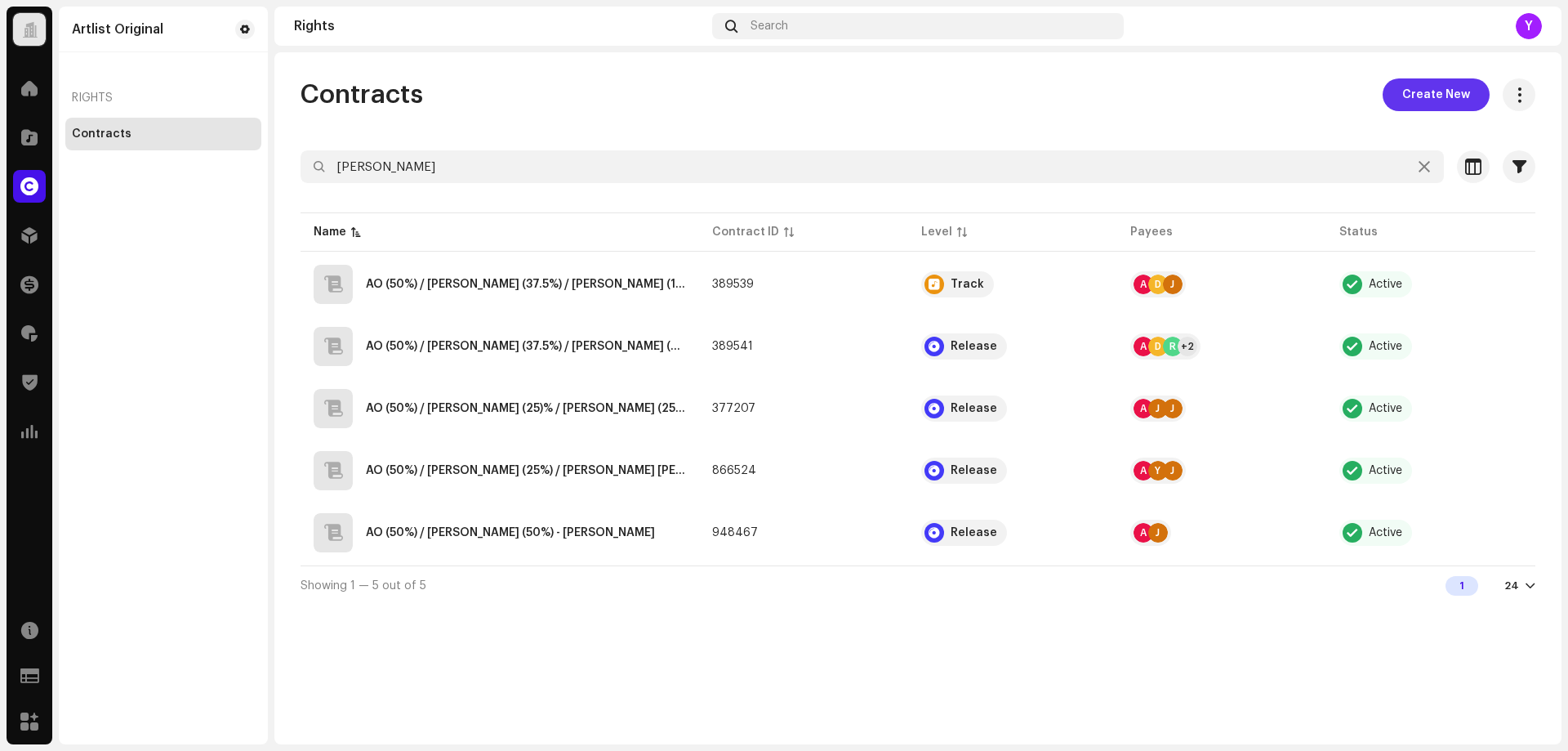
click at [1437, 100] on span "Create New" at bounding box center [1436, 95] width 67 height 33
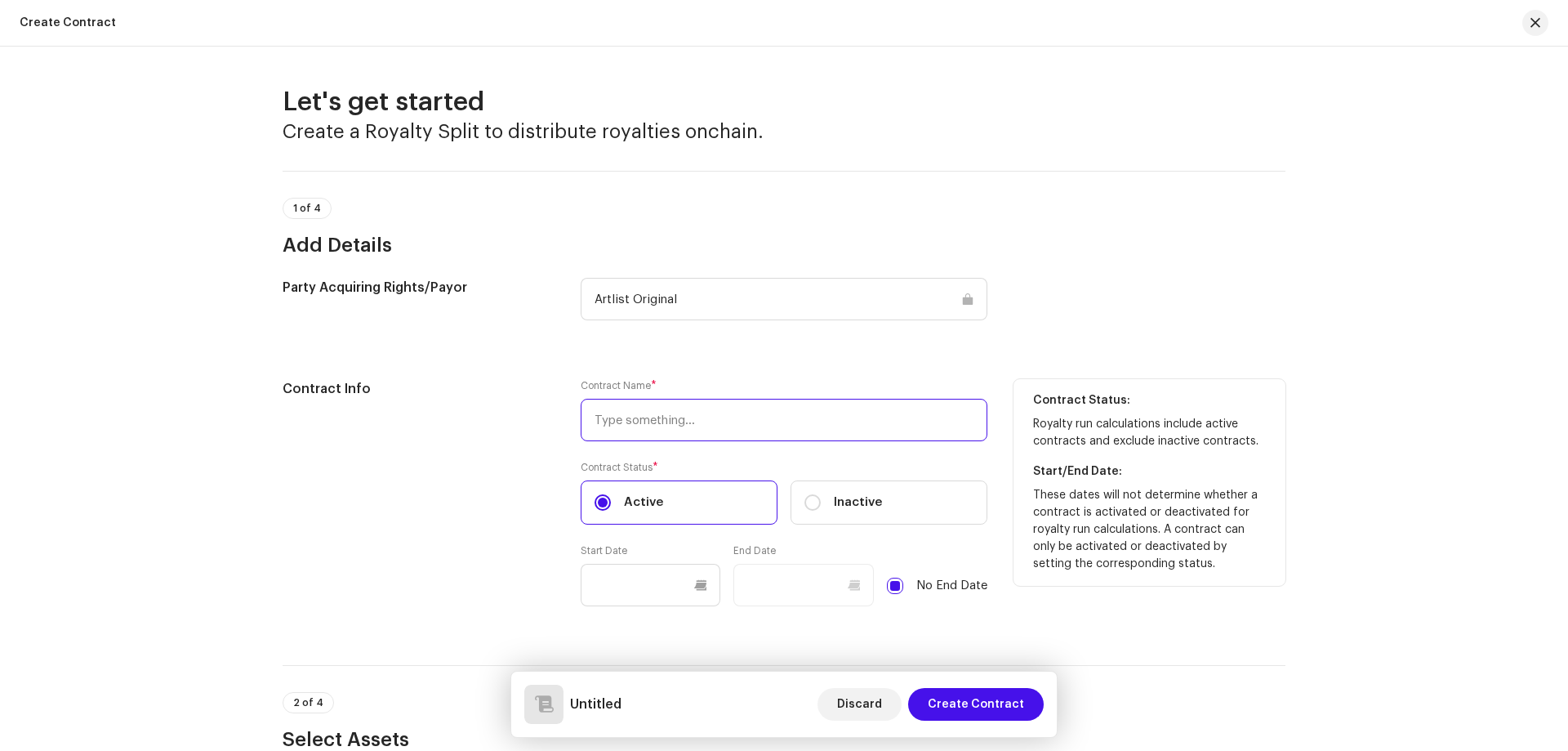
click at [688, 414] on input "text" at bounding box center [784, 420] width 407 height 43
paste input "[PERSON_NAME]"
paste input "[PERSON_NAME] [PERSON_NAME]"
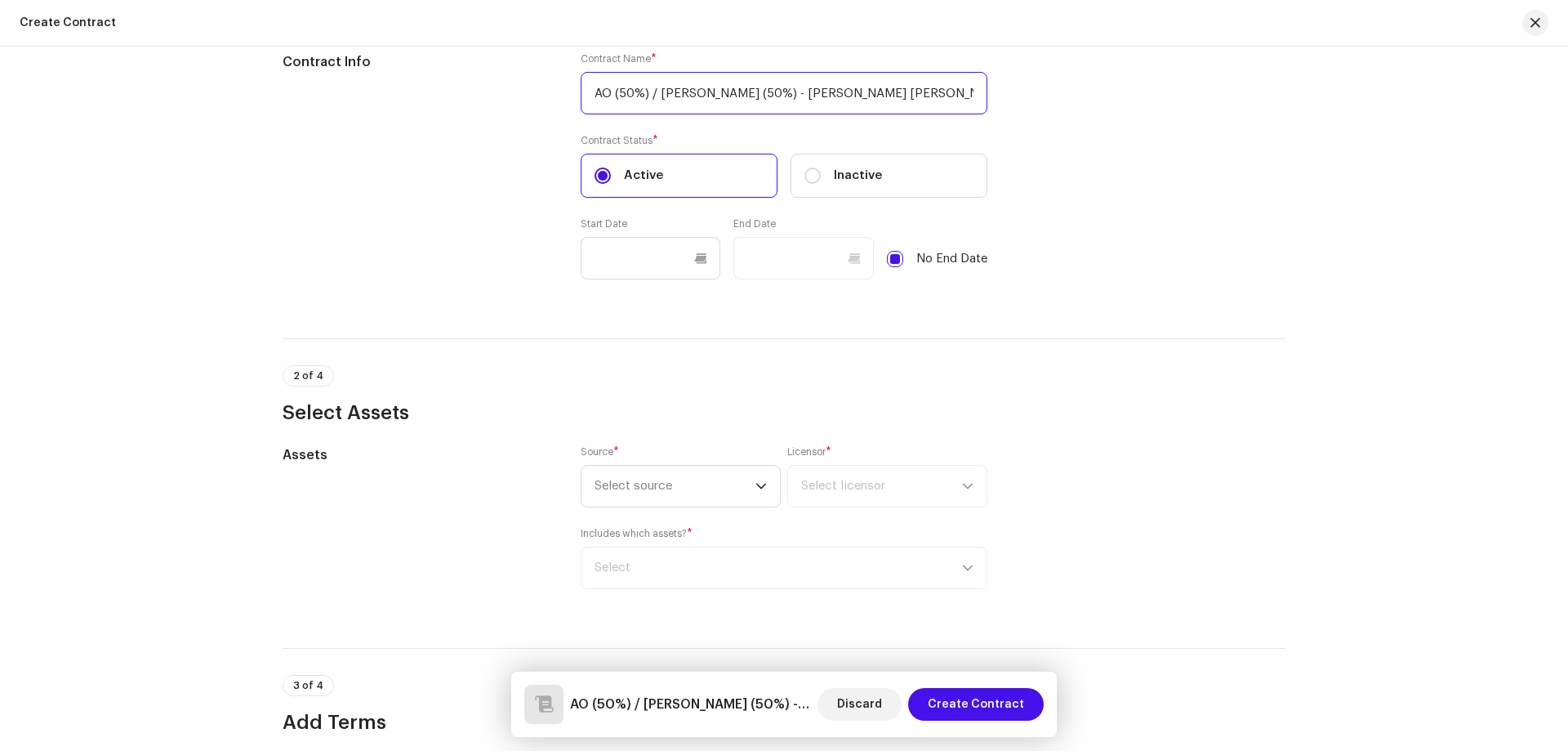
scroll to position [490, 0]
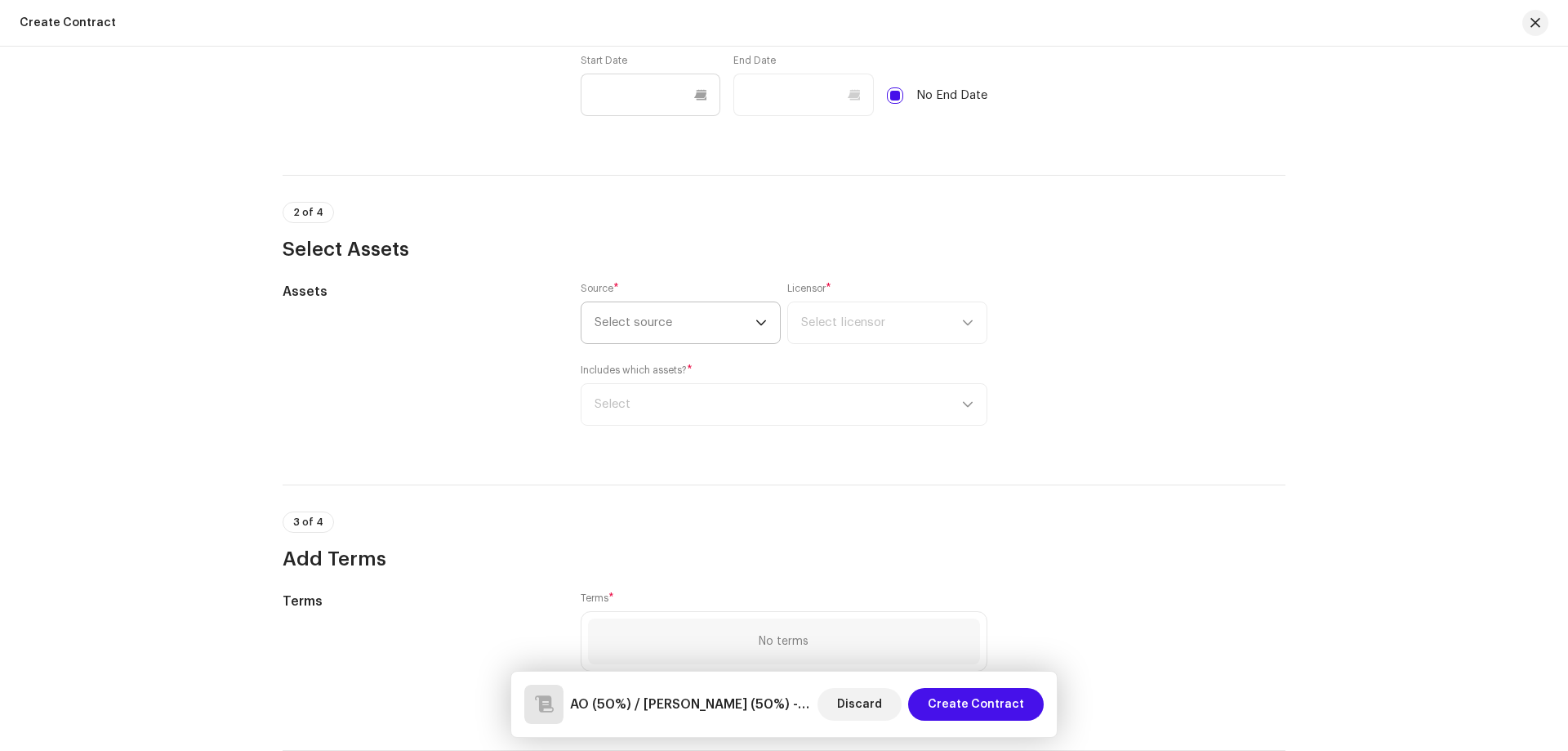
type input "AO (50%) / [PERSON_NAME] (50%) - [PERSON_NAME] [PERSON_NAME]"
click at [723, 316] on span "Select source" at bounding box center [674, 323] width 161 height 41
click at [691, 369] on li "Artist" at bounding box center [680, 369] width 185 height 33
click at [846, 323] on span "Select licensor" at bounding box center [843, 322] width 84 height 12
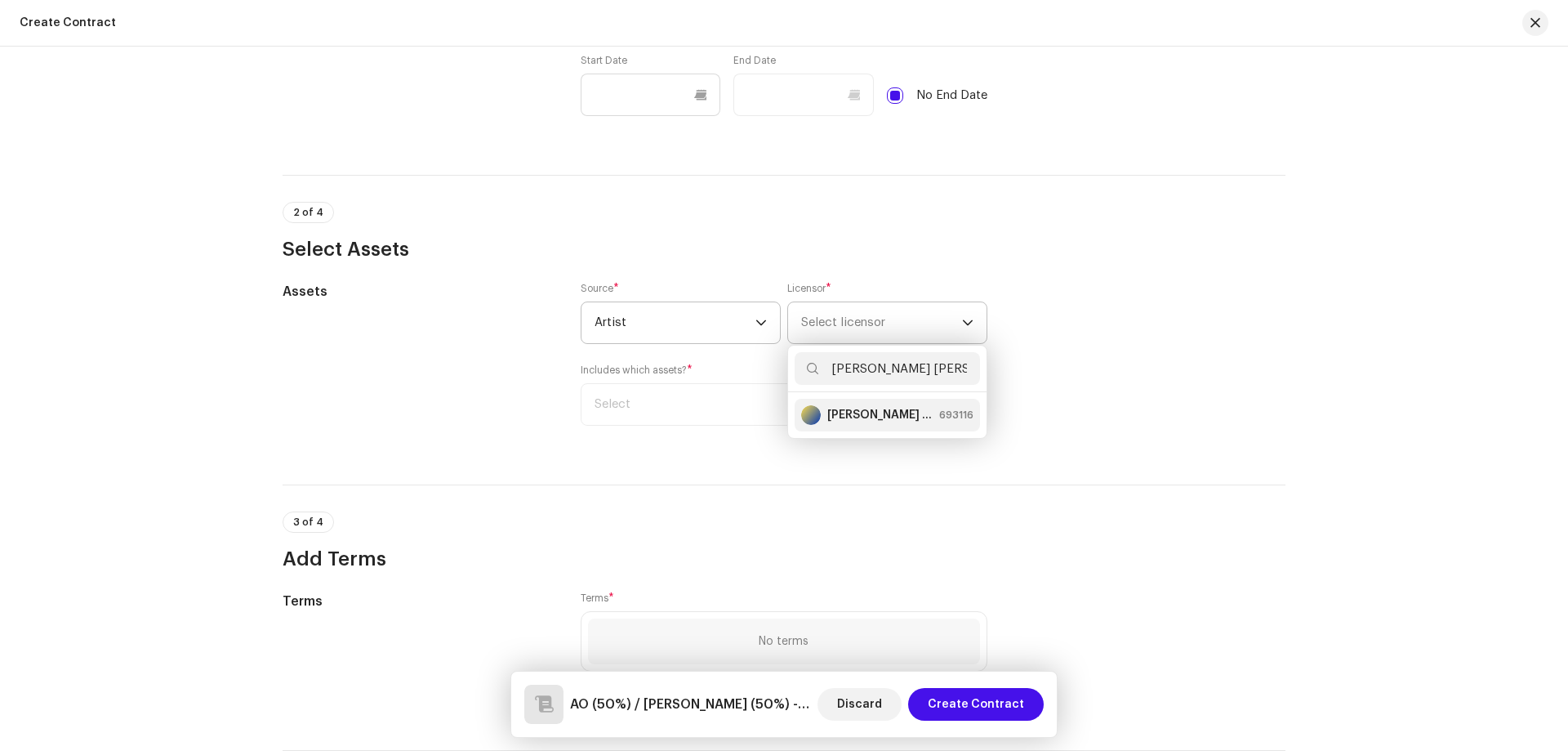
type input "[PERSON_NAME] [PERSON_NAME]"
click at [844, 408] on strong "[PERSON_NAME] [PERSON_NAME]" at bounding box center [880, 415] width 105 height 16
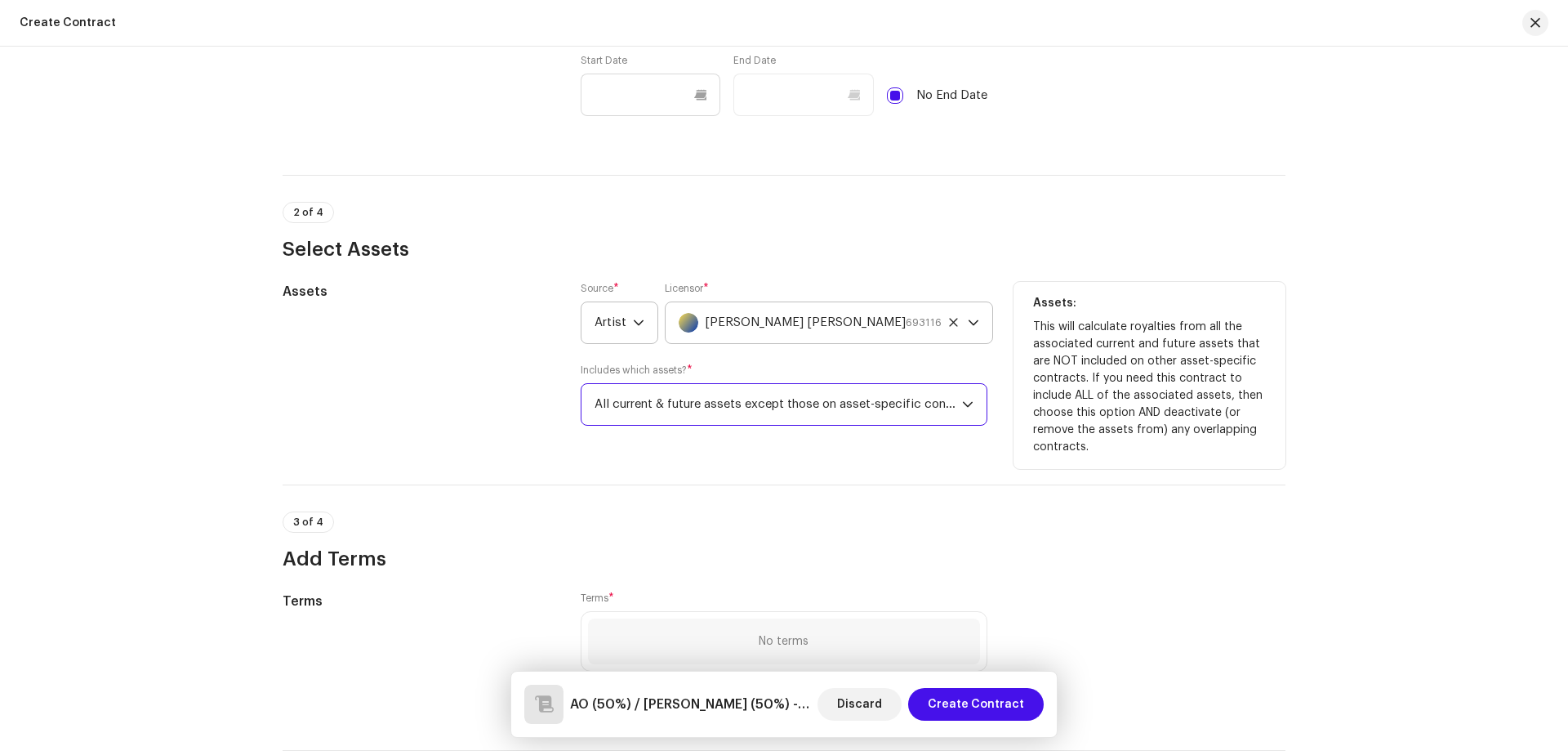
click at [763, 408] on span "All current & future assets except those on asset-specific contracts" at bounding box center [778, 404] width 368 height 41
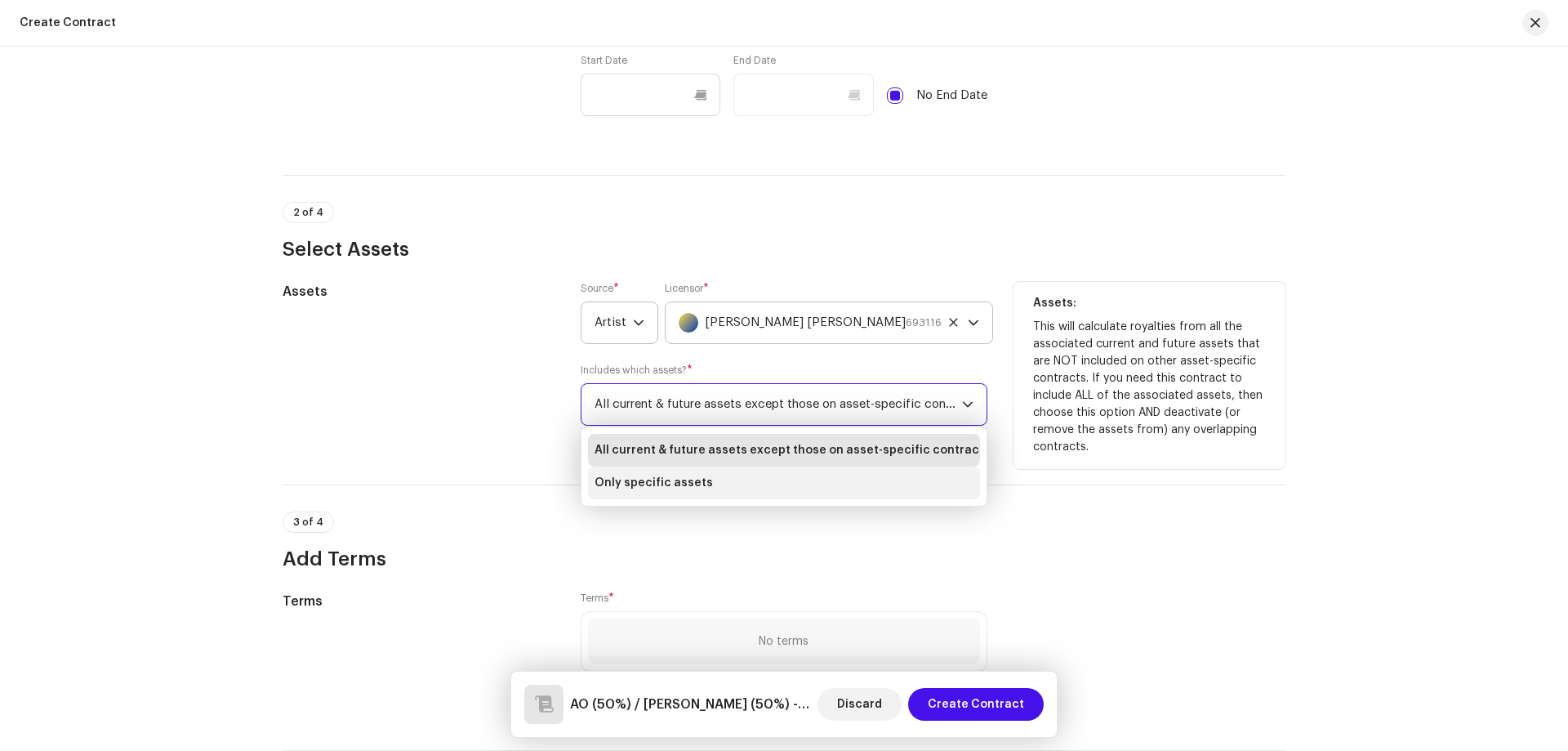
click at [695, 476] on span "Only specific assets" at bounding box center [654, 483] width 119 height 16
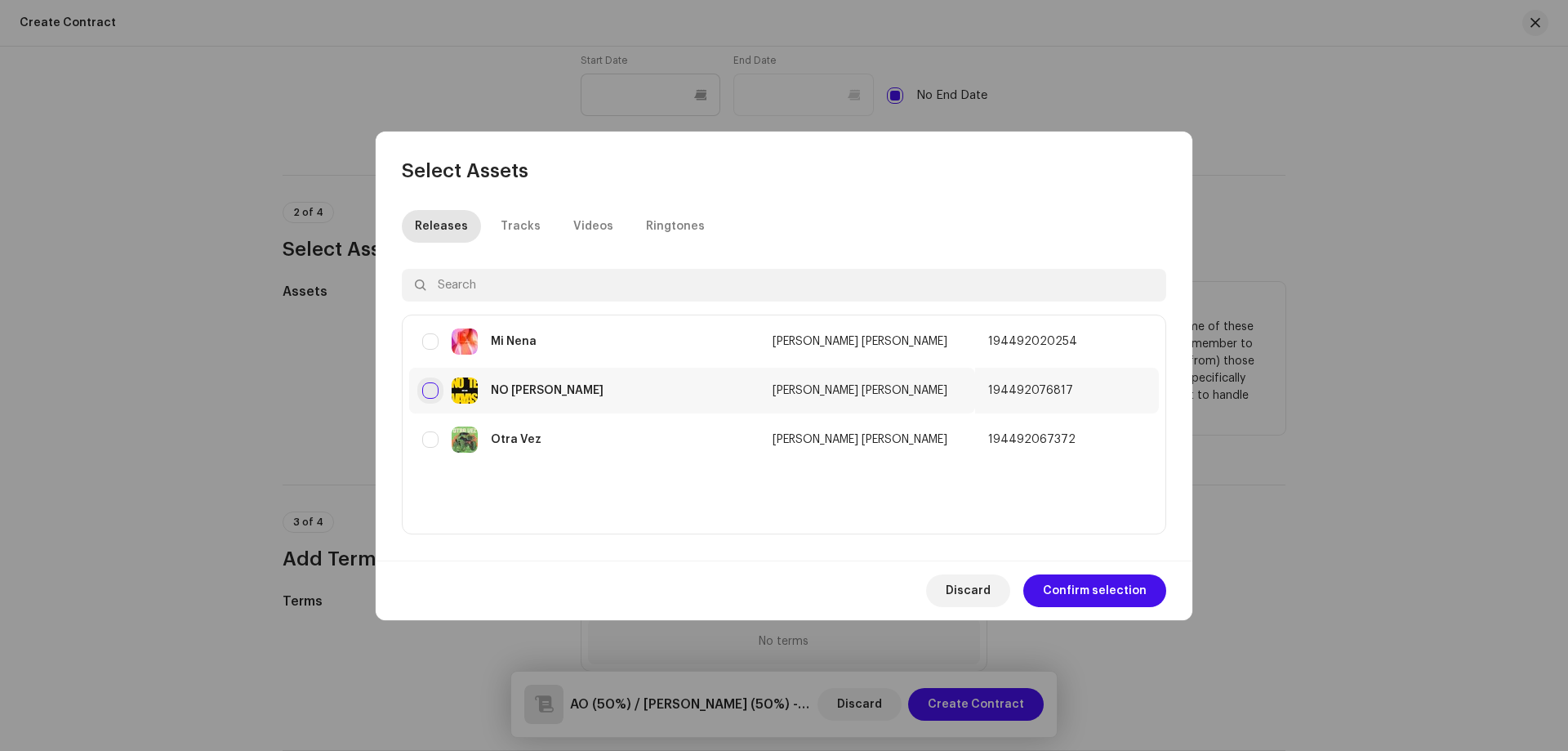
click at [431, 392] on input "checkbox" at bounding box center [430, 390] width 16 height 16
checkbox input "true"
click at [1086, 587] on span "Confirm selection" at bounding box center [1095, 591] width 104 height 33
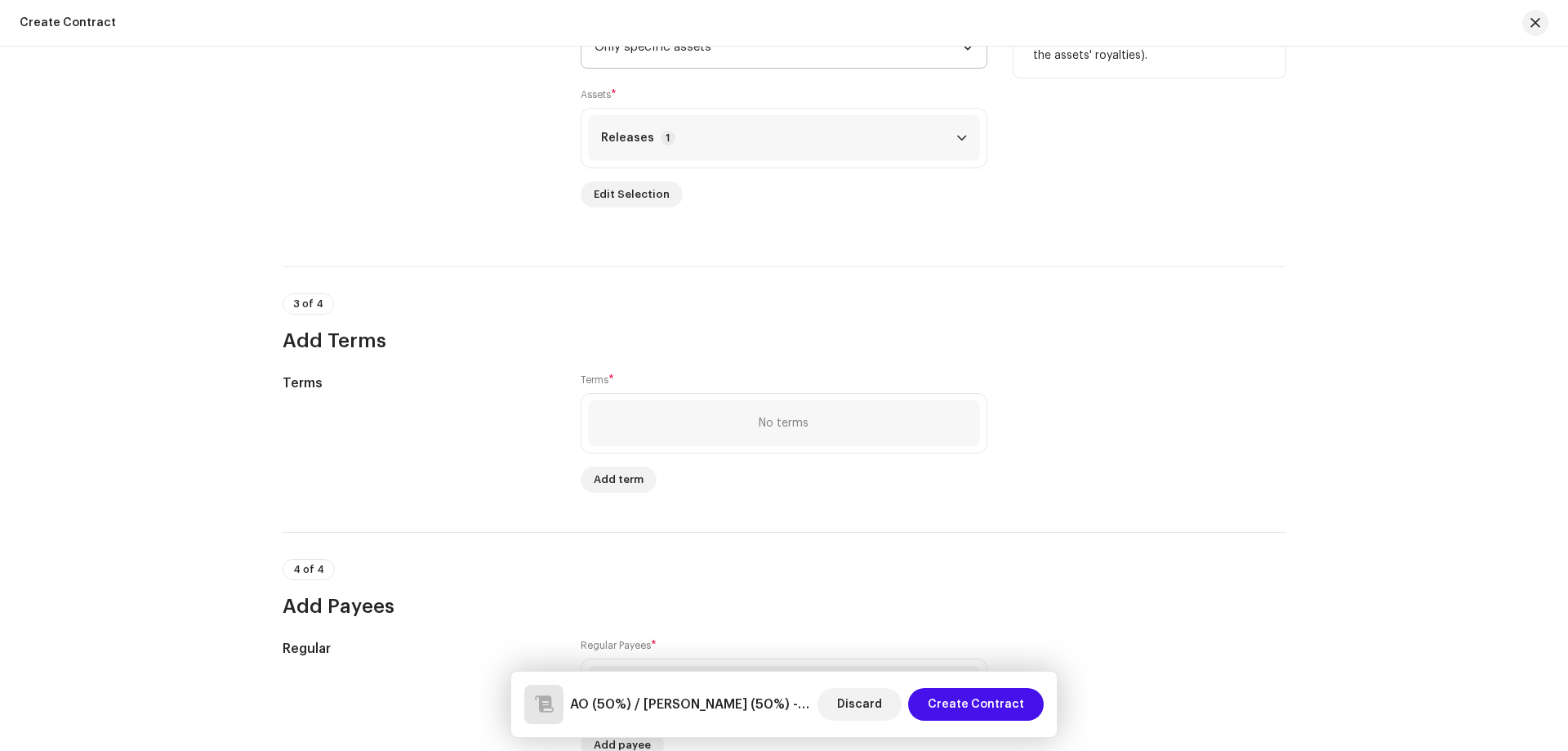
scroll to position [898, 0]
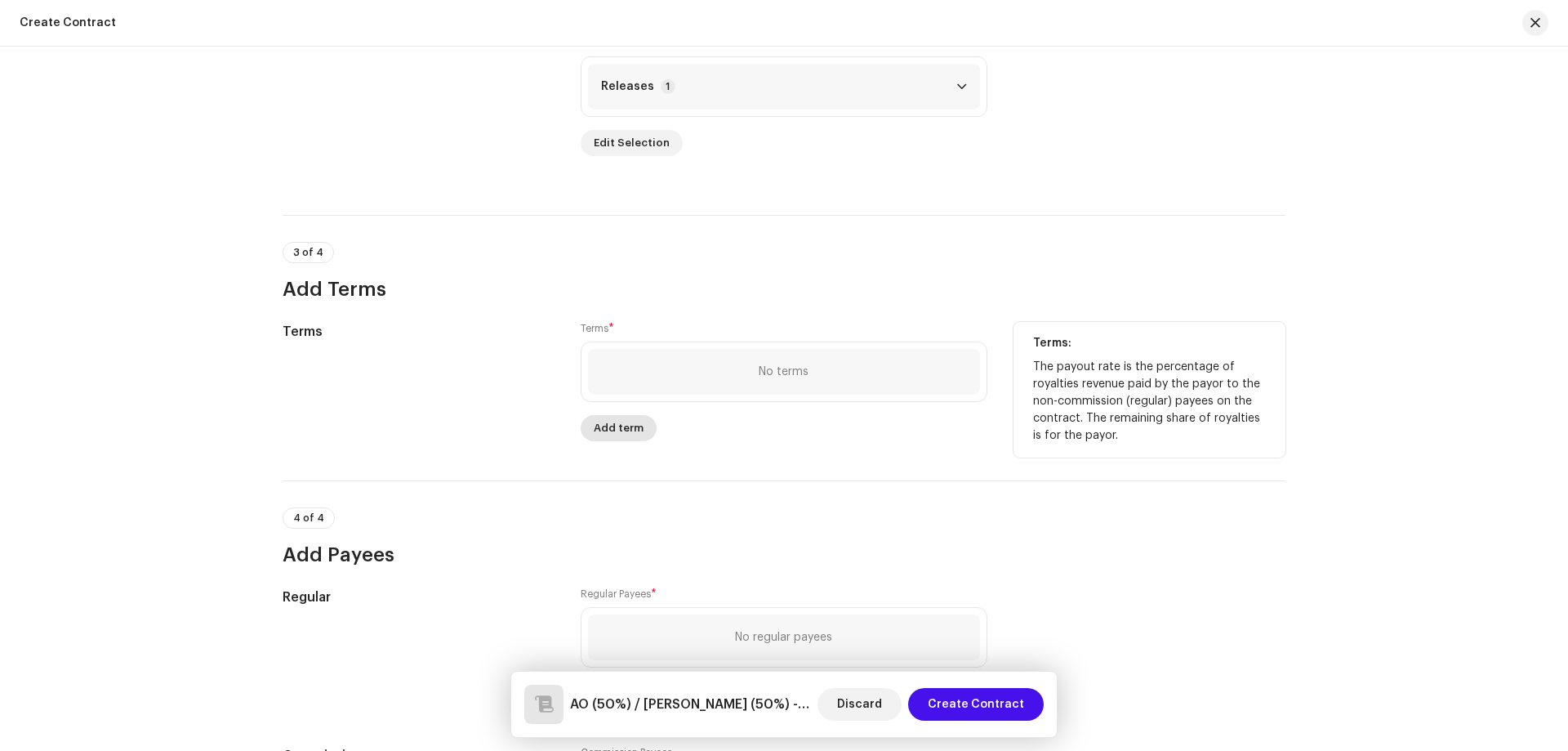
click at [628, 436] on span "Add term" at bounding box center [618, 428] width 50 height 33
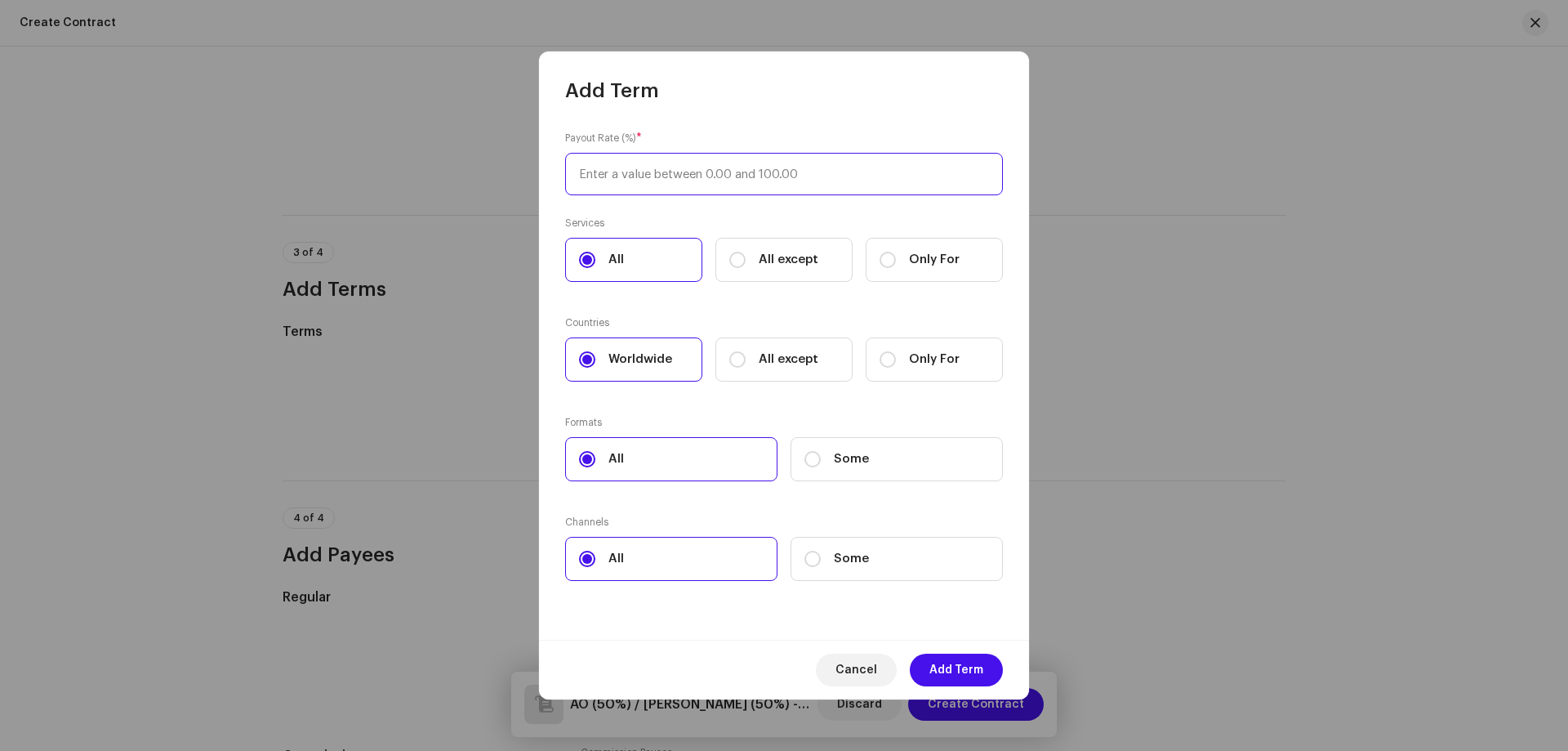
click at [668, 176] on input at bounding box center [784, 175] width 438 height 43
type input "100"
drag, startPoint x: 953, startPoint y: 674, endPoint x: 949, endPoint y: 684, distance: 10.8
click at [953, 674] on span "Add Term" at bounding box center [956, 670] width 54 height 33
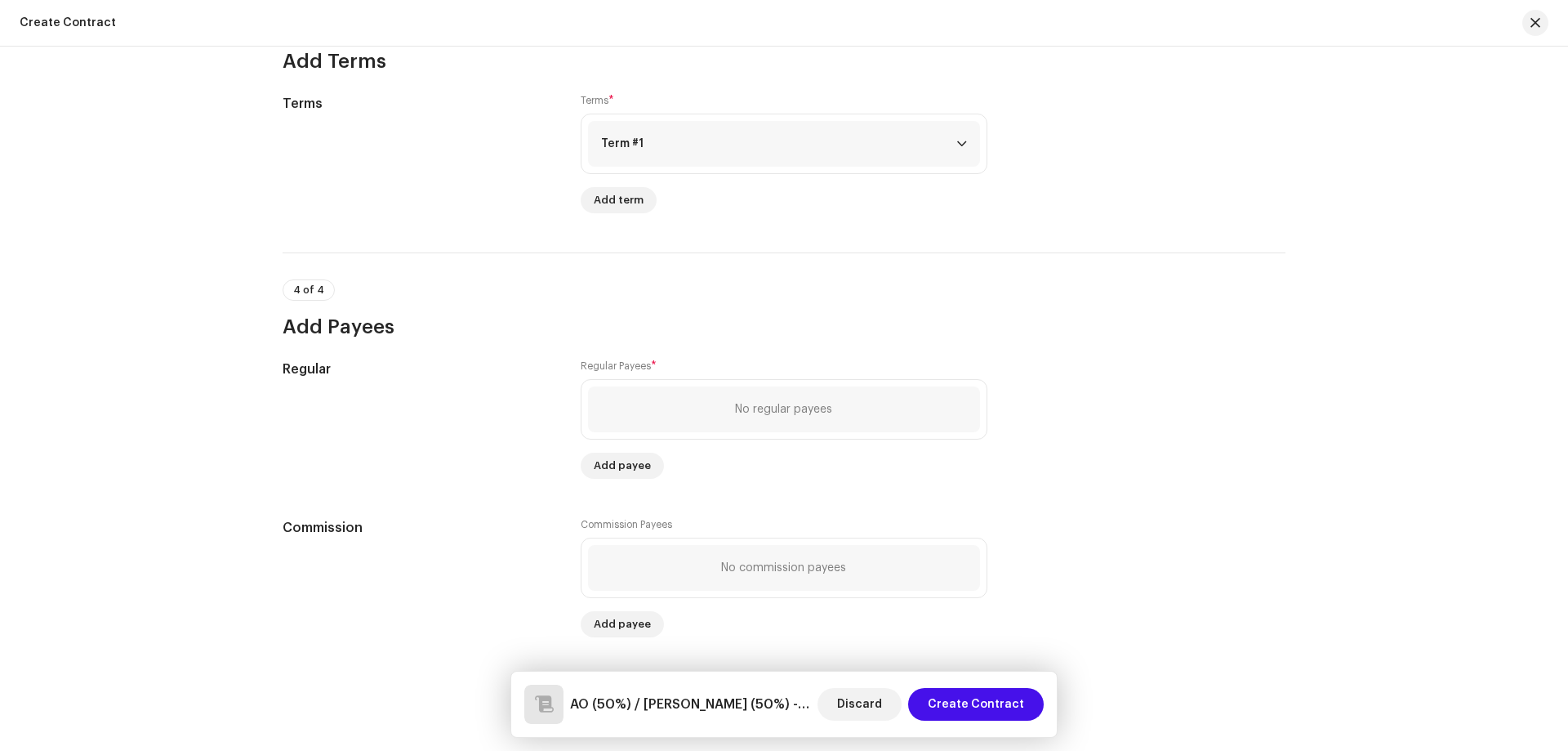
scroll to position [1129, 0]
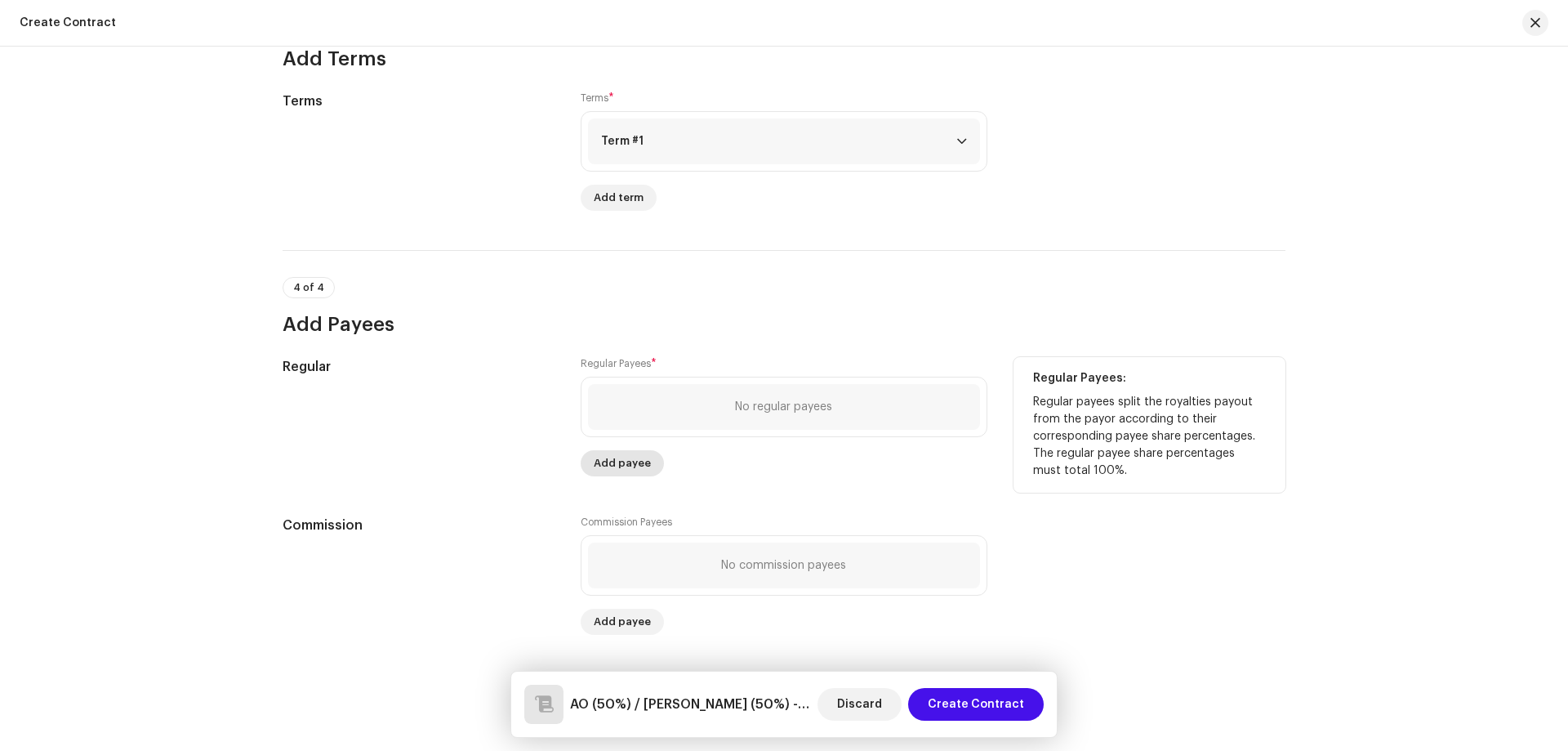
click at [604, 473] on span "Add payee" at bounding box center [621, 464] width 57 height 33
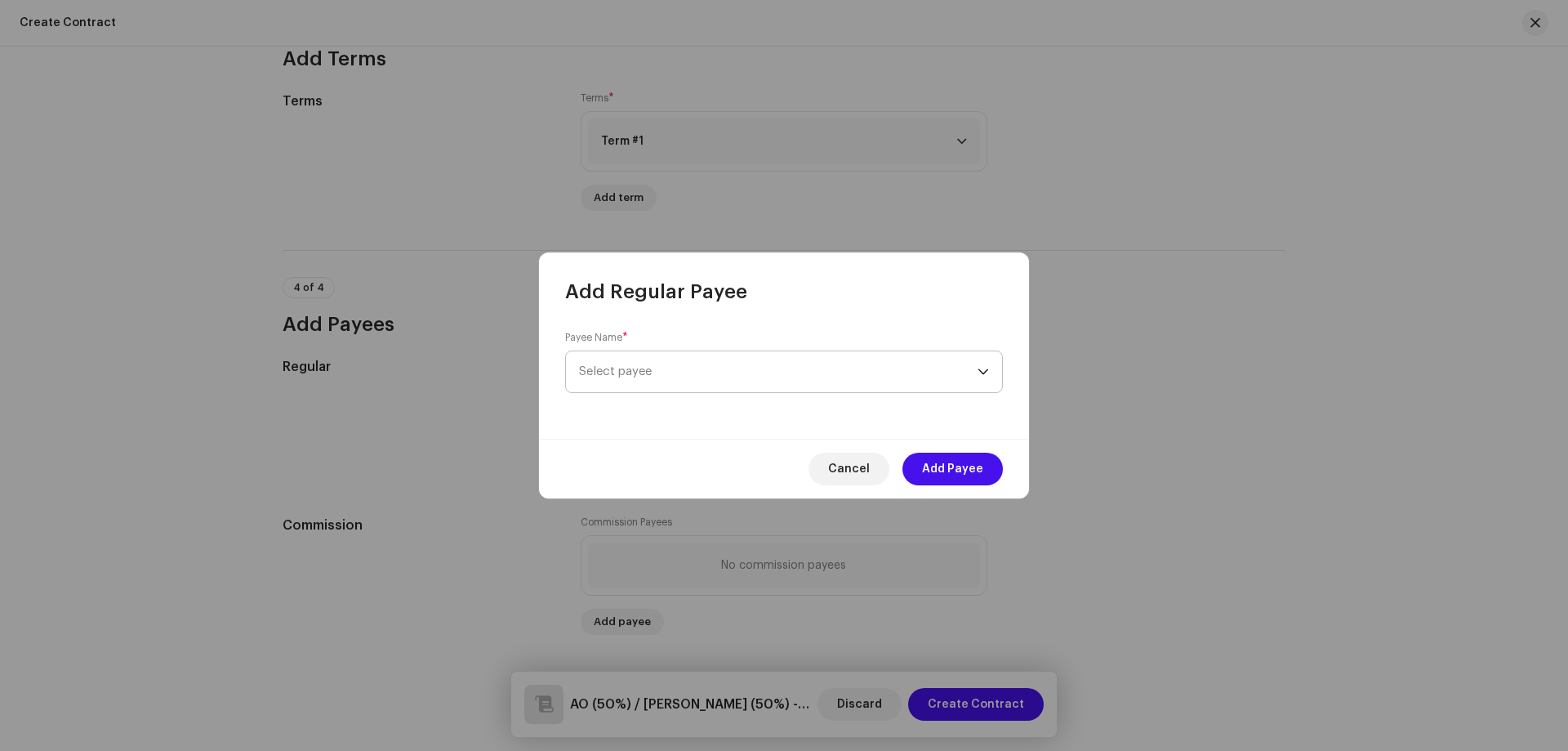
click at [671, 373] on span "Select payee" at bounding box center [778, 372] width 398 height 41
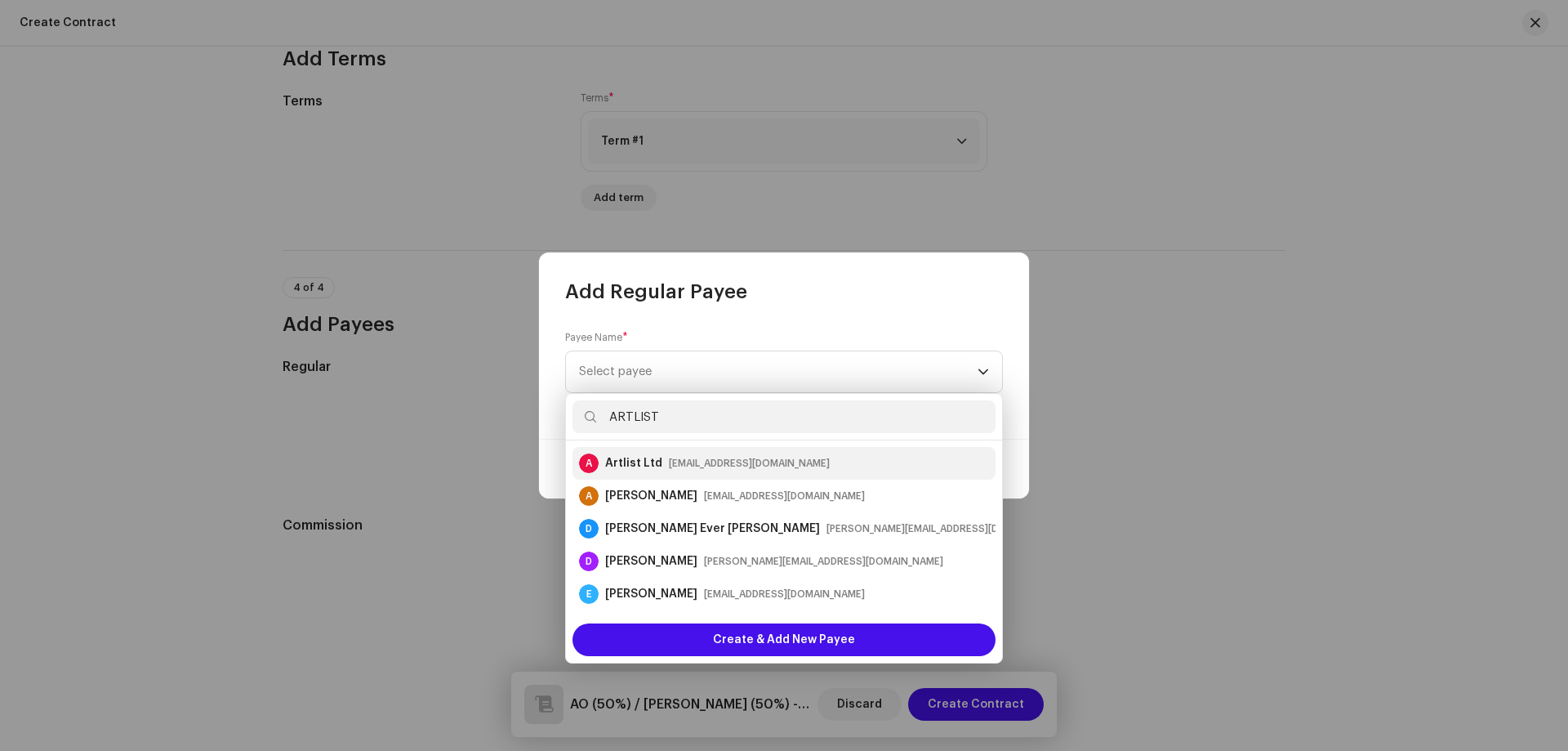
type input "ARTLIST"
click at [662, 457] on div "Artlist Ltd [EMAIL_ADDRESS][DOMAIN_NAME]" at bounding box center [717, 464] width 225 height 16
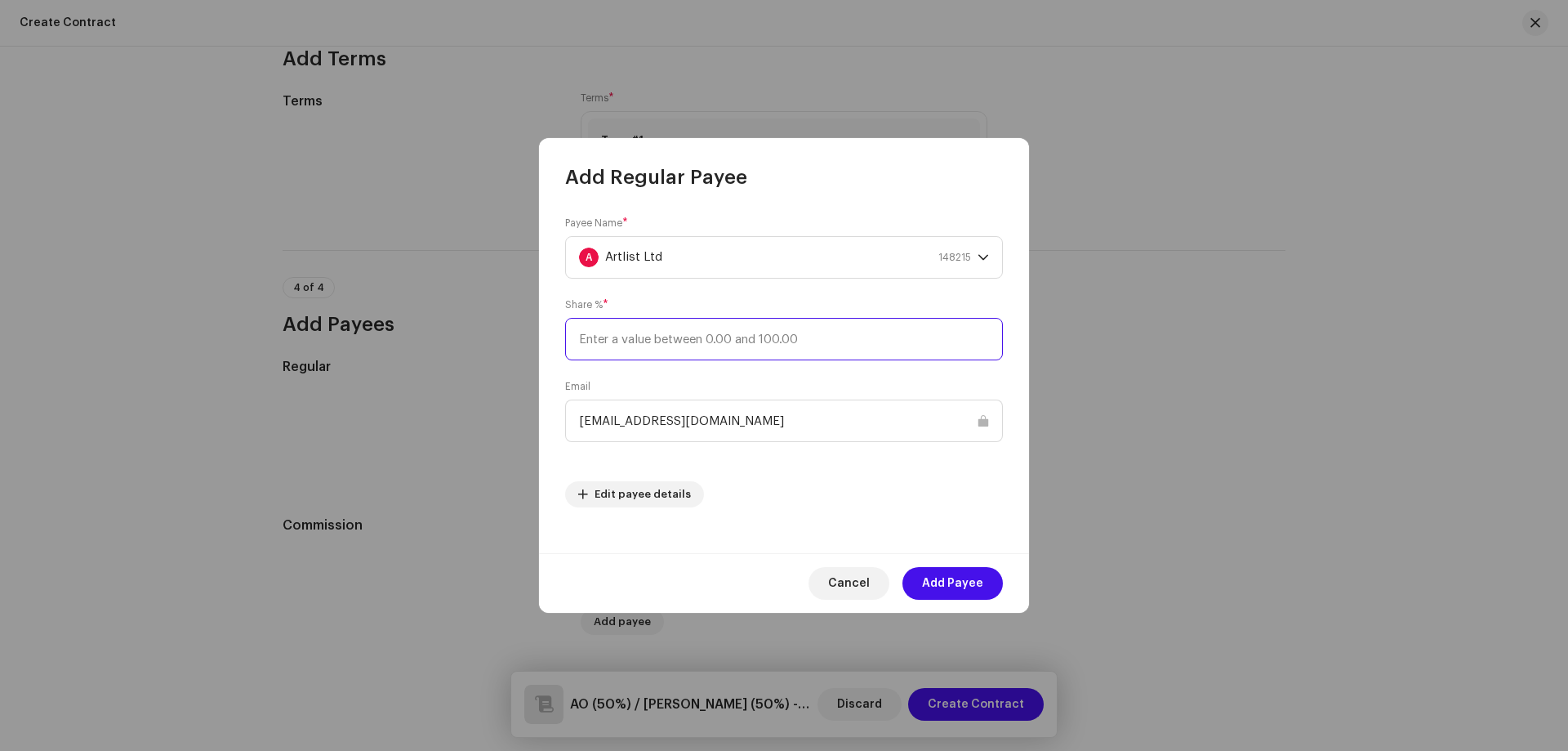
click at [710, 343] on input at bounding box center [784, 339] width 438 height 43
type input "50"
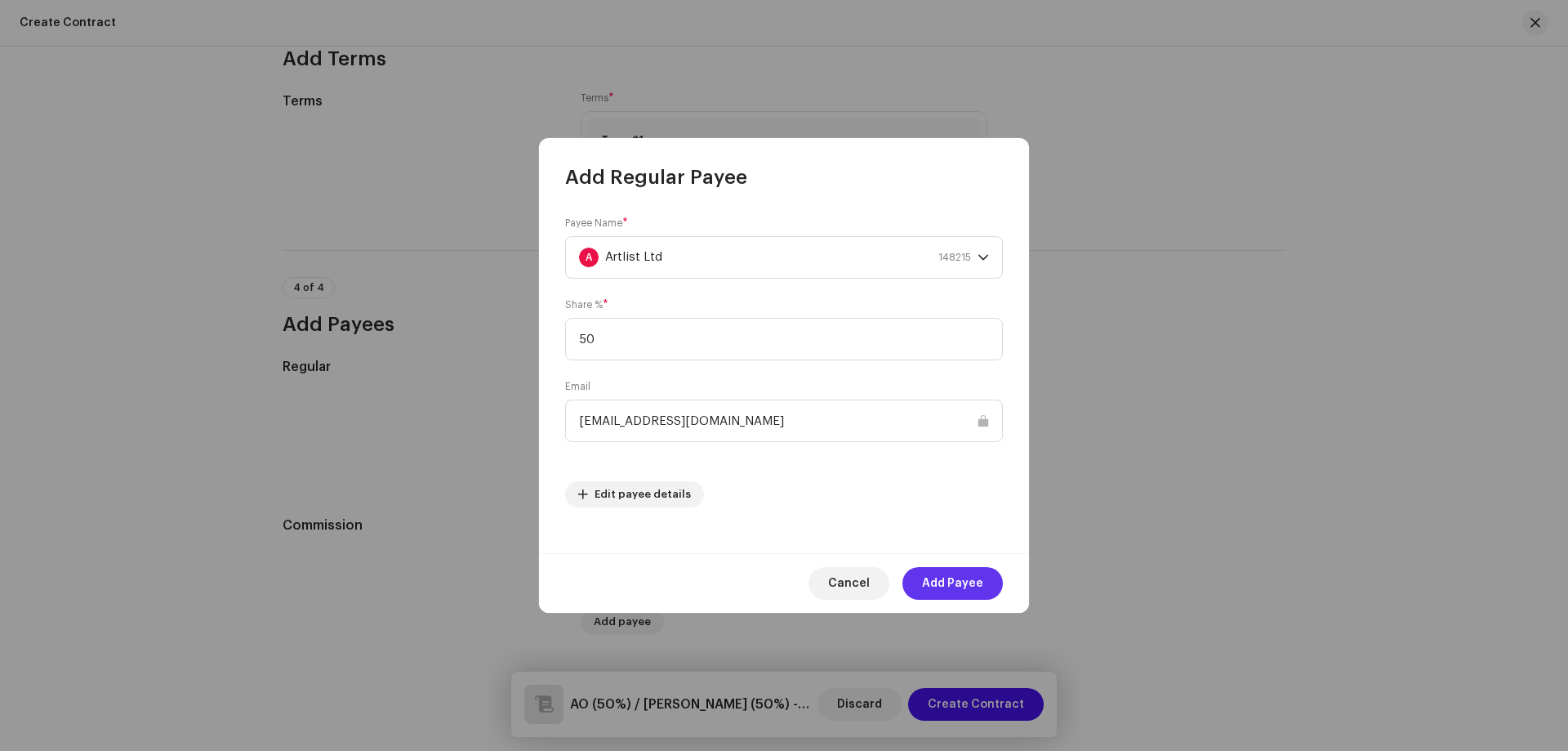
click at [939, 581] on span "Add Payee" at bounding box center [952, 584] width 61 height 33
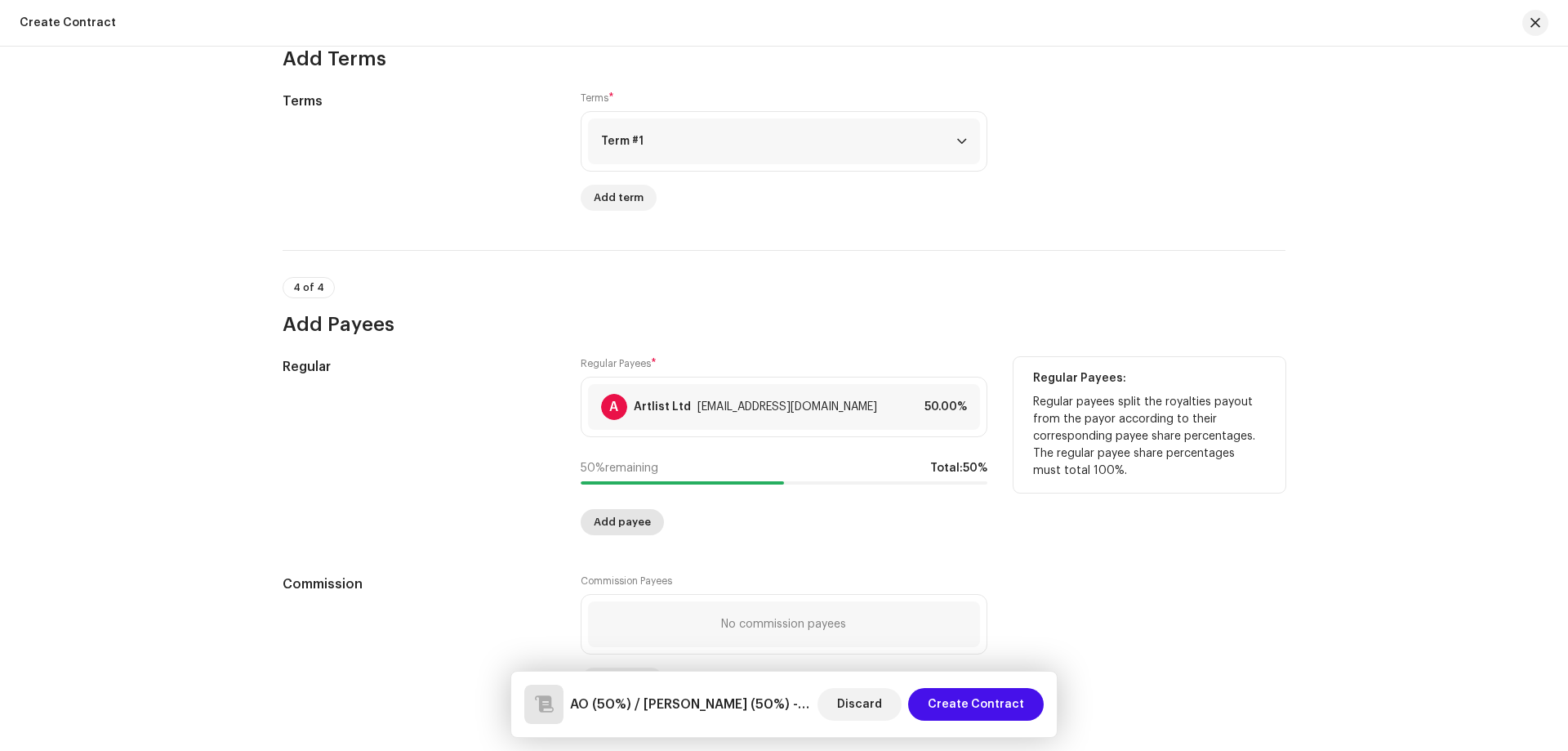
click at [635, 526] on span "Add payee" at bounding box center [621, 522] width 57 height 33
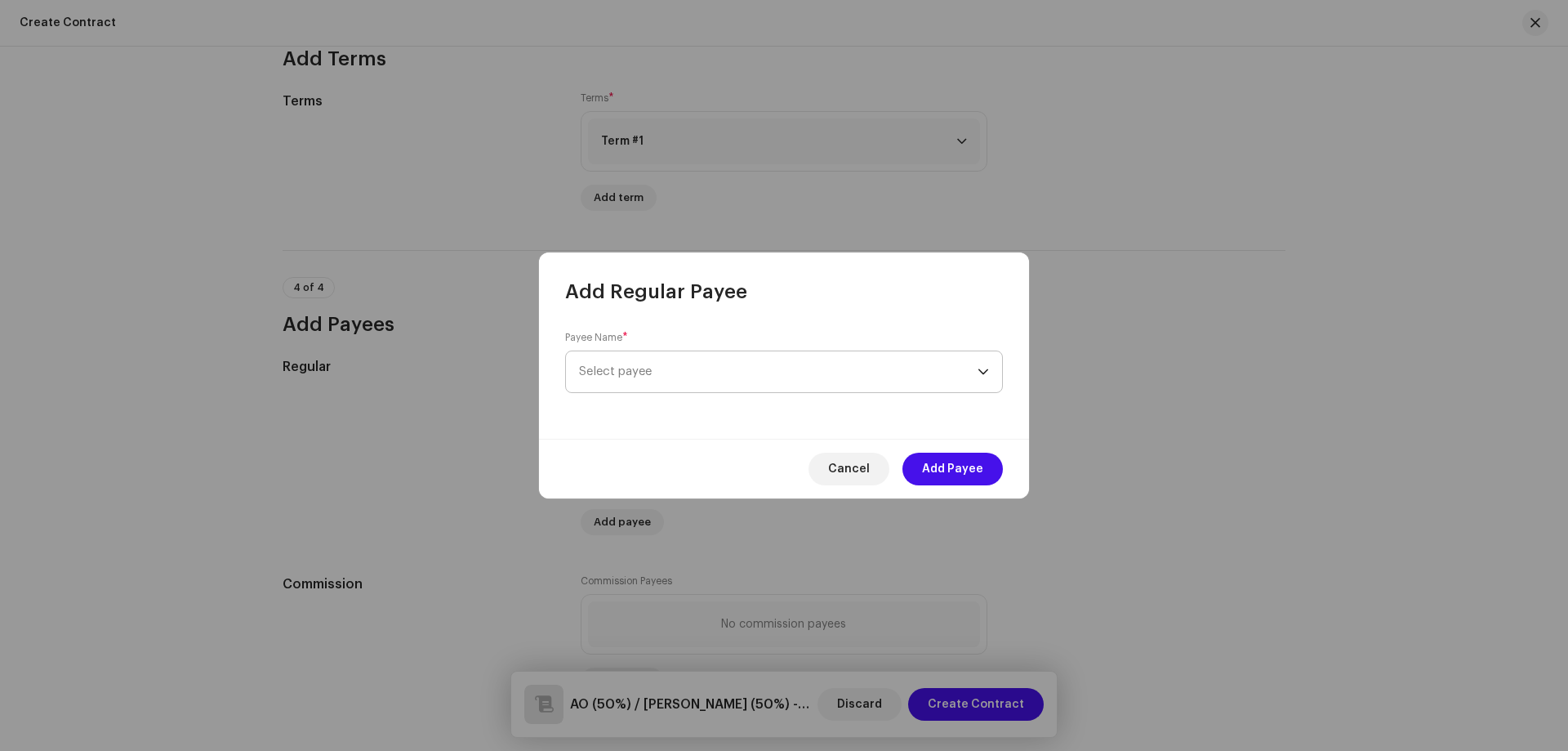
click at [680, 362] on span "Select payee" at bounding box center [778, 372] width 398 height 41
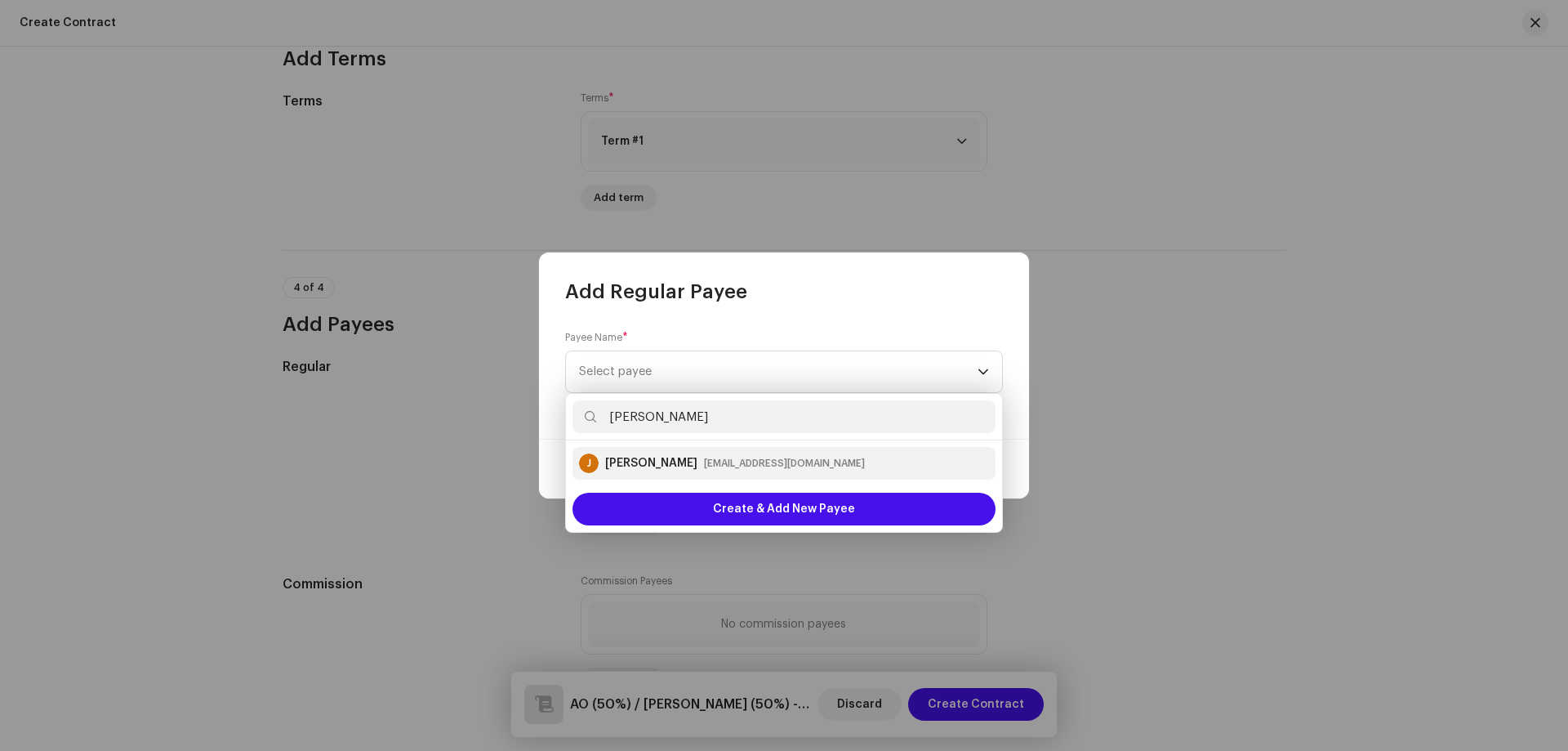
type input "[PERSON_NAME]"
click at [680, 470] on div "[PERSON_NAME]" at bounding box center [651, 464] width 92 height 16
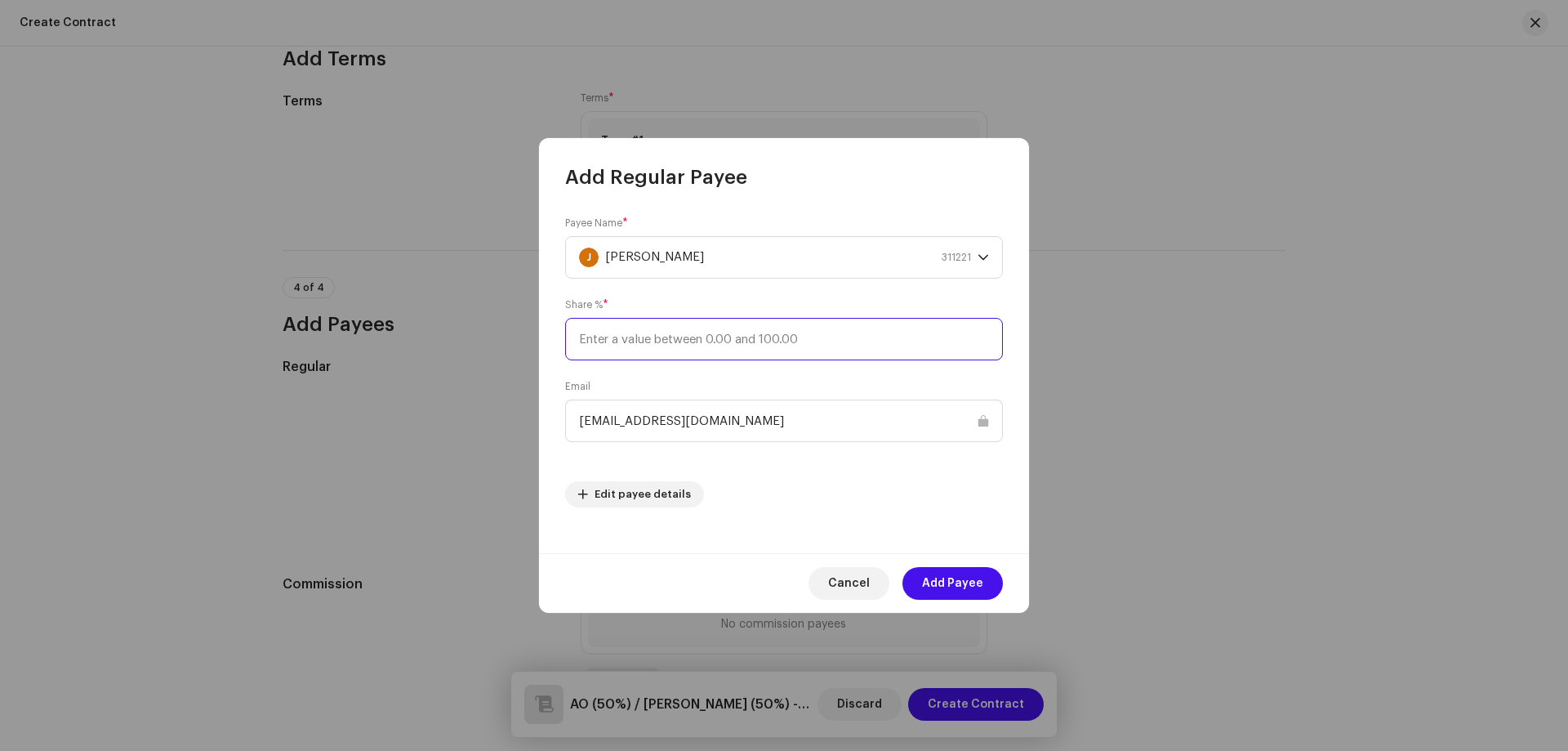
click at [707, 326] on input at bounding box center [784, 339] width 438 height 43
type input "50"
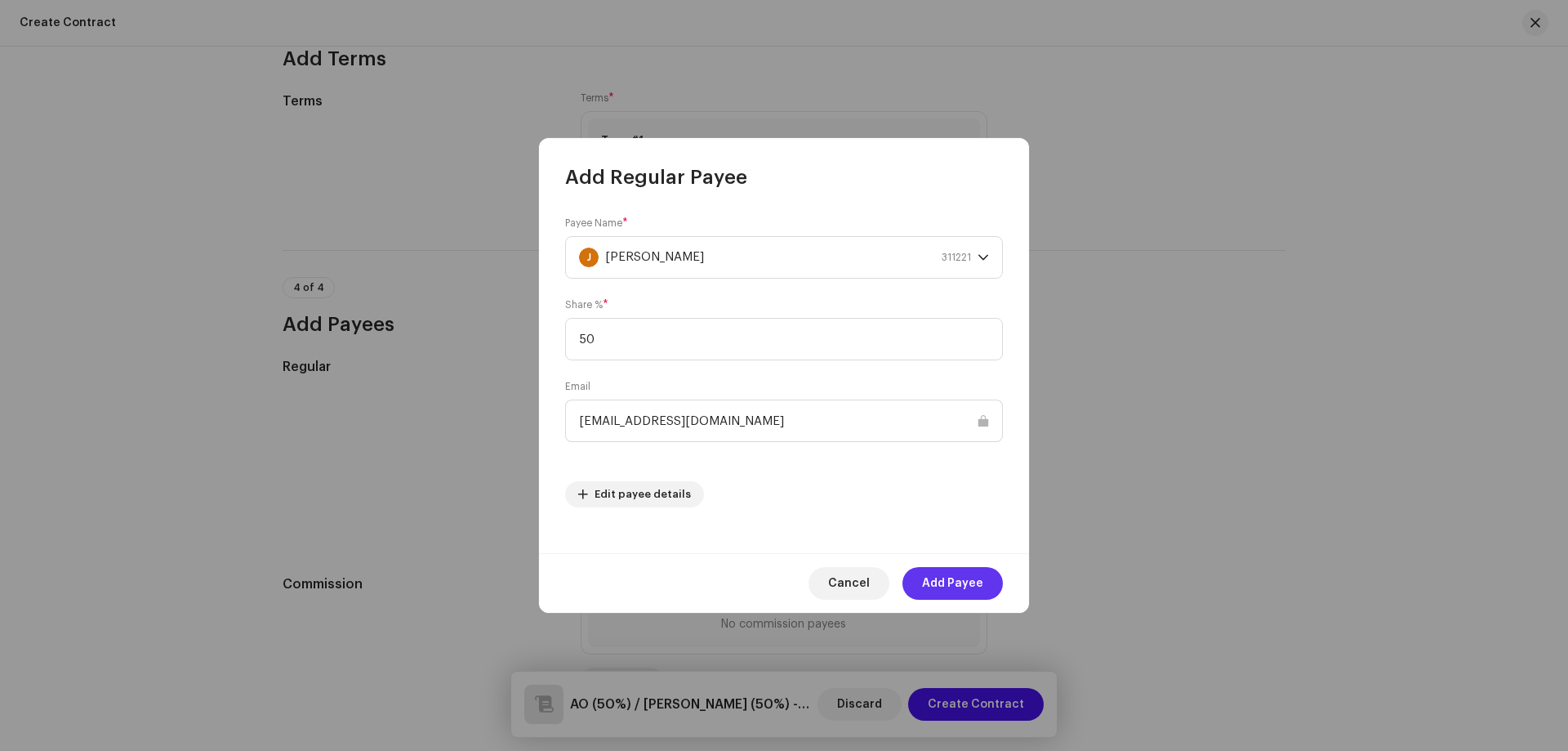
click at [925, 581] on span "Add Payee" at bounding box center [952, 584] width 61 height 33
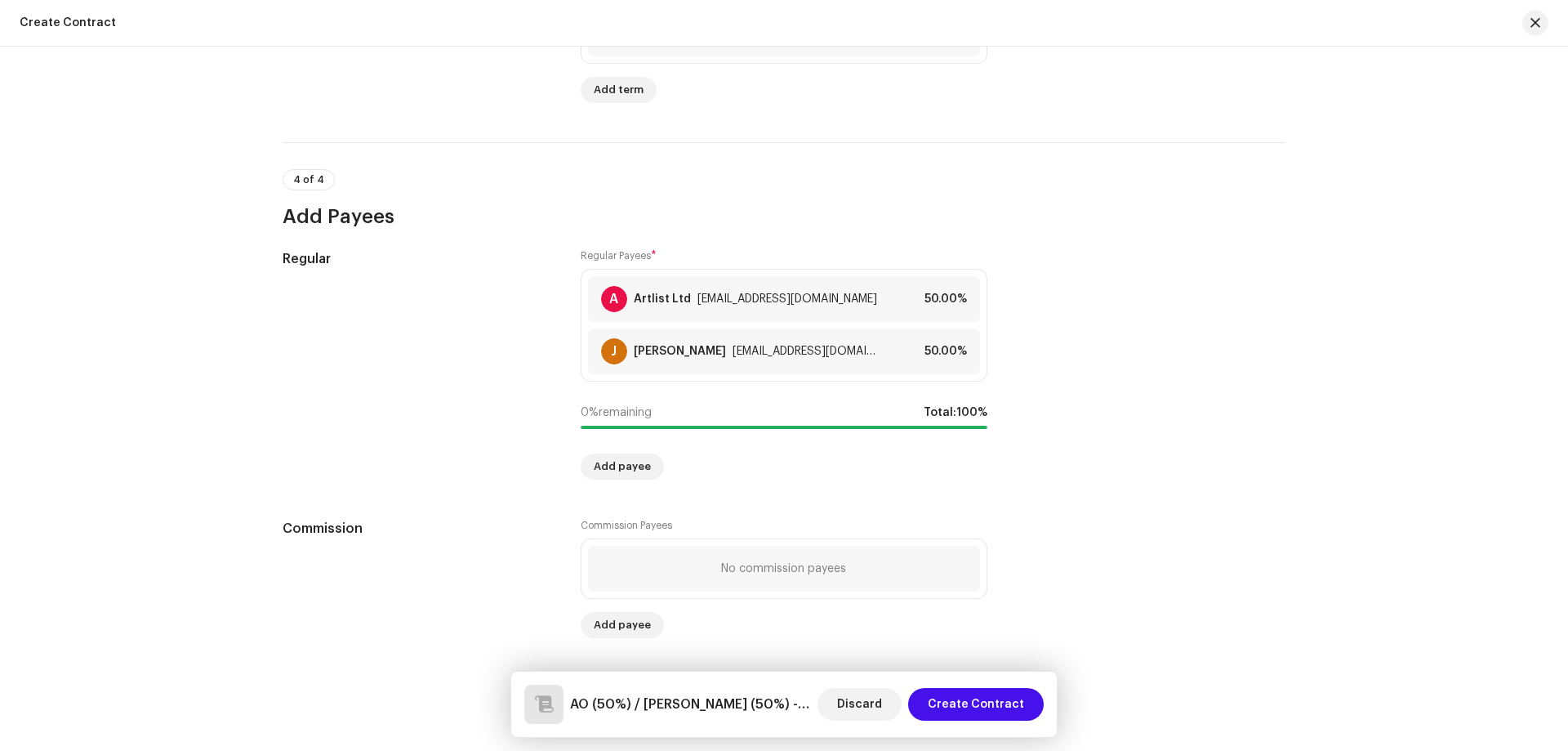
scroll to position [1240, 0]
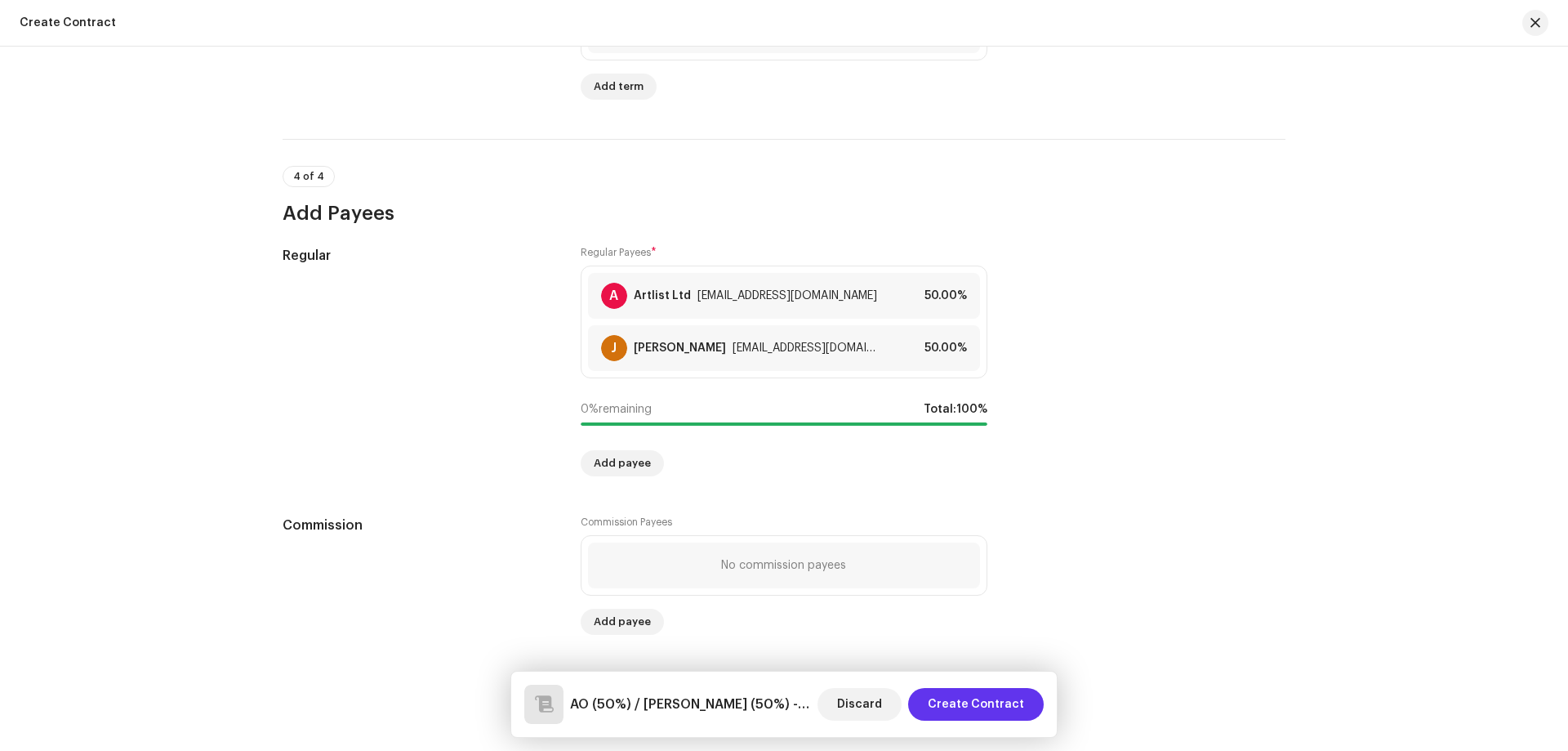
click at [979, 710] on span "Create Contract" at bounding box center [975, 704] width 96 height 33
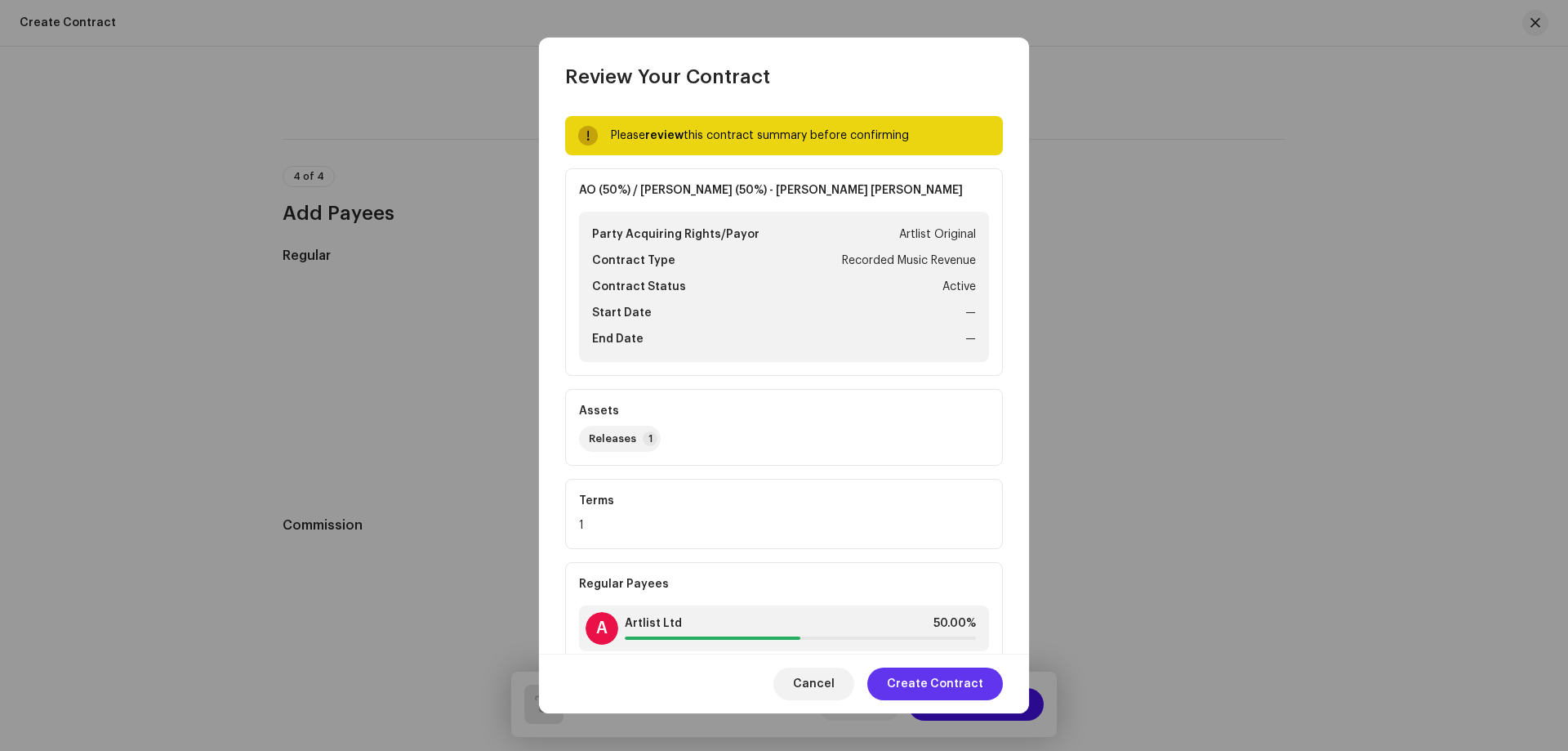
click at [965, 689] on span "Create Contract" at bounding box center [935, 684] width 96 height 33
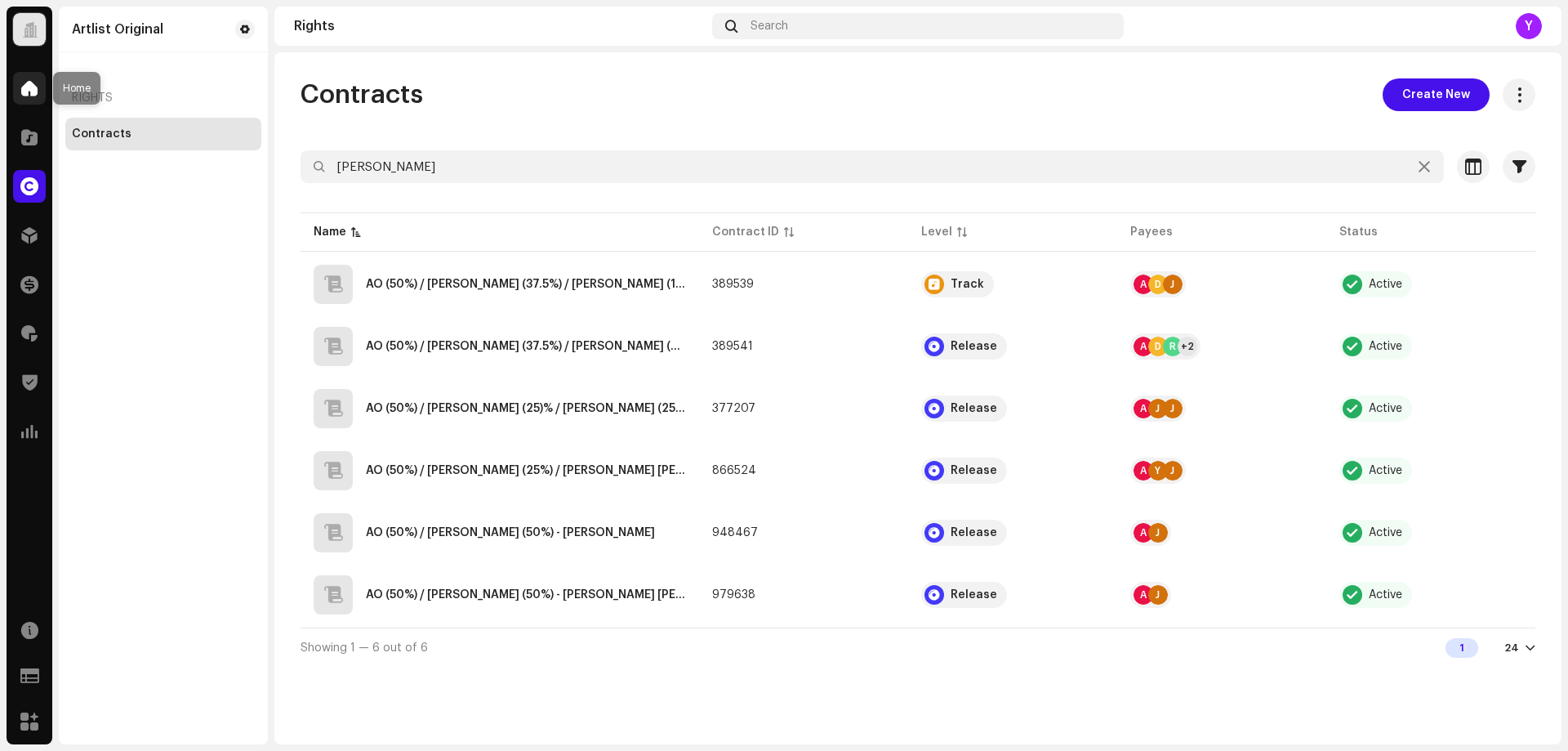
click at [28, 92] on span at bounding box center [30, 88] width 16 height 13
